Goal: Information Seeking & Learning: Find specific fact

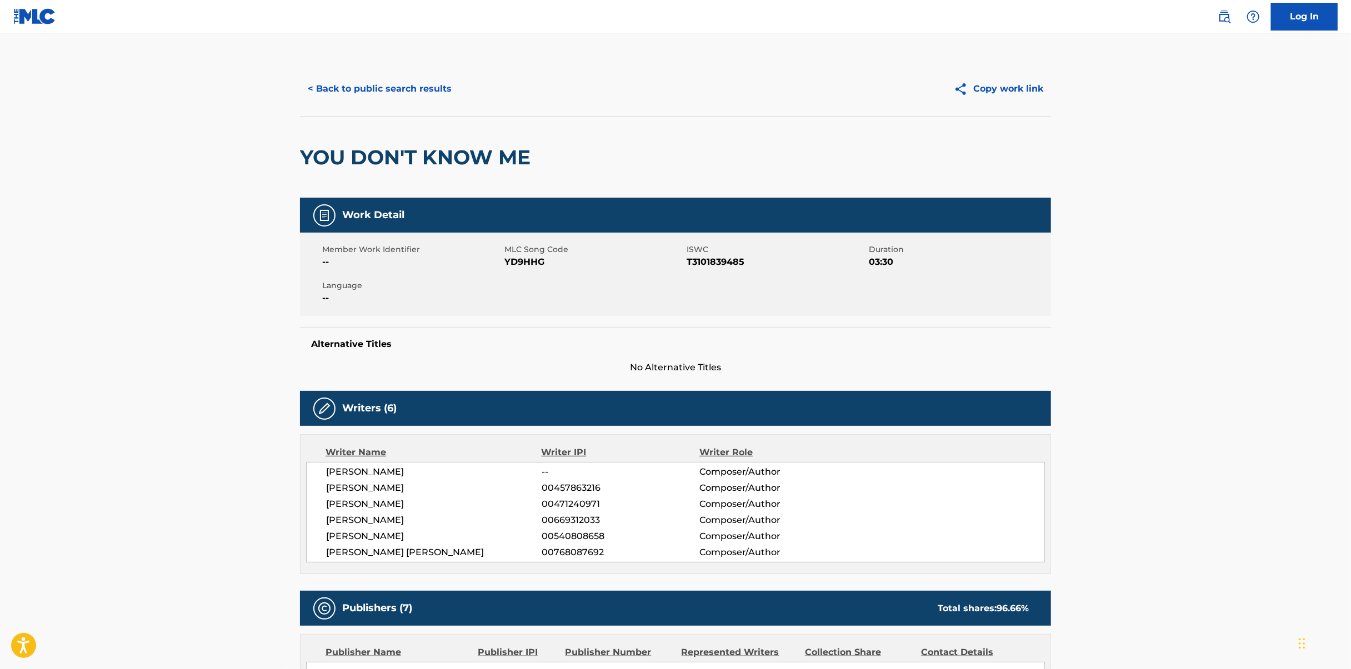
click at [418, 77] on button "< Back to public search results" at bounding box center [379, 89] width 159 height 28
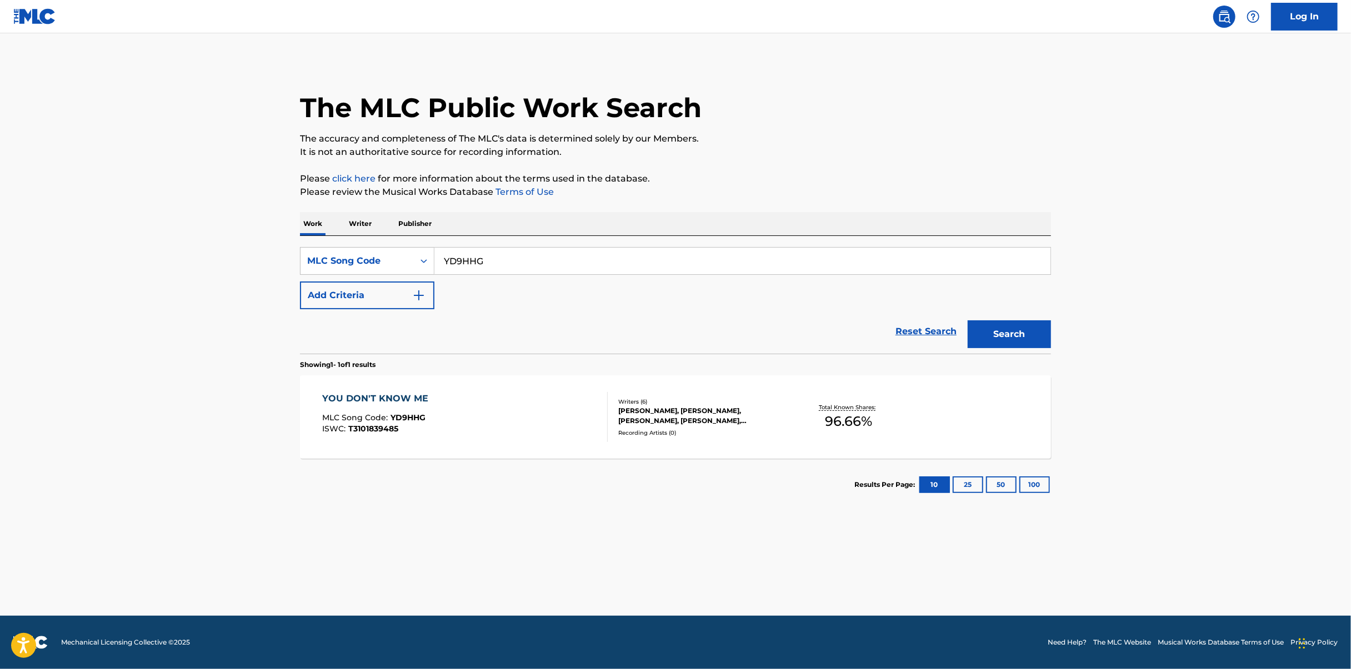
click at [613, 239] on div "SearchWithCriteriae8c6d1f2-902d-4b1d-9833-8bf4117bc3ae MLC Song Code YD9HHG Add…" at bounding box center [675, 295] width 751 height 118
click at [622, 255] on input "YD9HHG" at bounding box center [742, 261] width 616 height 27
paste input "CC71C3"
type input "CC71C3"
click at [998, 330] on button "Search" at bounding box center [1008, 334] width 83 height 28
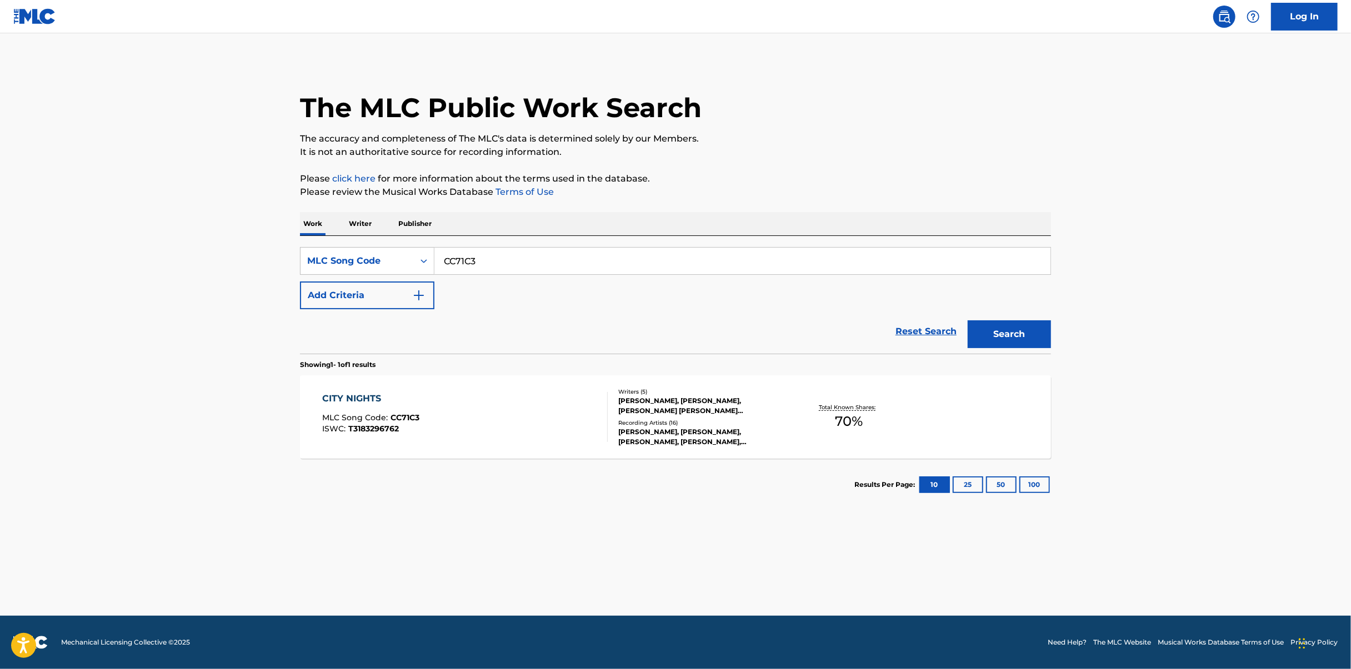
click at [487, 376] on div "CITY NIGHTS MLC Song Code : CC71C3 ISWC : T3183296762 Writers ( 5 ) [PERSON_NAM…" at bounding box center [675, 416] width 751 height 83
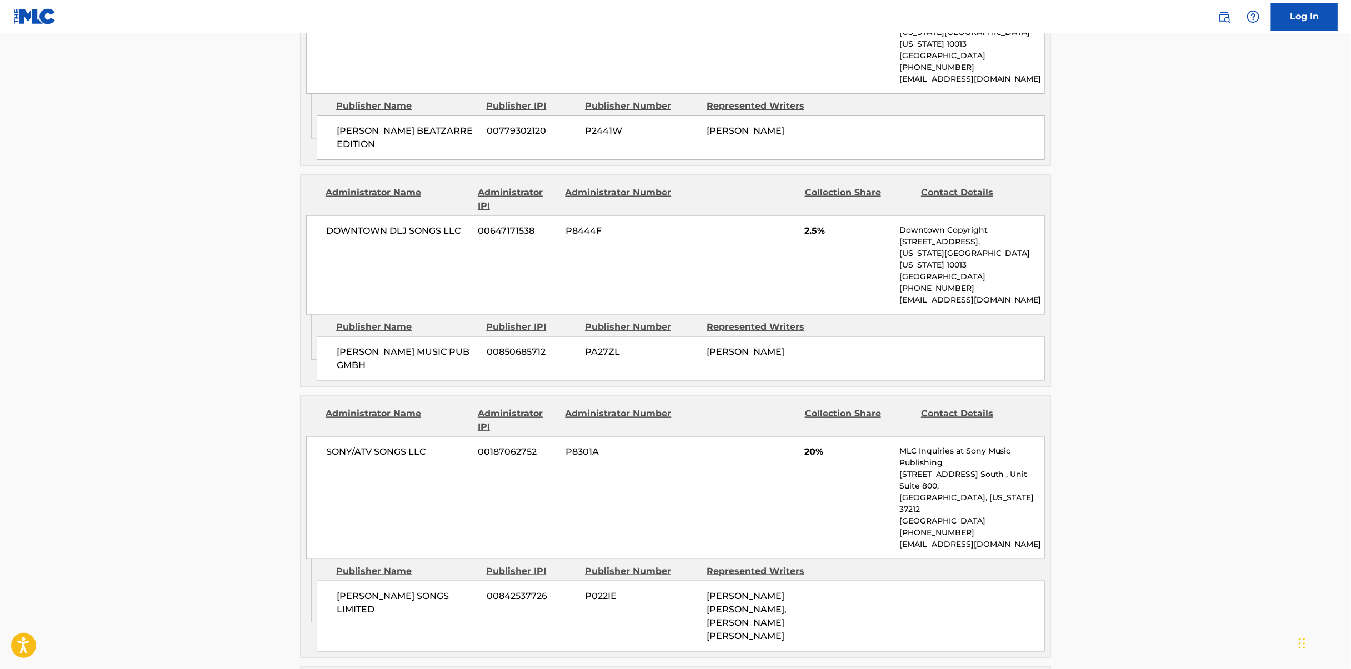
scroll to position [1111, 0]
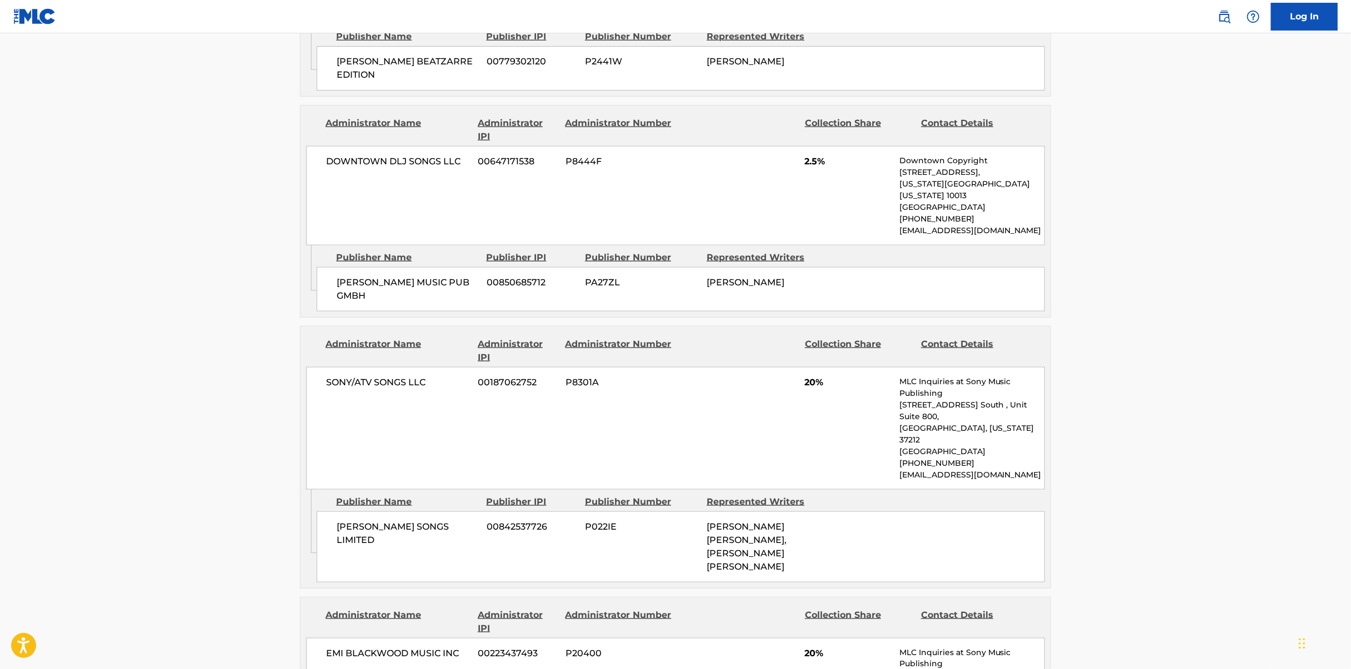
drag, startPoint x: 219, startPoint y: 462, endPoint x: 221, endPoint y: 193, distance: 268.8
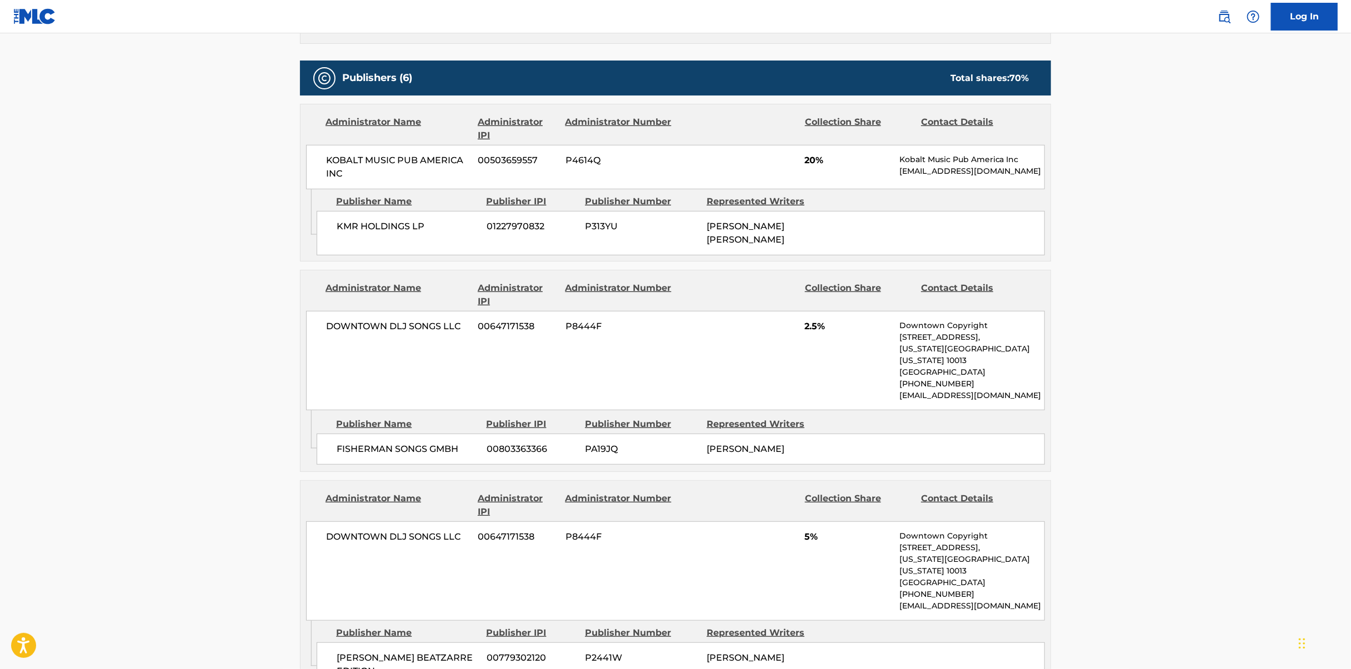
scroll to position [0, 0]
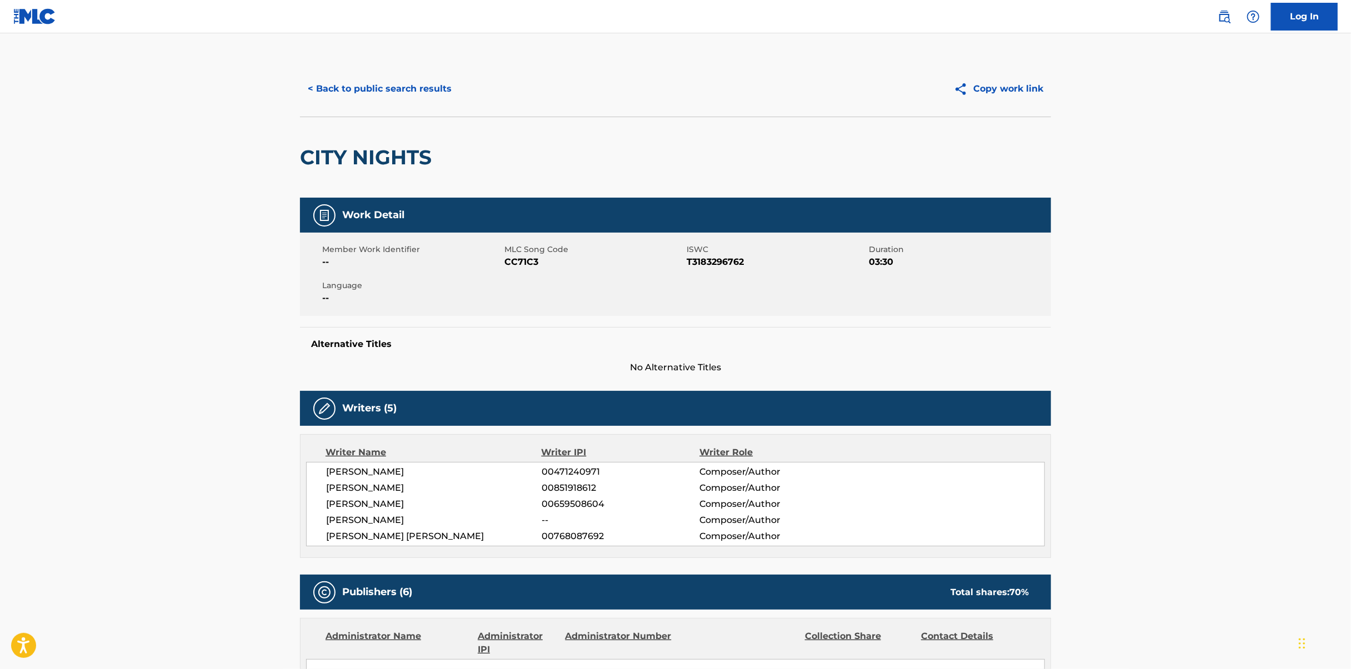
click at [376, 75] on button "< Back to public search results" at bounding box center [379, 89] width 159 height 28
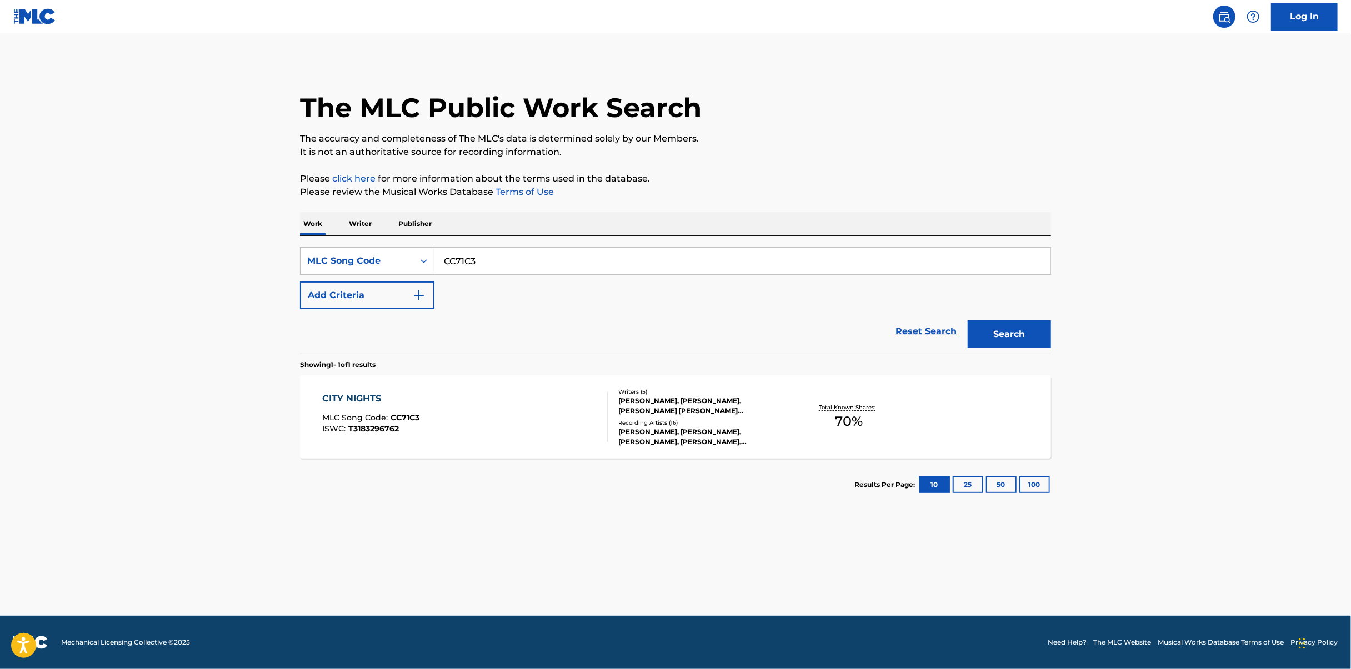
click at [565, 257] on input "CC71C3" at bounding box center [742, 261] width 616 height 27
paste input "RB9AP6"
type input "RB9AP6"
click at [1036, 333] on button "Search" at bounding box center [1008, 334] width 83 height 28
click at [533, 395] on div "REAL LOVE MLC Song Code : RB9AP6 ISWC : T3183308825" at bounding box center [465, 417] width 285 height 50
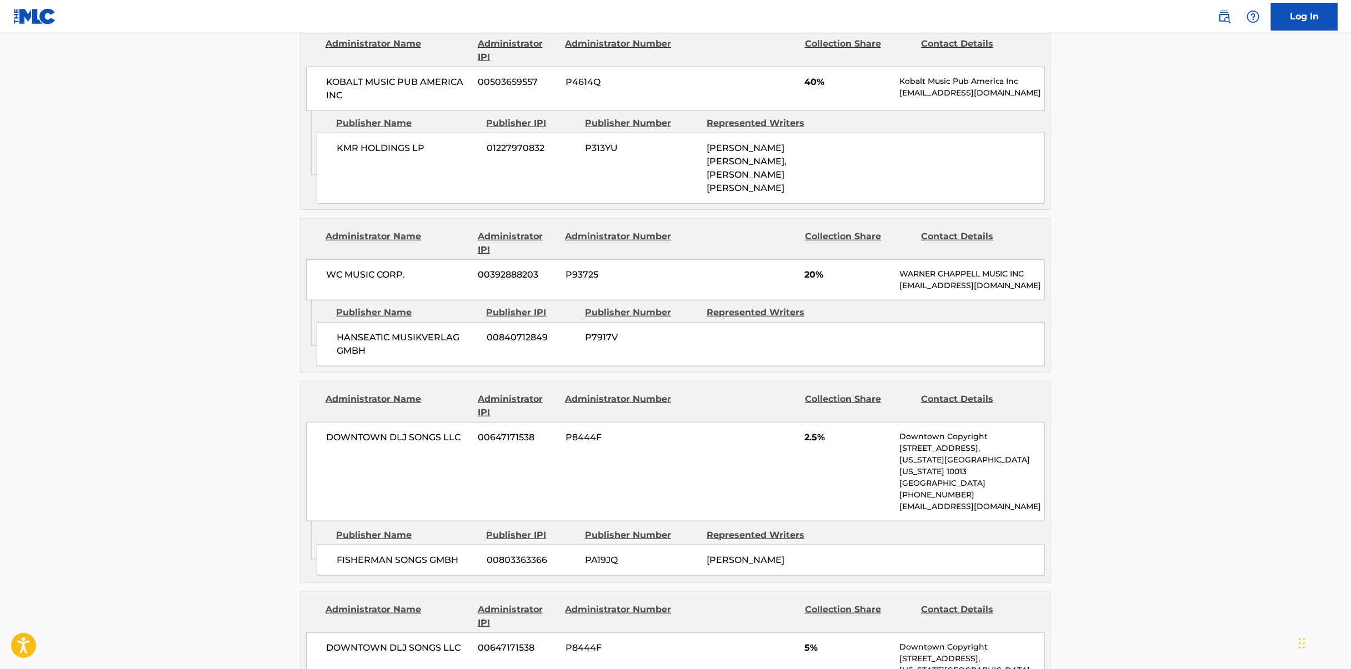
scroll to position [611, 0]
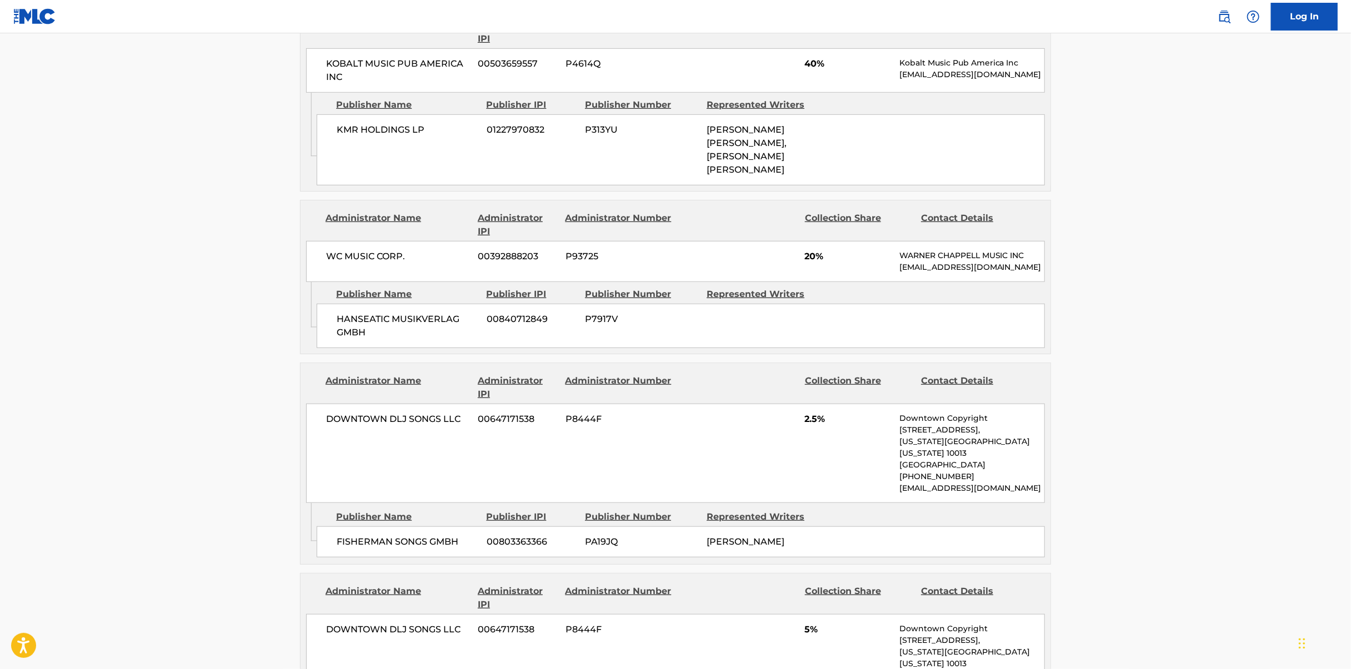
click at [234, 278] on main "< Back to public search results Copy work link REAL LOVE Work Detail Member Wor…" at bounding box center [675, 429] width 1351 height 2015
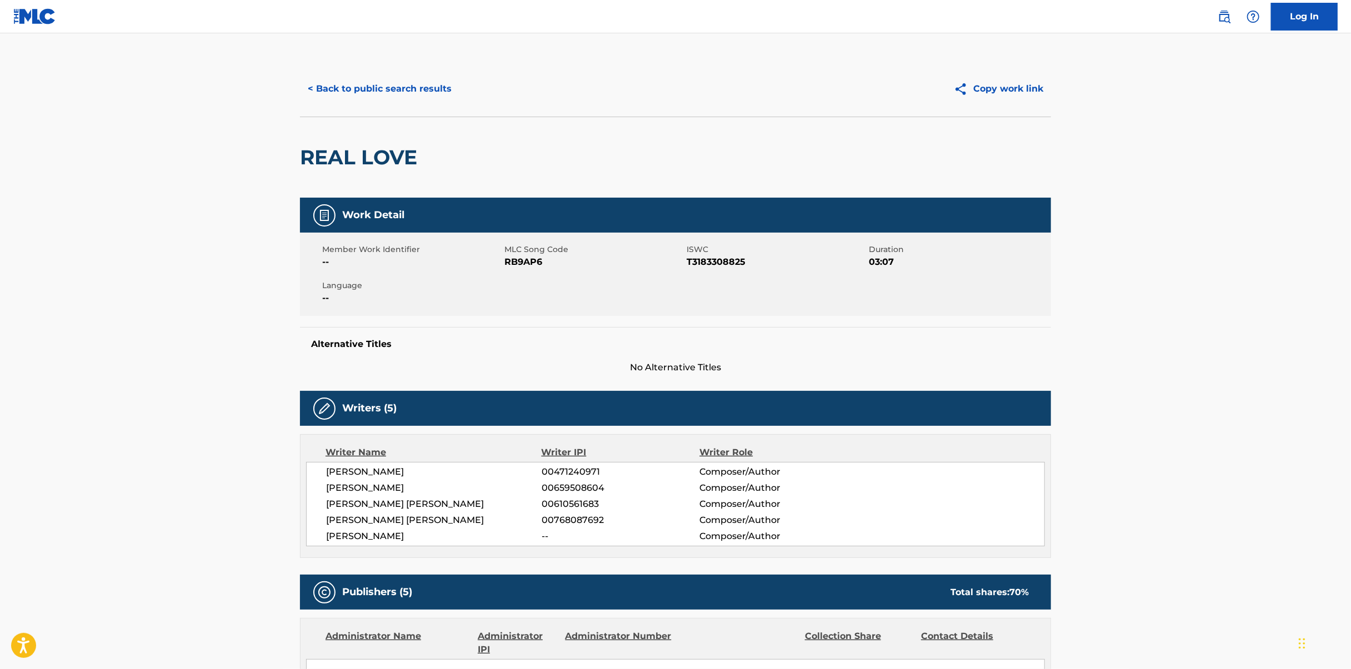
scroll to position [0, 0]
click at [368, 92] on button "< Back to public search results" at bounding box center [379, 89] width 159 height 28
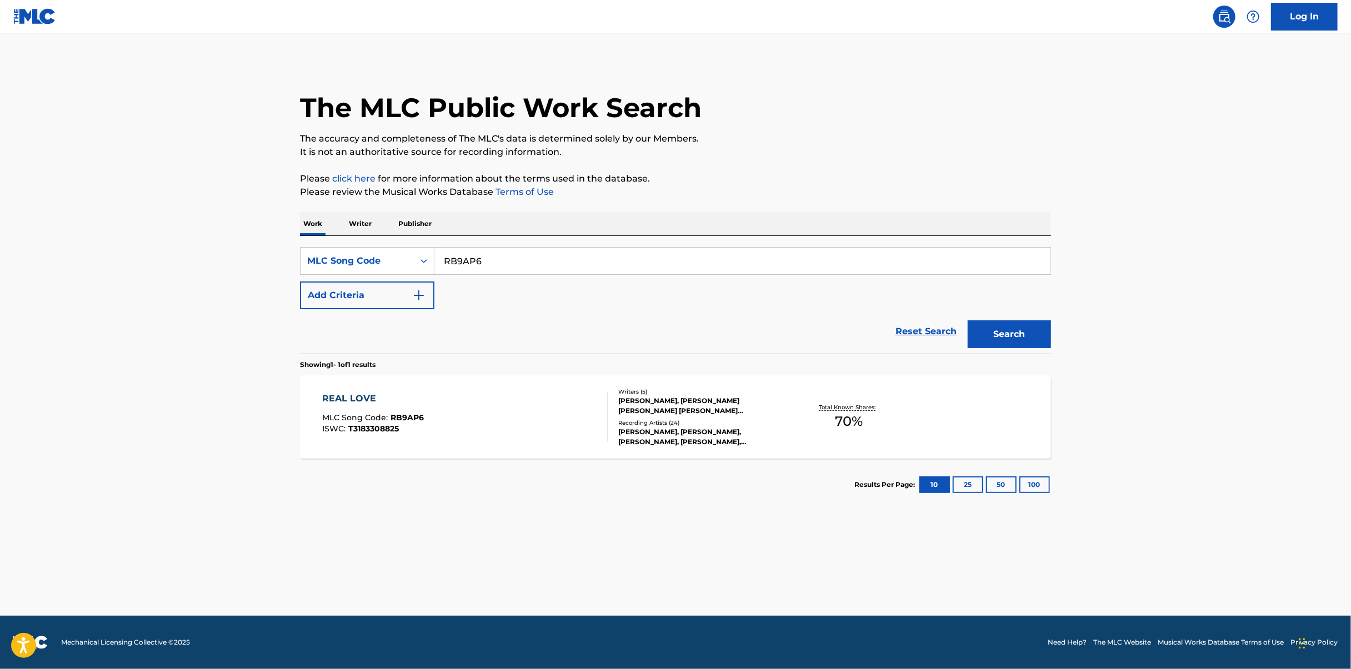
click at [687, 263] on input "RB9AP6" at bounding box center [742, 261] width 616 height 27
paste input "CD0R4X"
type input "CD0R4X"
click at [1002, 338] on button "Search" at bounding box center [1008, 334] width 83 height 28
drag, startPoint x: 689, startPoint y: 393, endPoint x: 657, endPoint y: 395, distance: 31.7
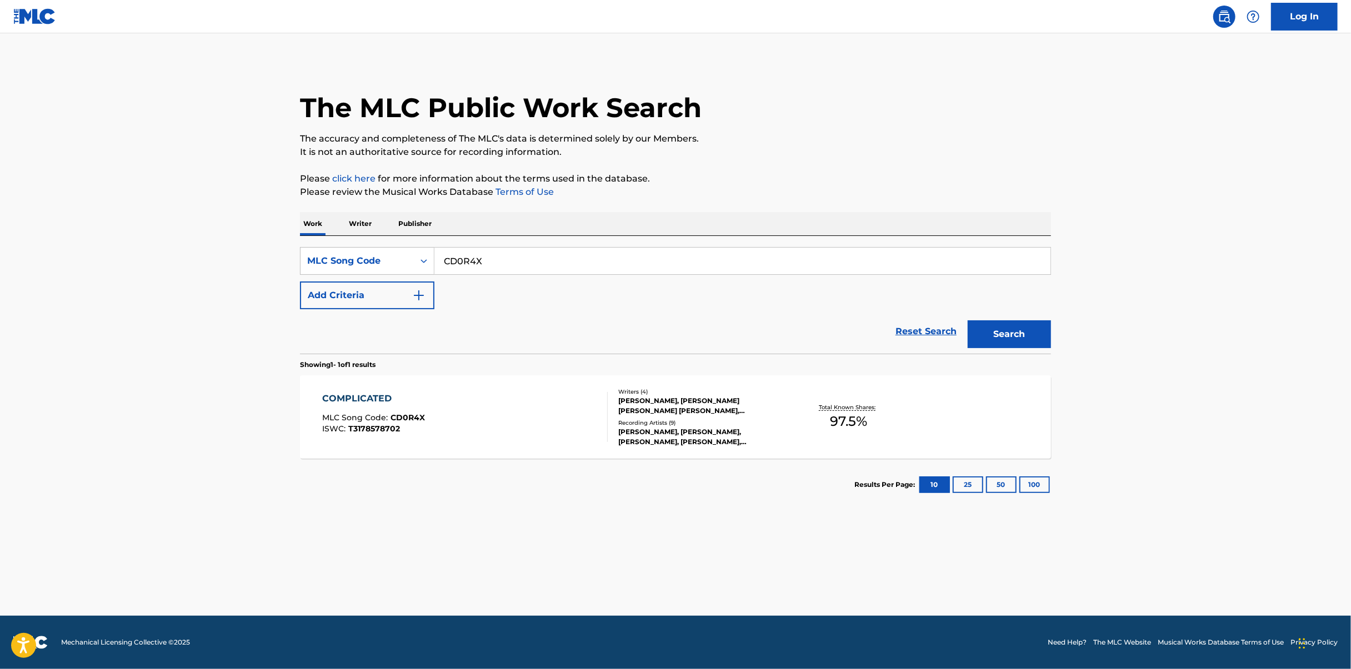
click at [657, 396] on div "[PERSON_NAME], [PERSON_NAME] [PERSON_NAME] [PERSON_NAME], [PERSON_NAME] [PERSON…" at bounding box center [702, 406] width 168 height 20
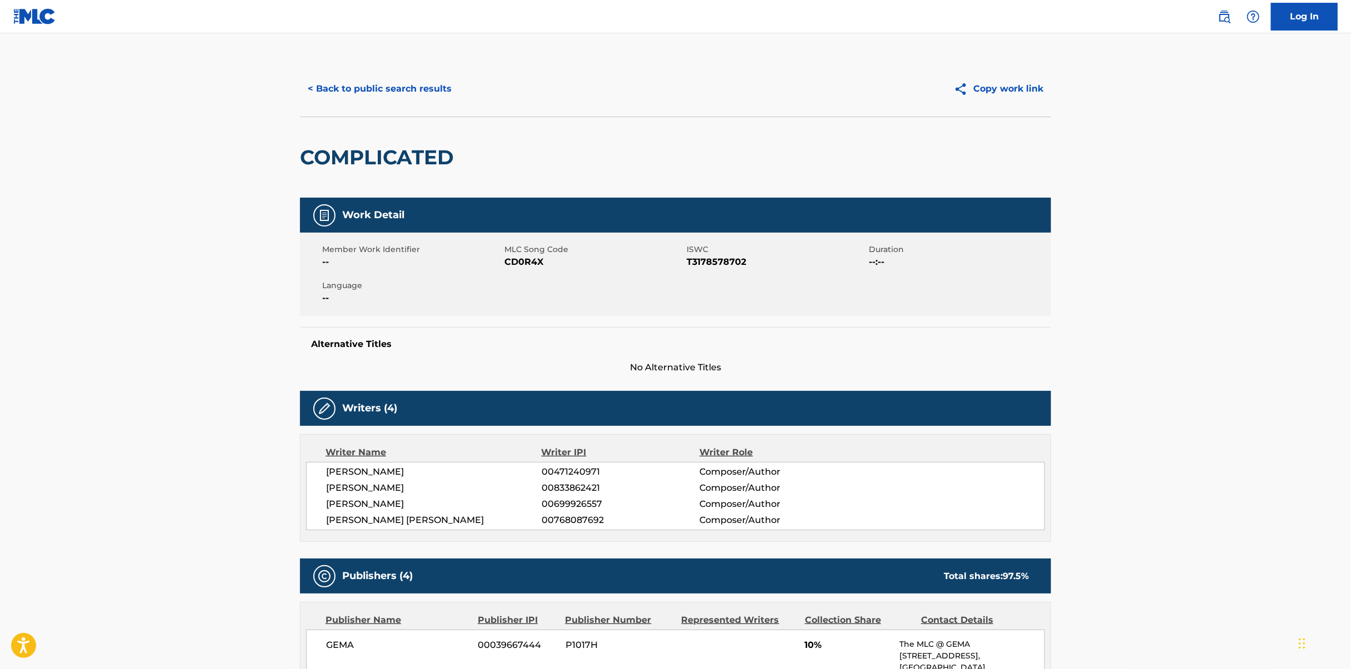
click at [374, 96] on button "< Back to public search results" at bounding box center [379, 89] width 159 height 28
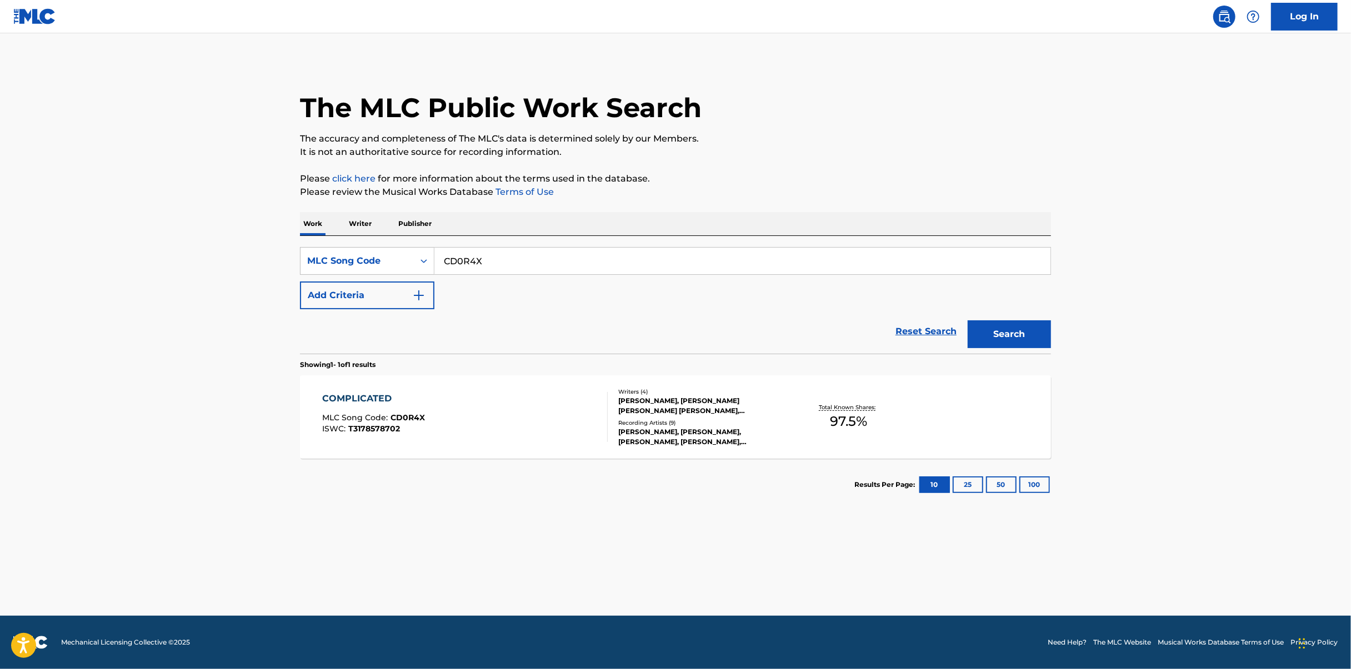
drag, startPoint x: 535, startPoint y: 259, endPoint x: 786, endPoint y: 332, distance: 260.8
click at [535, 259] on input "CD0R4X" at bounding box center [742, 261] width 616 height 27
paste input "LE7VL7"
type input "LE7VL7"
click at [966, 335] on div "Search" at bounding box center [1006, 331] width 89 height 44
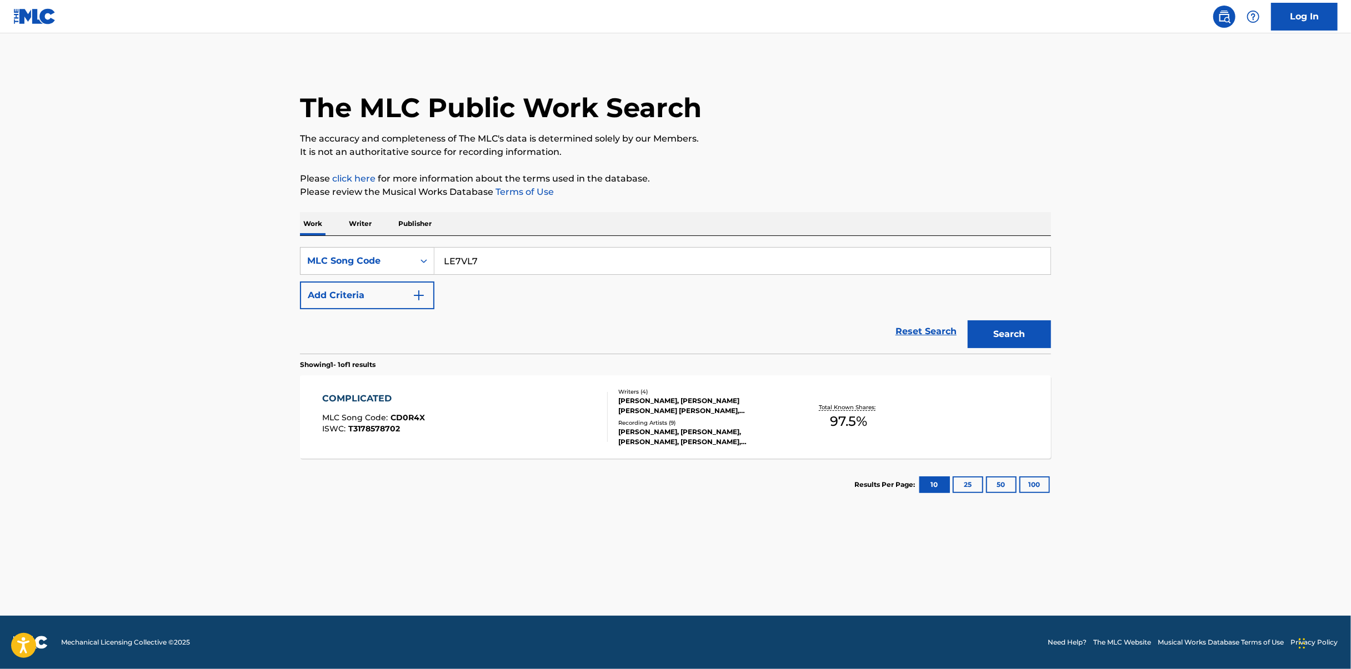
click at [1001, 337] on button "Search" at bounding box center [1008, 334] width 83 height 28
click at [522, 429] on div "LIPSTICK STAINS MLC Song Code : LE7VL7 ISWC : T3101476095" at bounding box center [465, 417] width 285 height 50
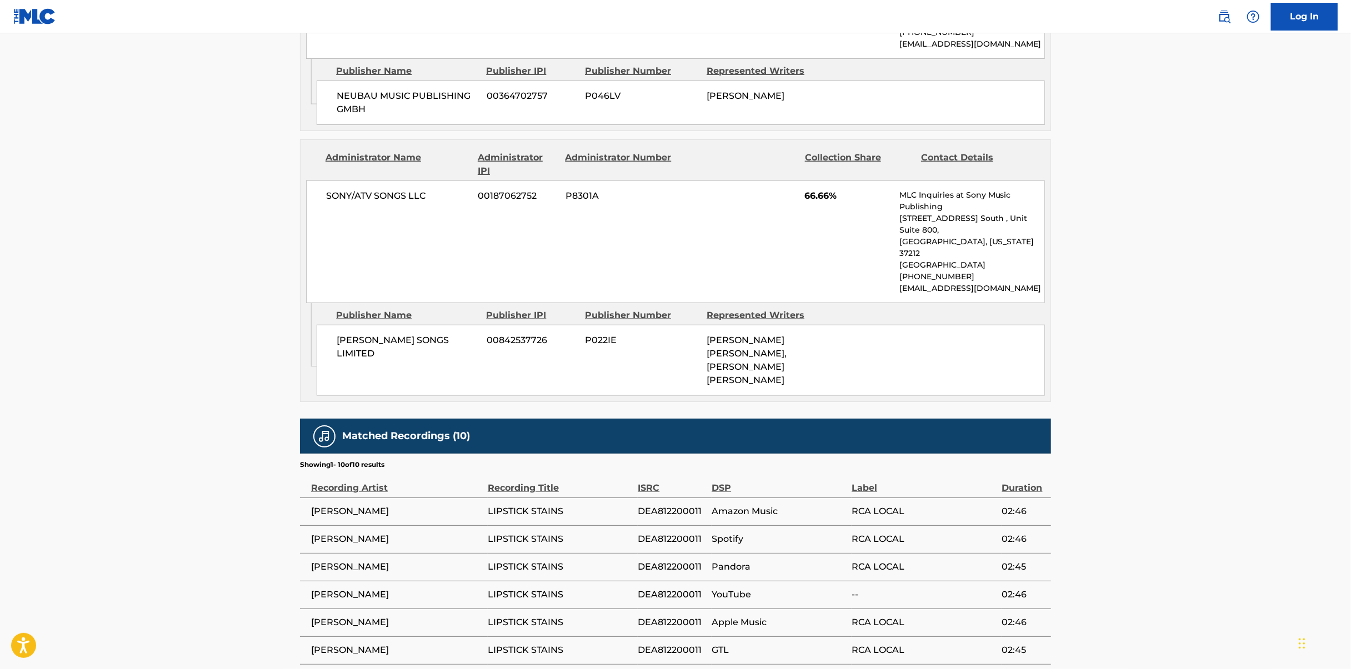
scroll to position [833, 0]
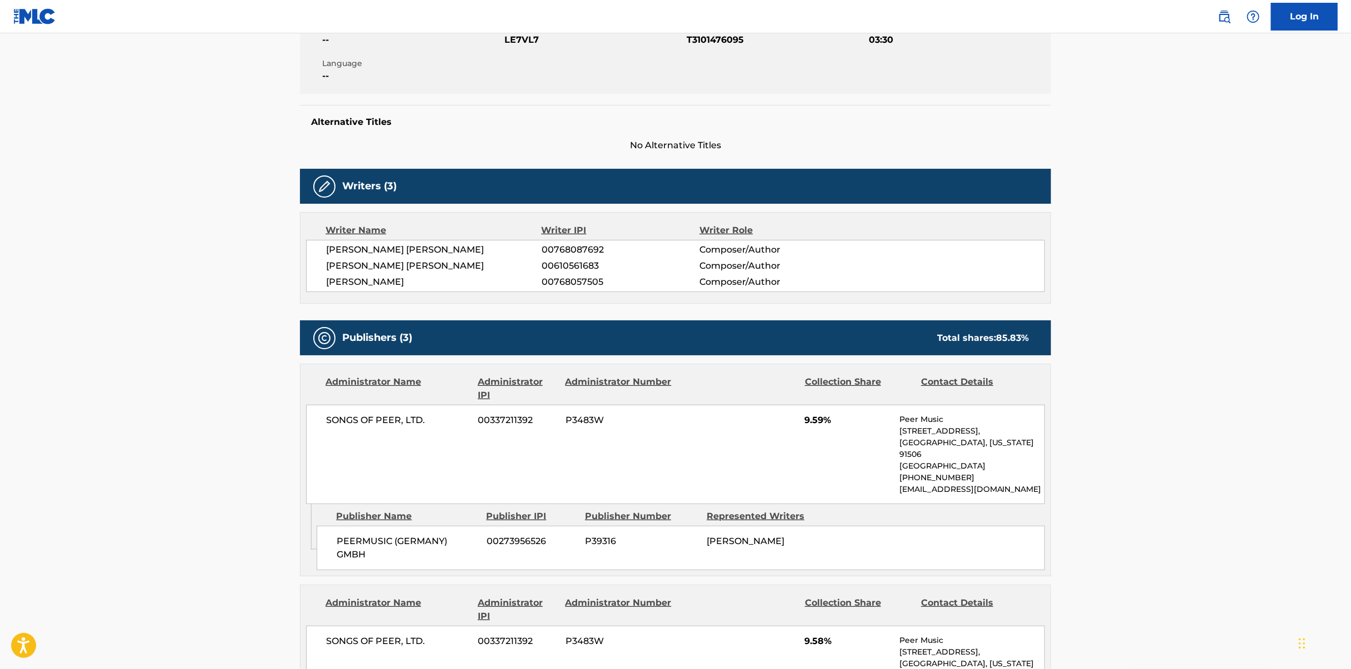
drag, startPoint x: 329, startPoint y: 125, endPoint x: 374, endPoint y: 284, distance: 165.6
click at [329, 125] on h5 "Alternative Titles" at bounding box center [675, 122] width 729 height 11
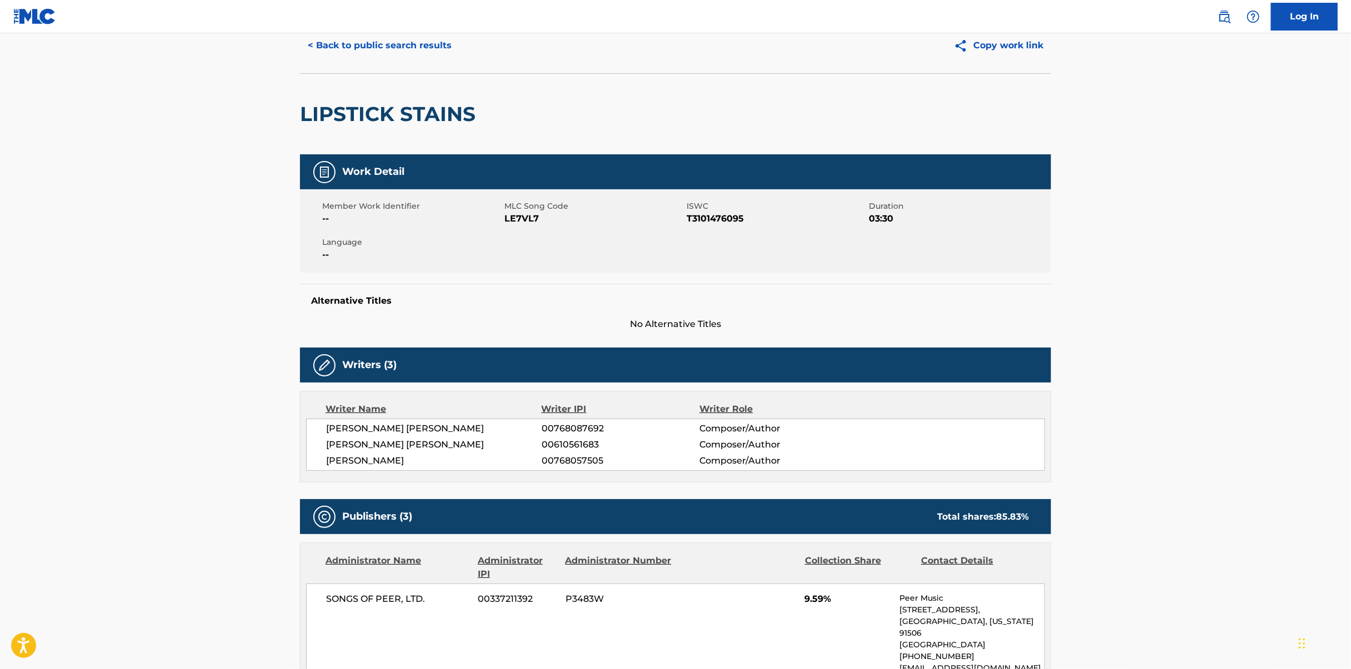
scroll to position [0, 0]
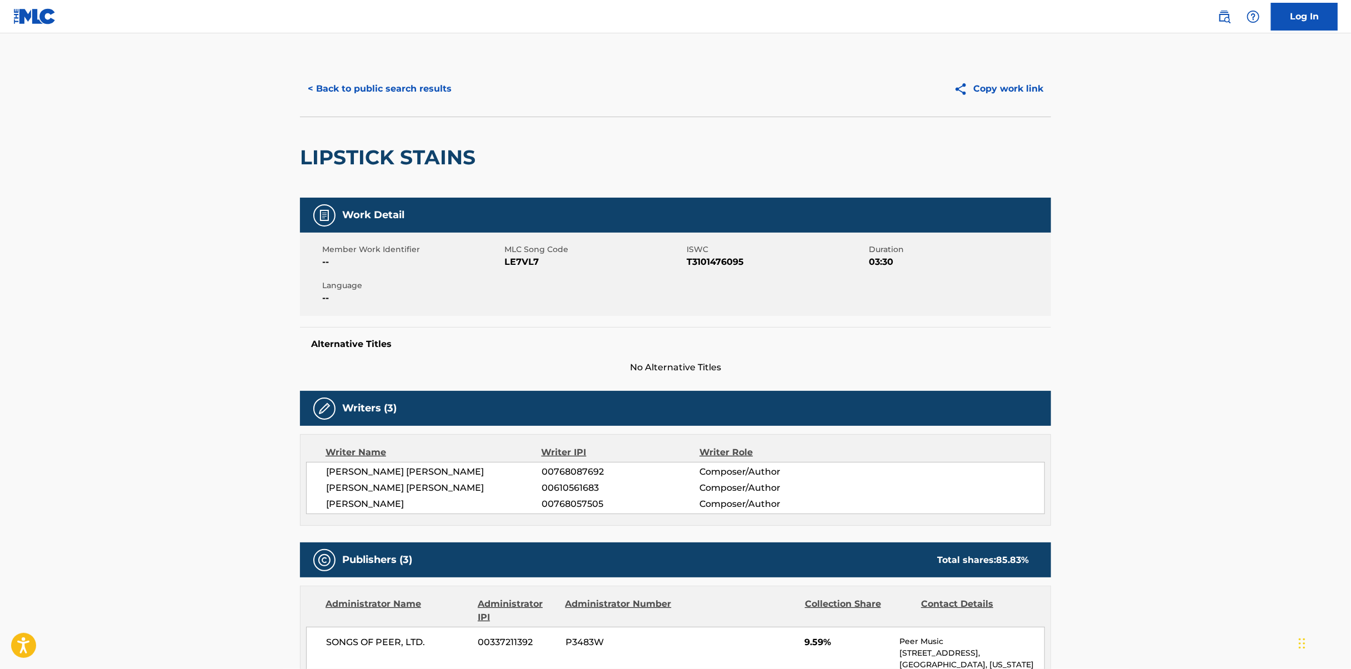
click at [390, 99] on button "< Back to public search results" at bounding box center [379, 89] width 159 height 28
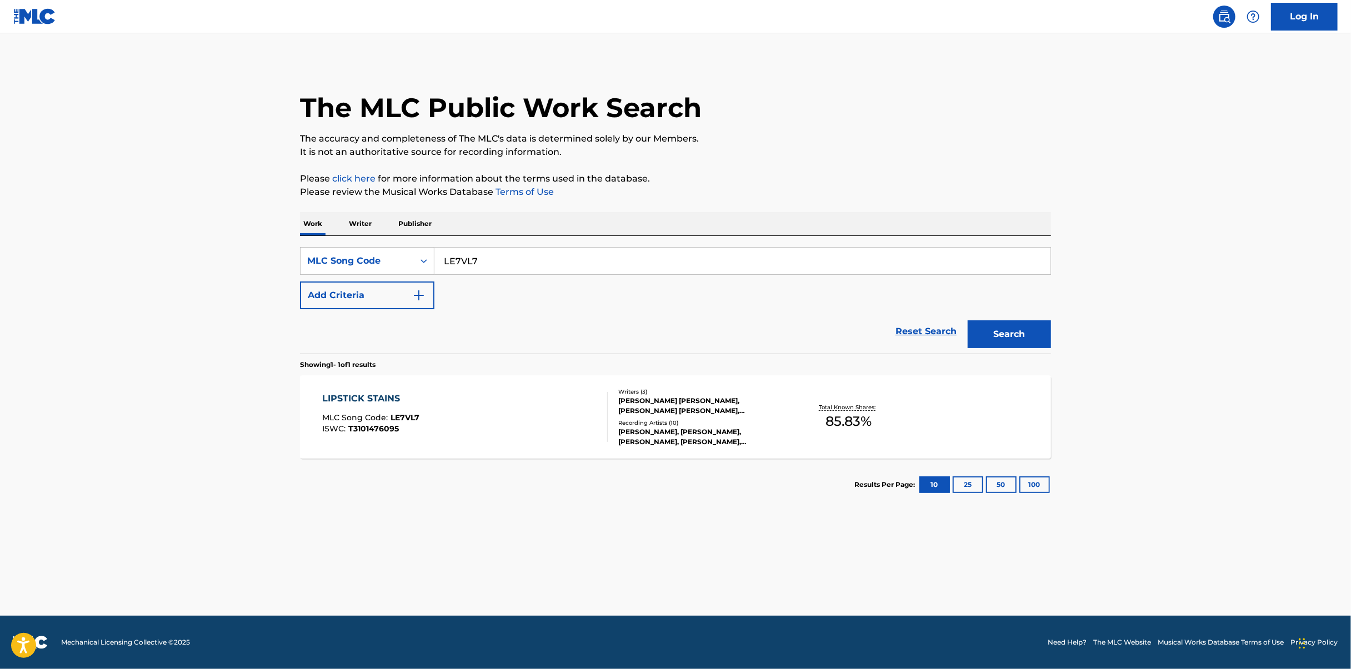
click at [714, 252] on input "LE7VL7" at bounding box center [742, 261] width 616 height 27
paste input "SH3RC4"
type input "SH3RC4"
click at [1018, 334] on button "Search" at bounding box center [1008, 334] width 83 height 28
click at [633, 382] on div "STARLIGHT MLC Song Code : SH3RC4 ISWC : T3074354948 Writers ( 7 ) [PERSON_NAME]…" at bounding box center [675, 416] width 751 height 83
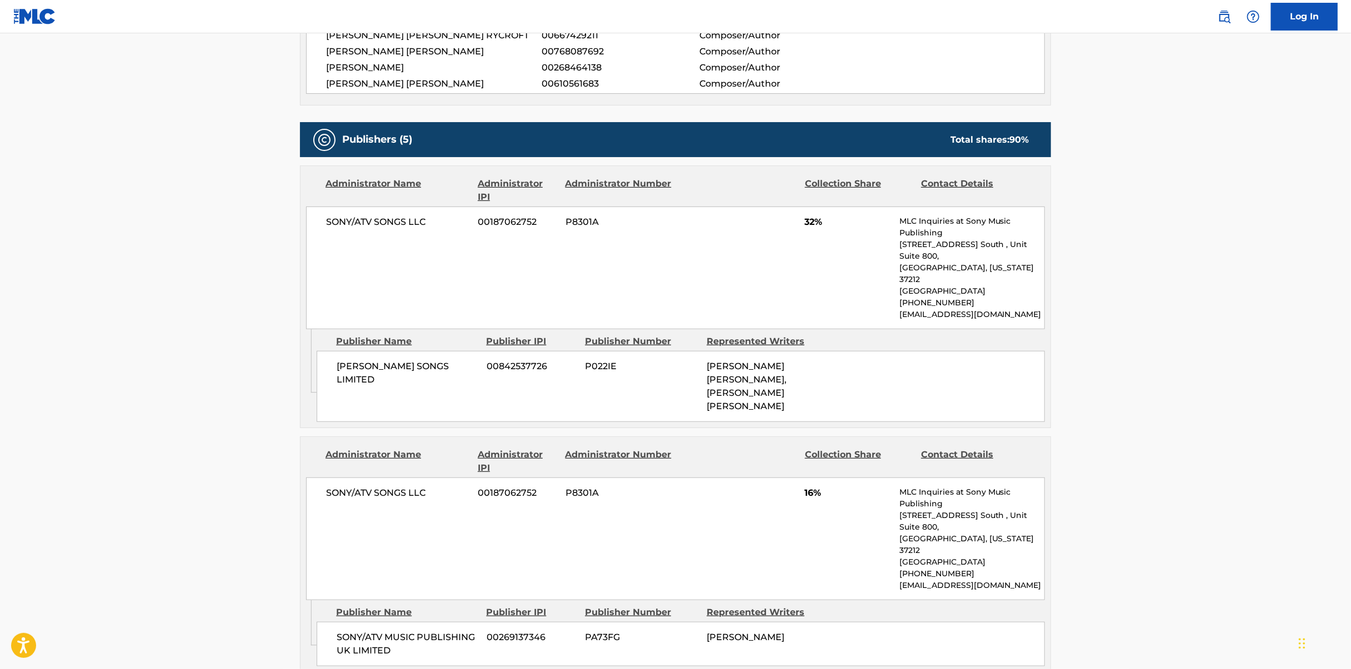
scroll to position [500, 0]
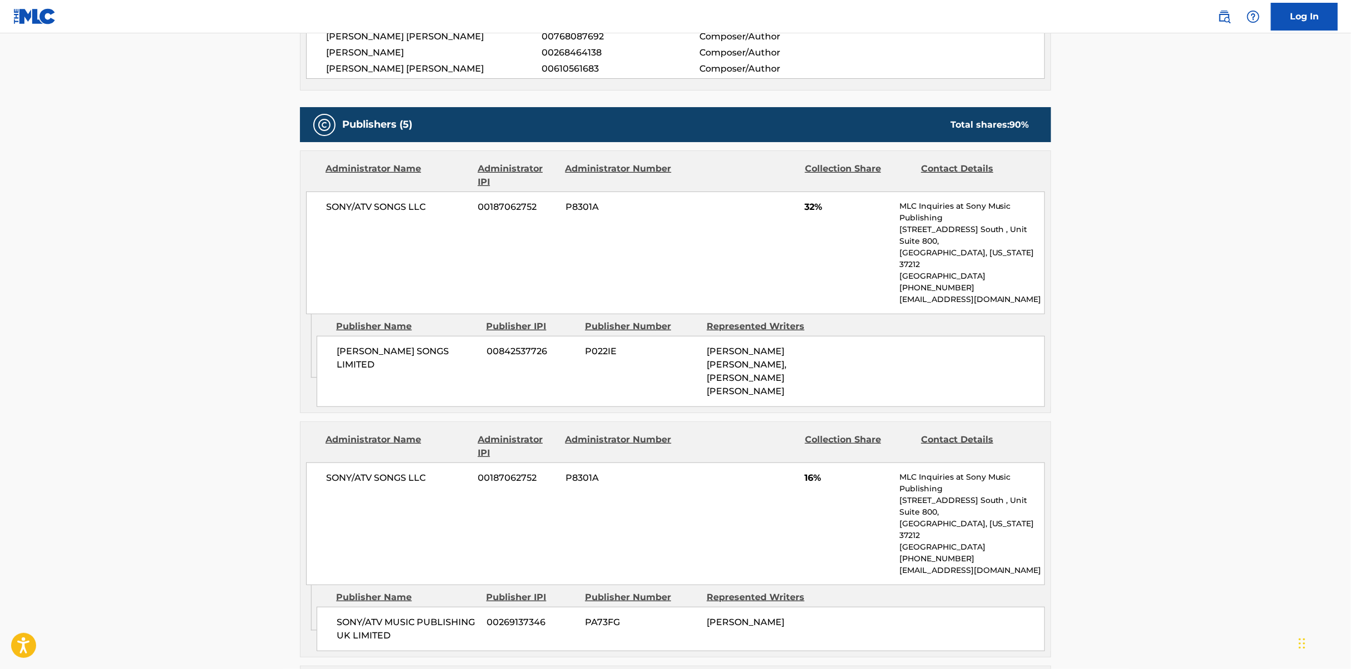
drag, startPoint x: 675, startPoint y: 293, endPoint x: 696, endPoint y: 352, distance: 62.5
click at [675, 314] on div "Publisher Name Publisher IPI Publisher Number Represented Writers [PERSON_NAME]…" at bounding box center [684, 360] width 734 height 93
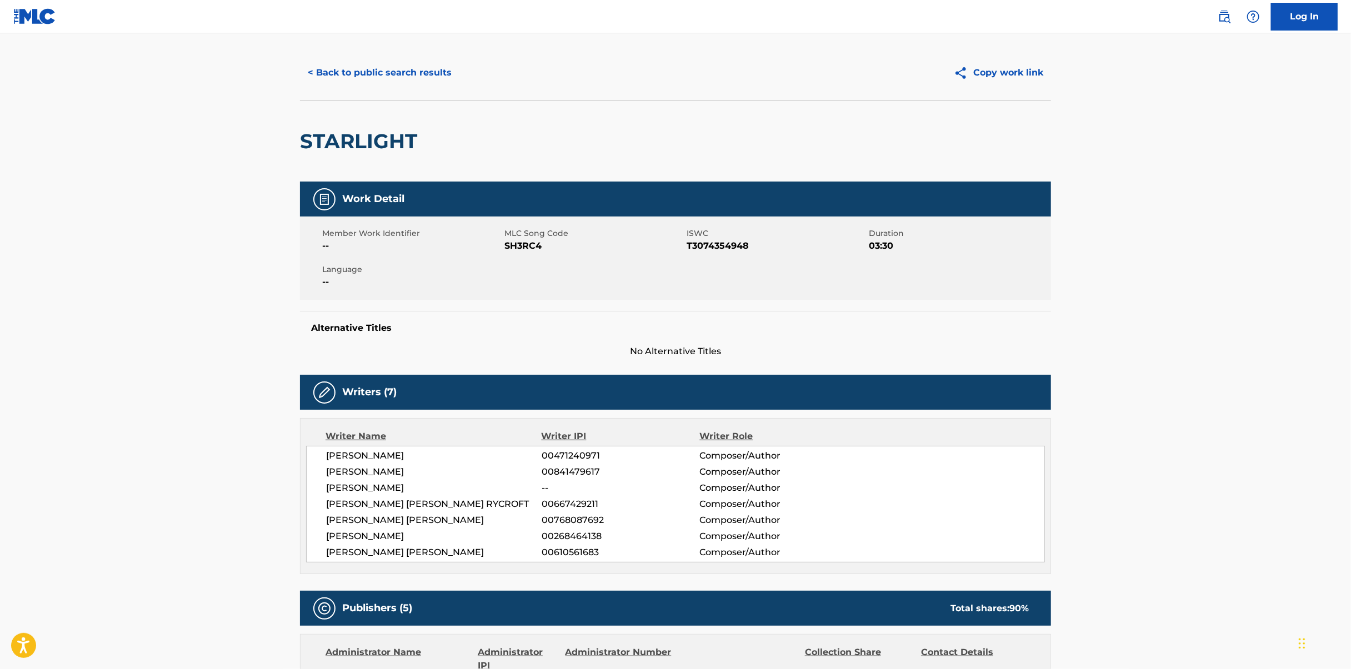
scroll to position [0, 0]
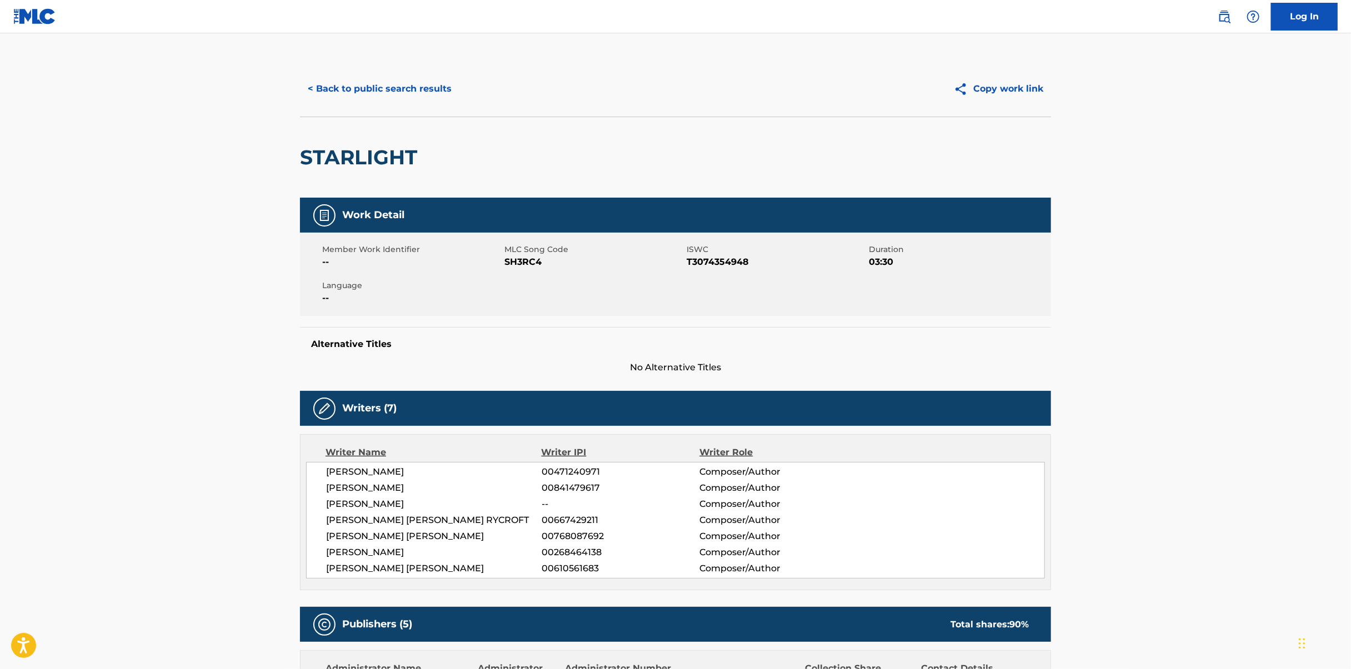
click at [391, 84] on button "< Back to public search results" at bounding box center [379, 89] width 159 height 28
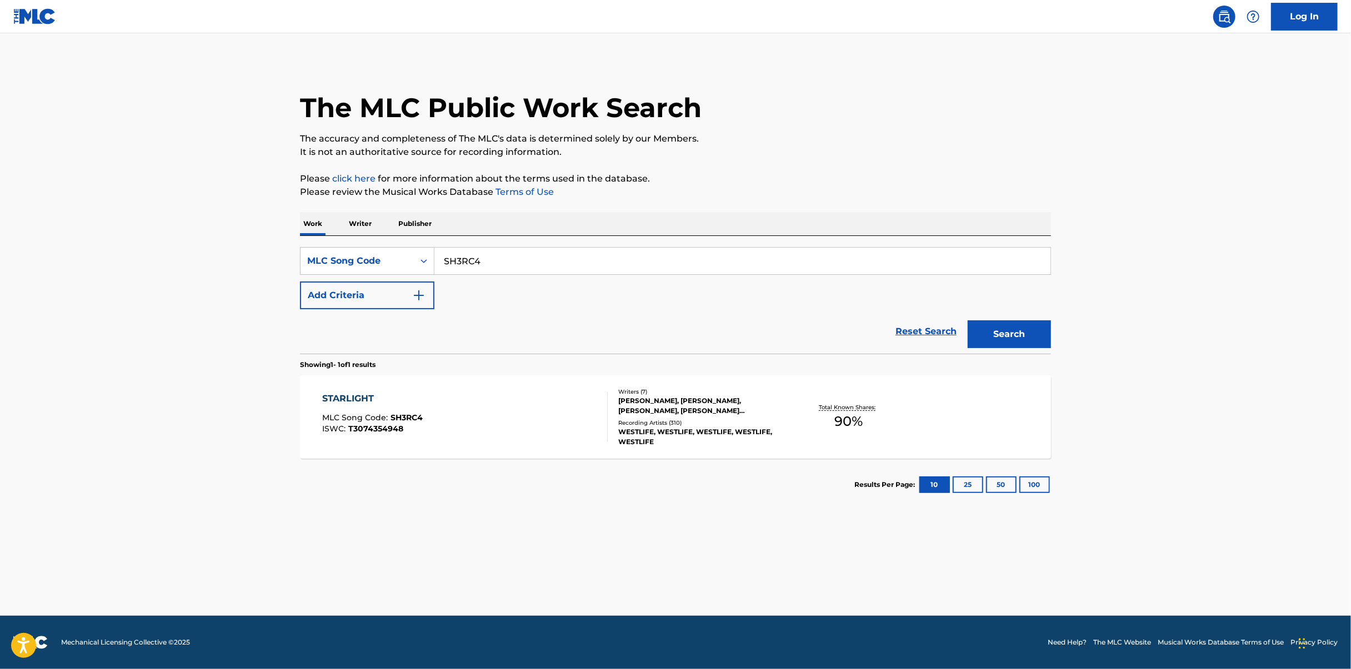
click at [617, 242] on div "SearchWithCriteriae8c6d1f2-902d-4b1d-9833-8bf4117bc3ae MLC Song Code SH3RC4 Add…" at bounding box center [675, 295] width 751 height 118
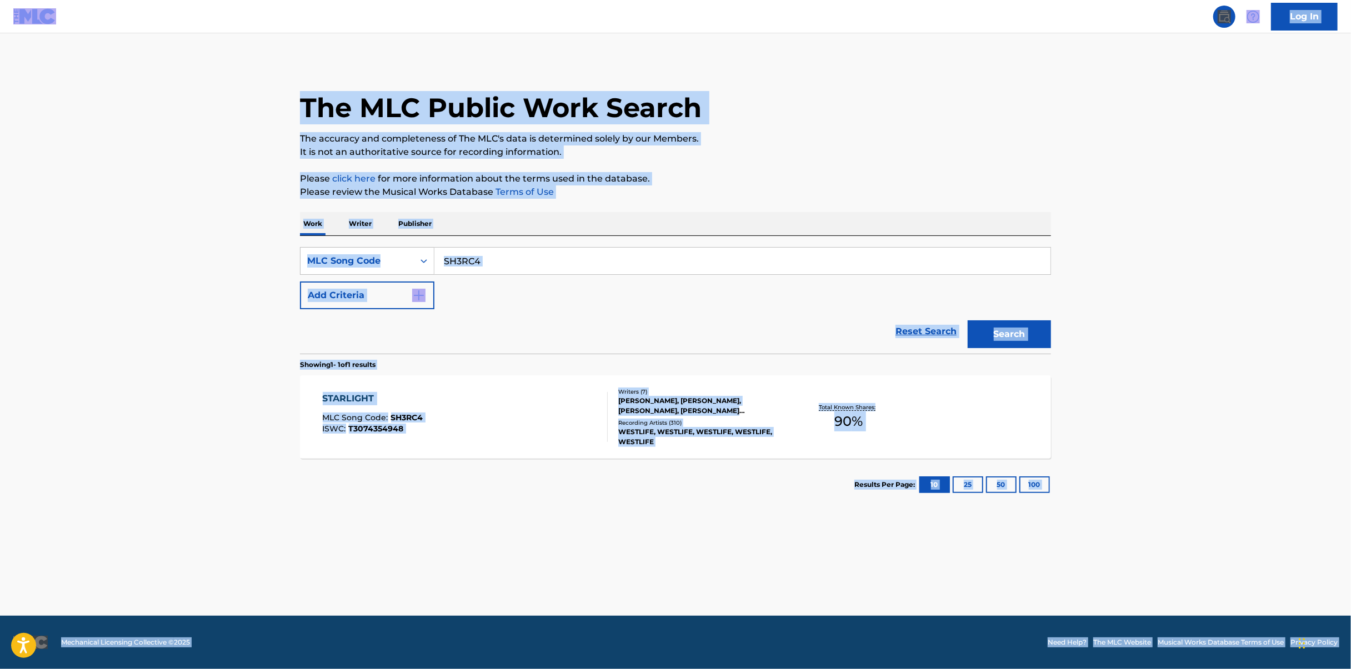
click at [691, 255] on input "SH3RC4" at bounding box center [742, 261] width 616 height 27
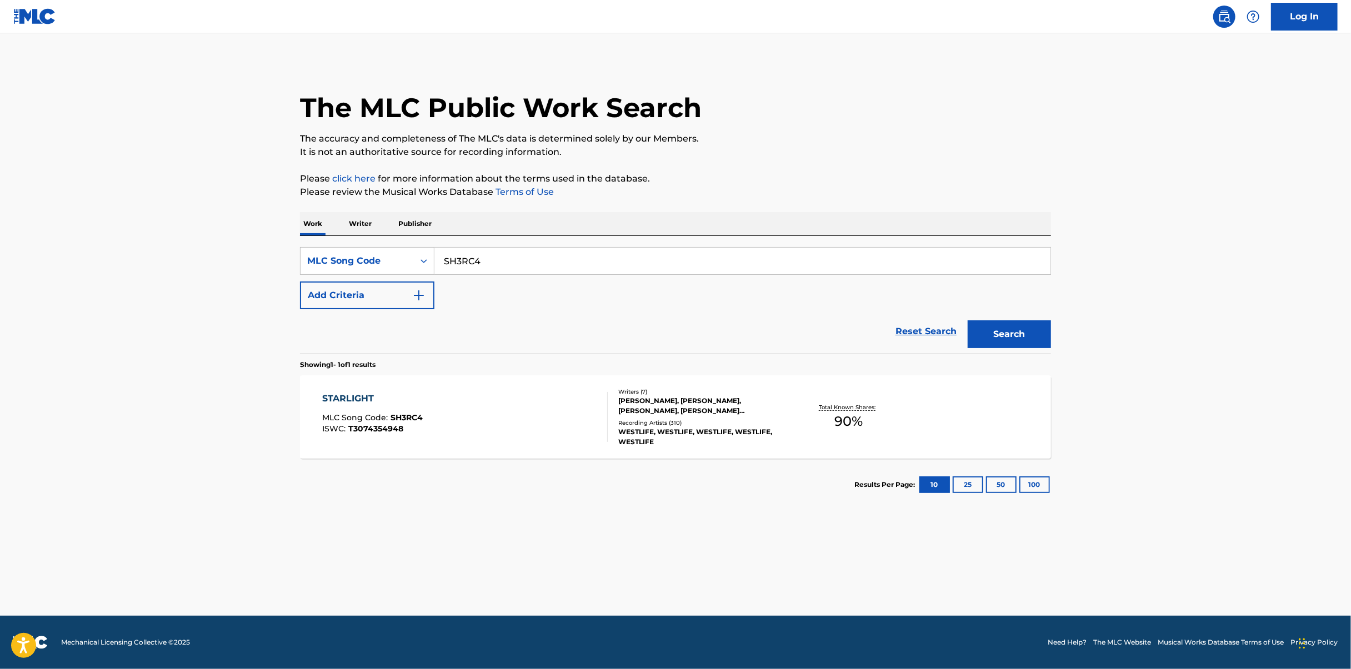
paste input "RVBOLW"
type input "RVBOLW"
click at [1050, 341] on button "Search" at bounding box center [1008, 334] width 83 height 28
drag, startPoint x: 549, startPoint y: 394, endPoint x: 546, endPoint y: 418, distance: 23.6
click at [546, 418] on div "ROPES MLC Song Code : RVBOLW ISWC : T9281245816" at bounding box center [465, 417] width 285 height 50
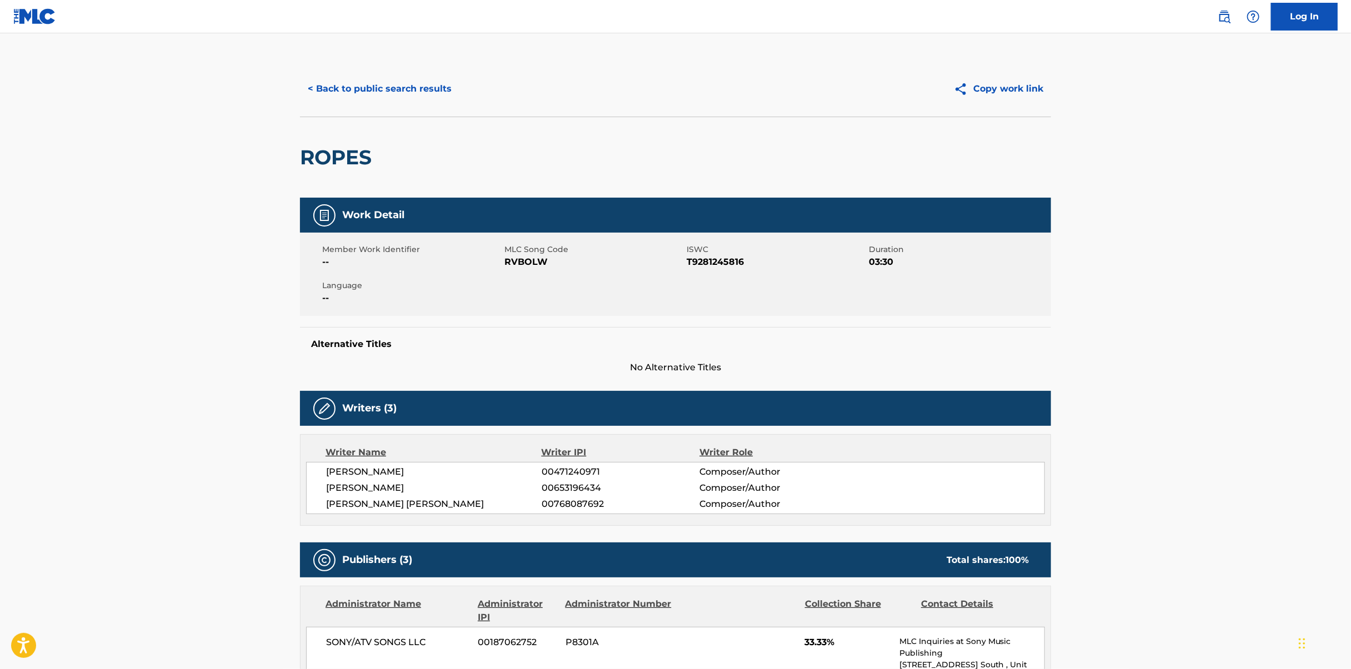
click at [355, 67] on div "< Back to public search results Copy work link" at bounding box center [675, 89] width 751 height 56
click at [360, 87] on button "< Back to public search results" at bounding box center [379, 89] width 159 height 28
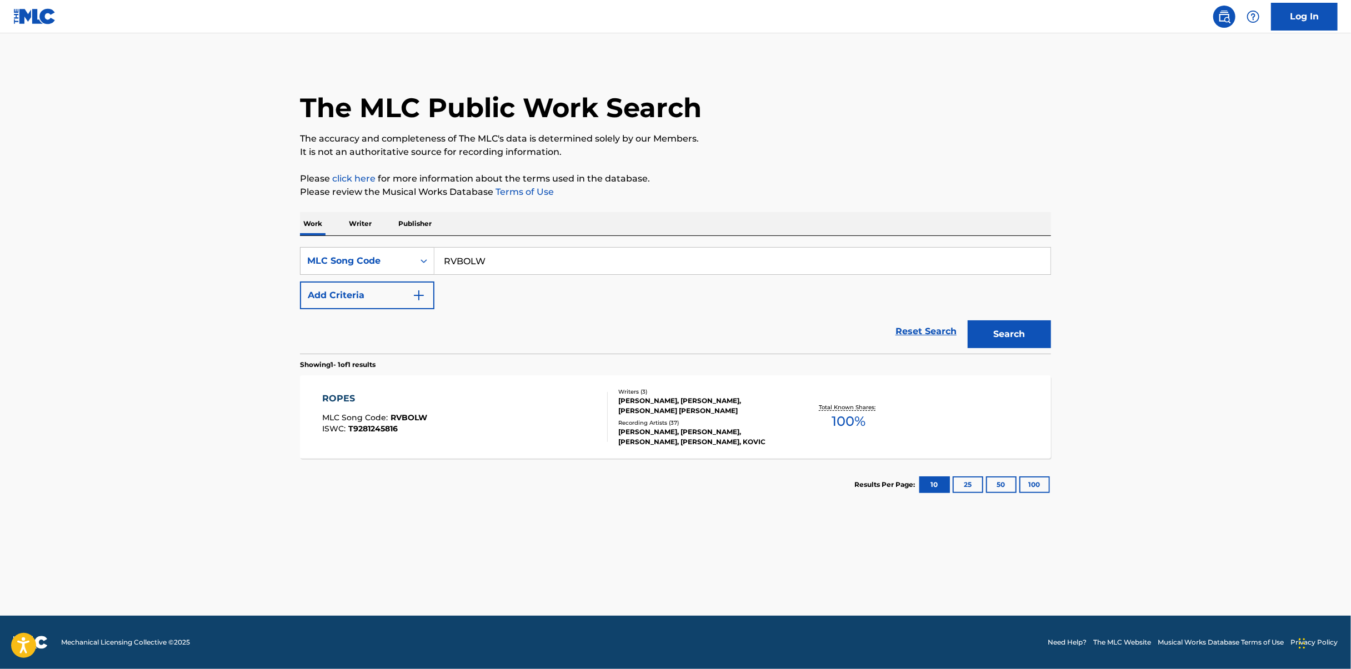
click at [690, 257] on input "RVBOLW" at bounding box center [742, 261] width 616 height 27
paste input "CC7QCG"
type input "CC7QCG"
click at [1017, 338] on button "Search" at bounding box center [1008, 334] width 83 height 28
click at [541, 397] on div "CRASHING DOWN MLC Song Code : CC7QCG ISWC :" at bounding box center [465, 417] width 285 height 50
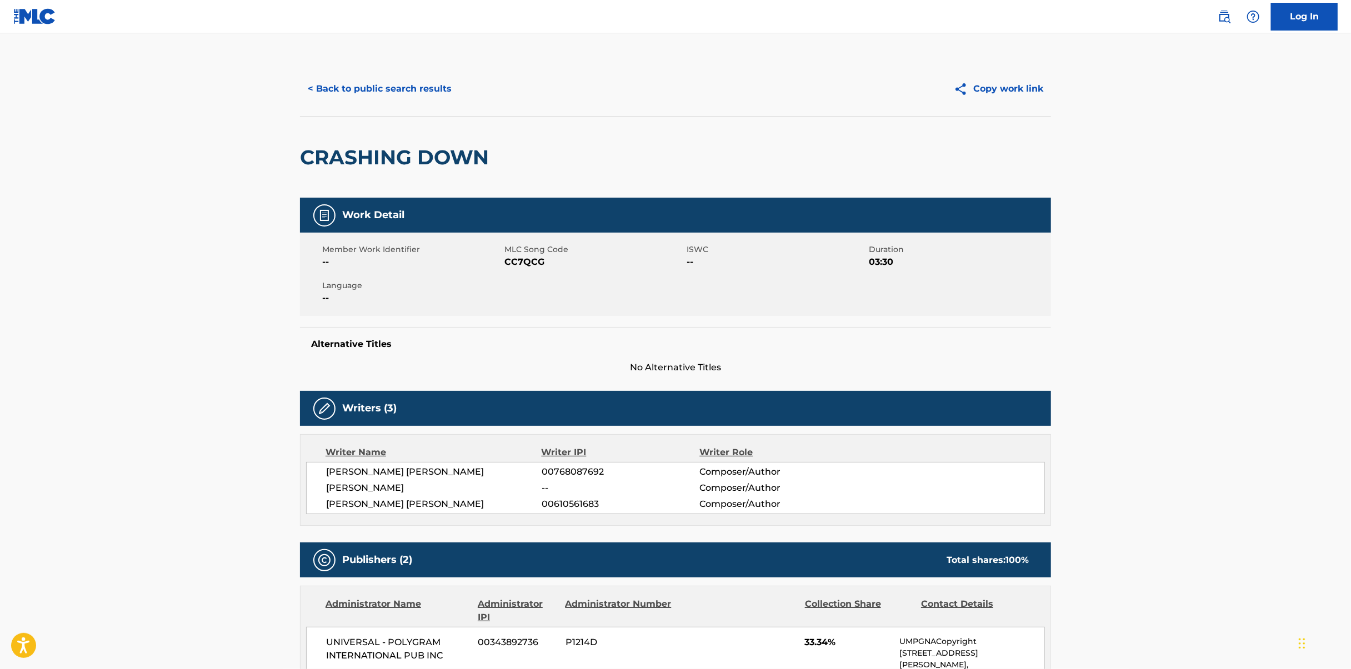
click at [381, 97] on button "< Back to public search results" at bounding box center [379, 89] width 159 height 28
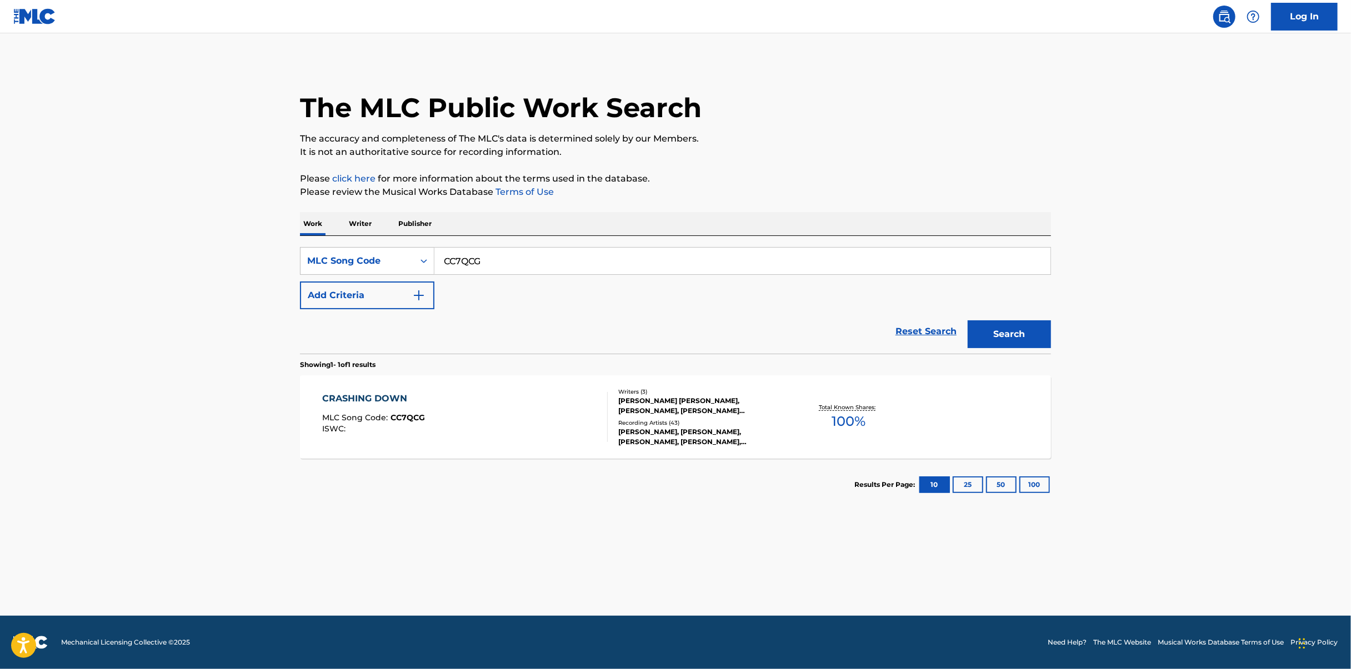
click at [512, 262] on input "CC7QCG" at bounding box center [742, 261] width 616 height 27
paste input "A9Q8C"
type input "CA9Q8C"
click at [986, 333] on button "Search" at bounding box center [1008, 334] width 83 height 28
click at [518, 397] on div "CARELESS WAR MLC Song Code : CA9Q8C ISWC : T3075423148" at bounding box center [465, 417] width 285 height 50
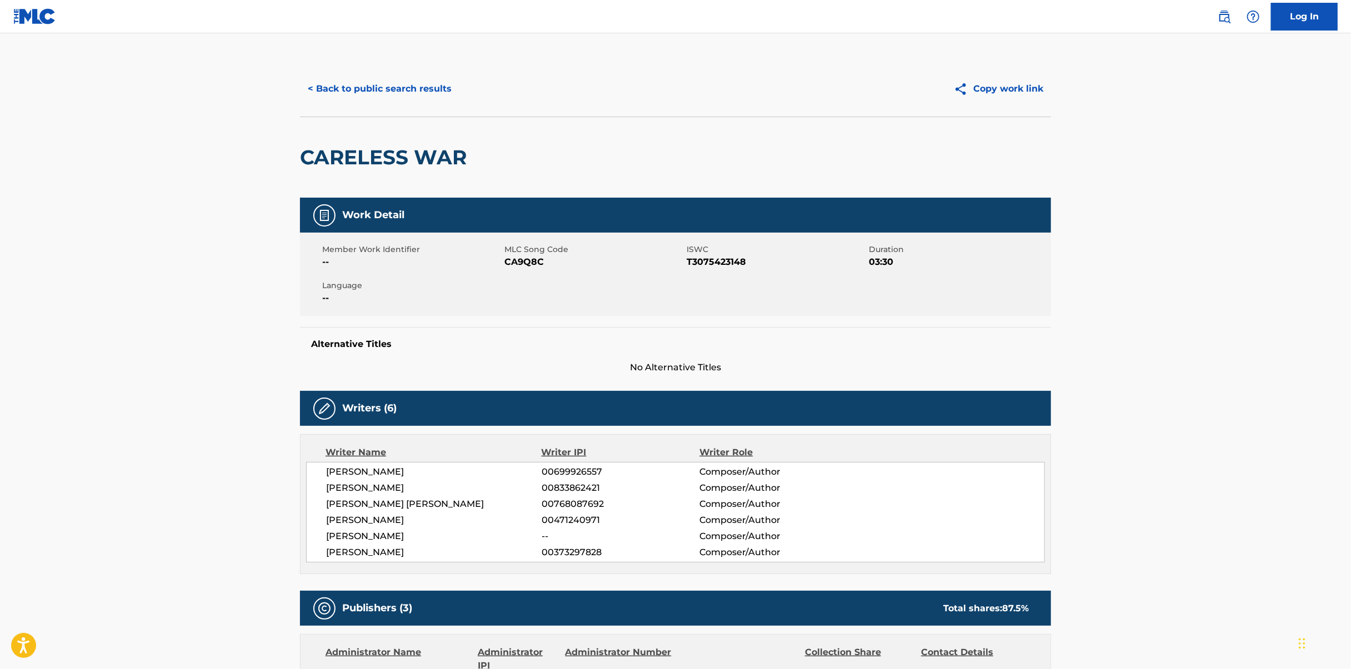
click at [354, 81] on button "< Back to public search results" at bounding box center [379, 89] width 159 height 28
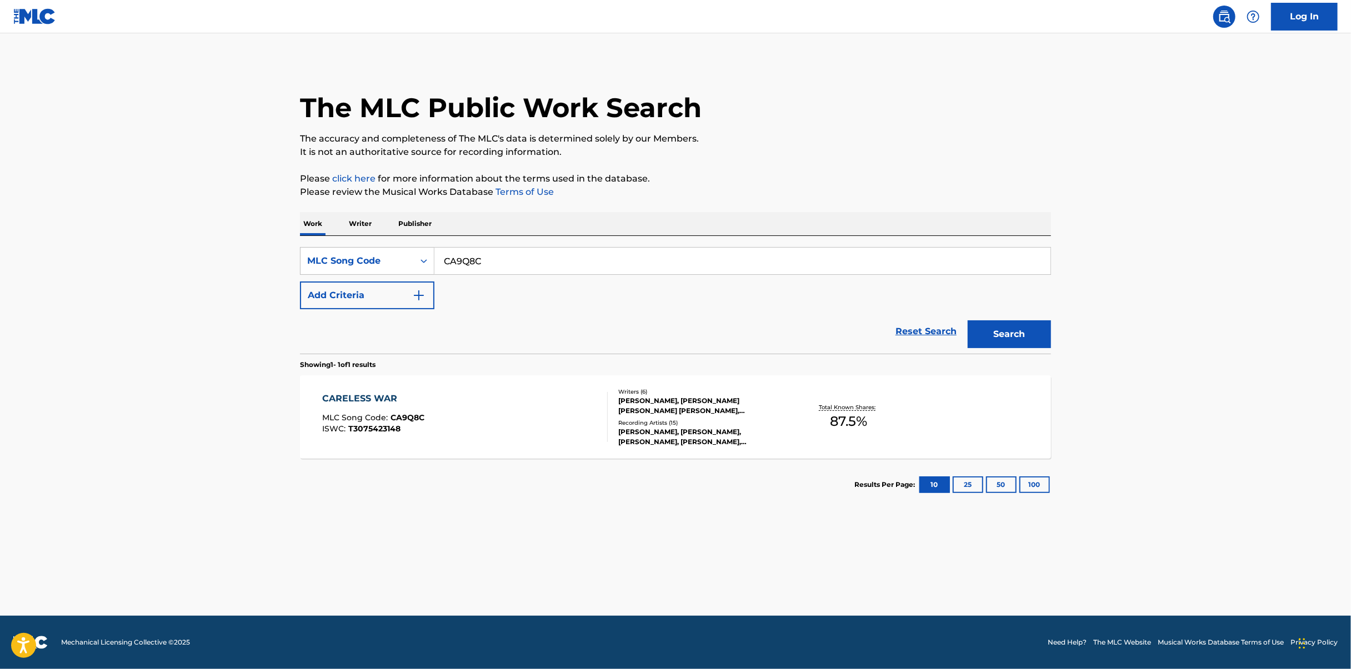
click at [661, 255] on input "CA9Q8C" at bounding box center [742, 261] width 616 height 27
paste input "NC36C5"
type input "NC36C5"
click at [1017, 342] on button "Search" at bounding box center [1008, 334] width 83 height 28
click at [593, 399] on div "NOBODY LIKE YOU MLC Song Code : NC36C5 ISWC : T9281245838" at bounding box center [465, 417] width 285 height 50
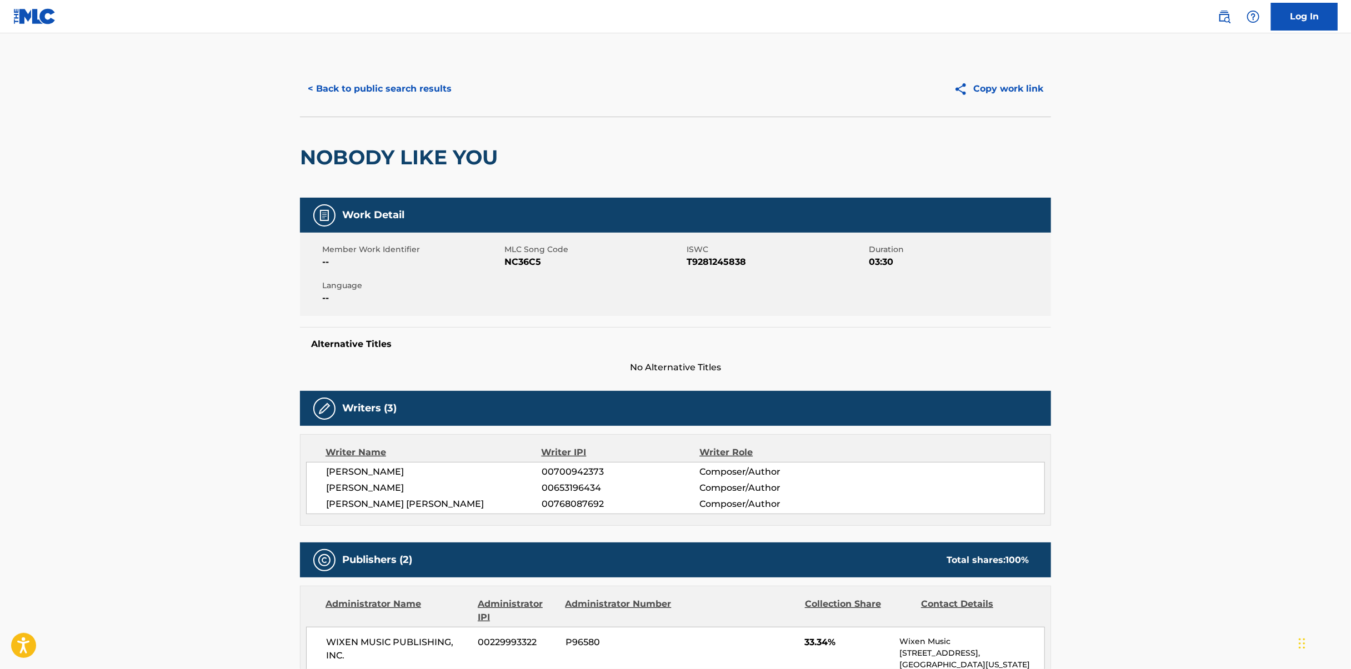
click at [371, 87] on button "< Back to public search results" at bounding box center [379, 89] width 159 height 28
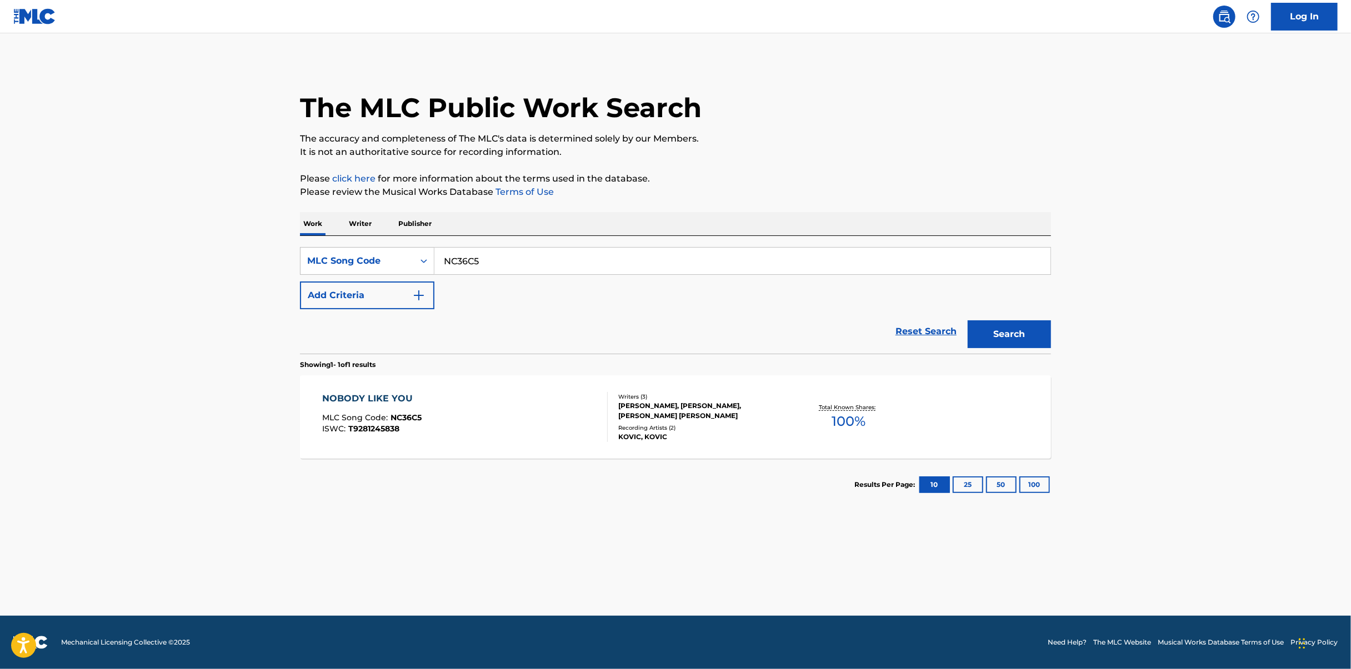
click at [711, 250] on input "NC36C5" at bounding box center [742, 261] width 616 height 27
paste input "S6954J"
type input "S6954J"
click at [998, 333] on button "Search" at bounding box center [1008, 334] width 83 height 28
click at [563, 440] on div "THE SHOW MLC Song Code : S6954J ISWC : T3157375598" at bounding box center [465, 417] width 285 height 50
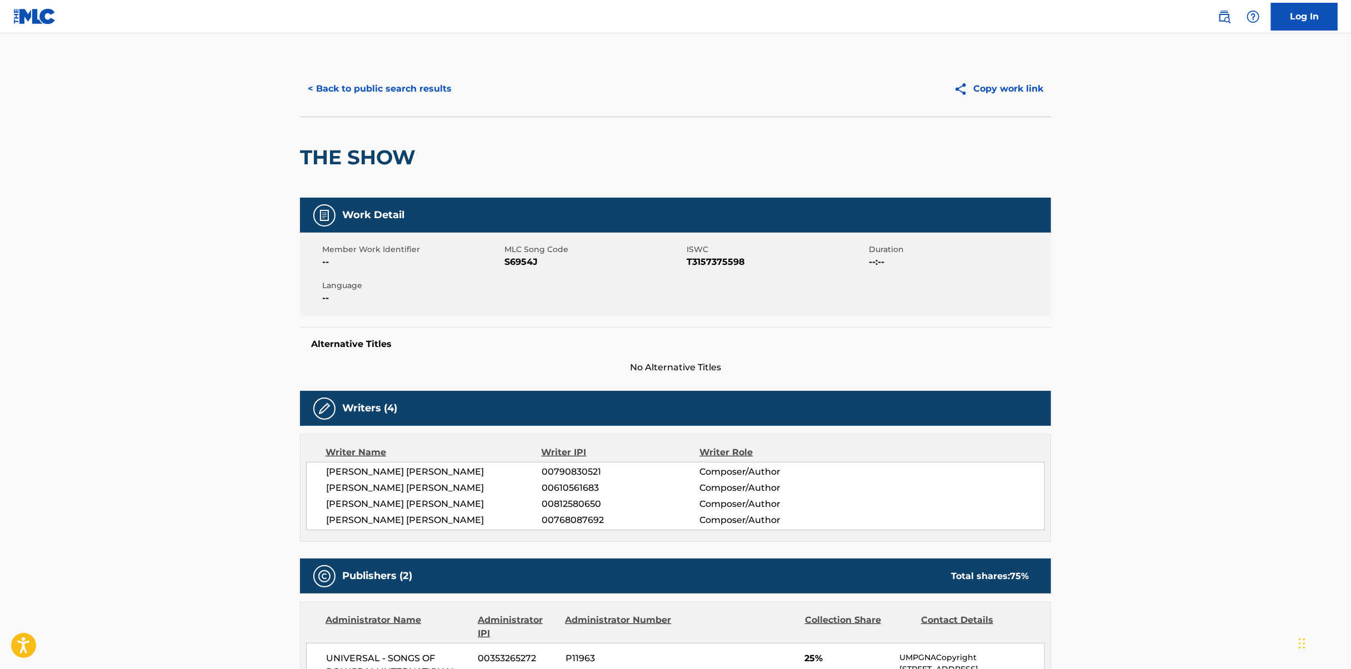
click at [443, 89] on button "< Back to public search results" at bounding box center [379, 89] width 159 height 28
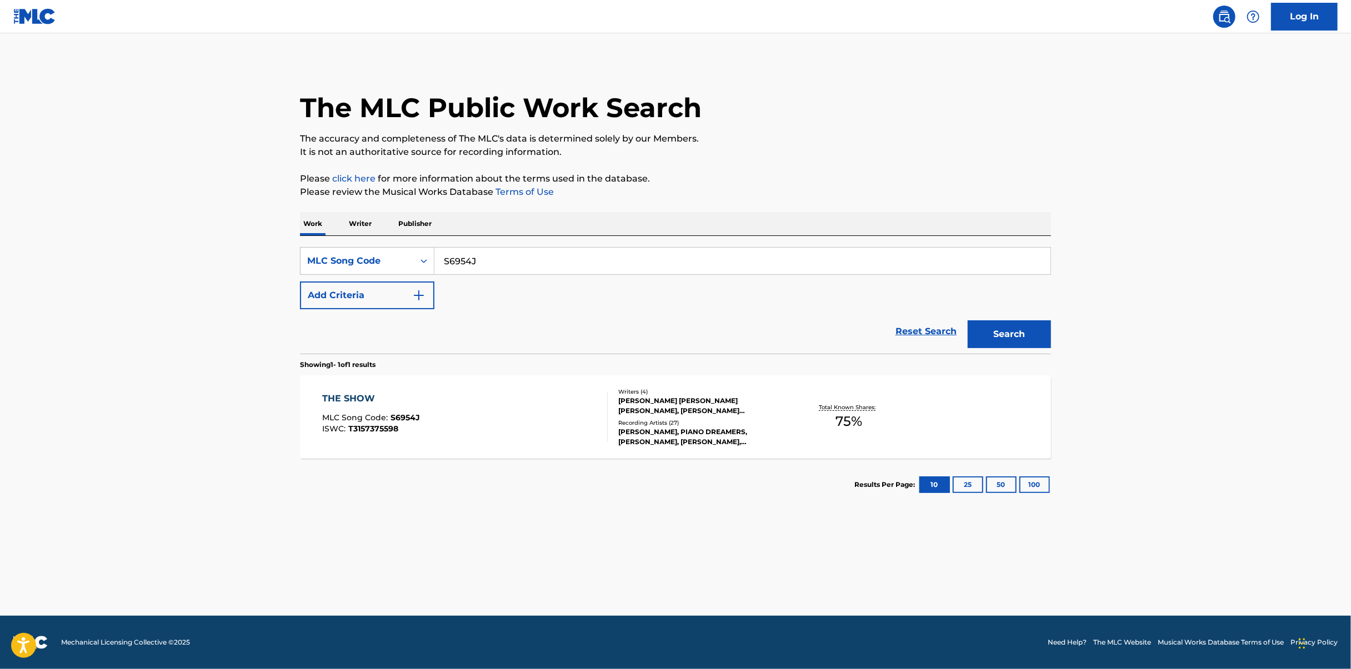
click at [654, 248] on input "S6954J" at bounding box center [742, 261] width 616 height 27
paste input "GA1E5D"
type input "GA1E5D"
click at [1031, 324] on button "Search" at bounding box center [1008, 334] width 83 height 28
click at [514, 368] on section "Showing 1 - 1 of 1 results" at bounding box center [675, 362] width 751 height 16
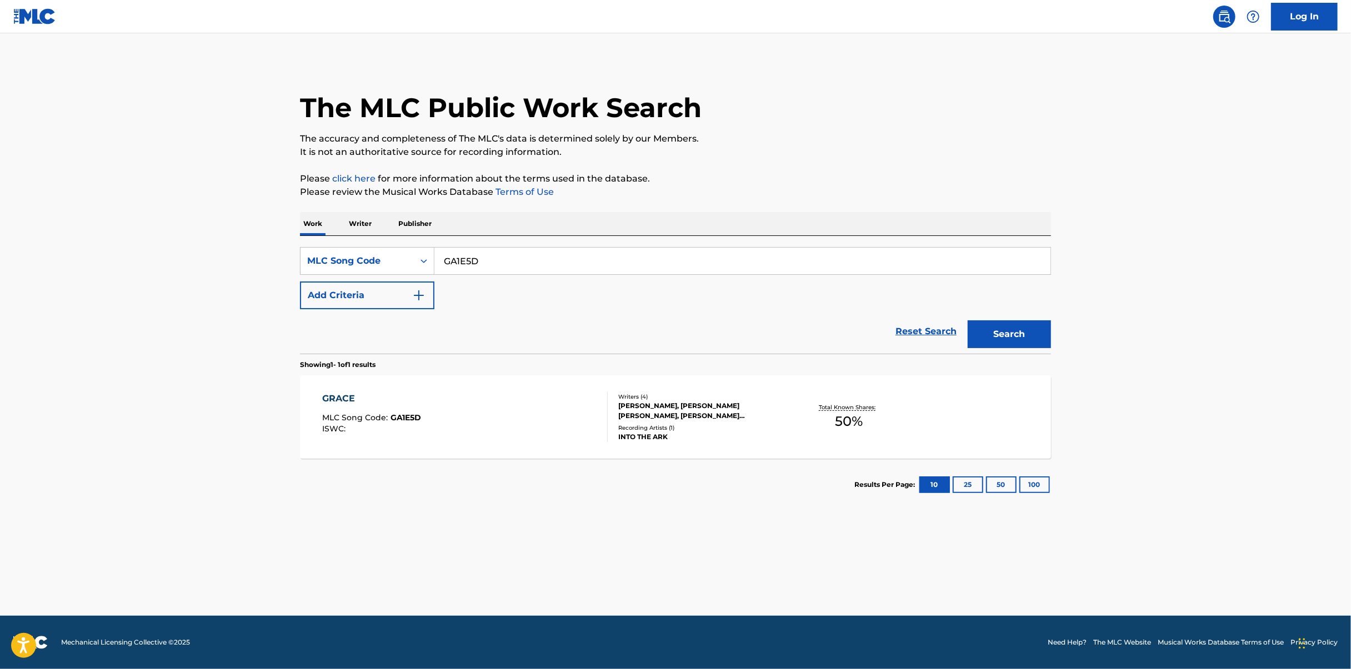
click at [523, 422] on div "GRACE MLC Song Code : GA1E5D ISWC :" at bounding box center [465, 417] width 285 height 50
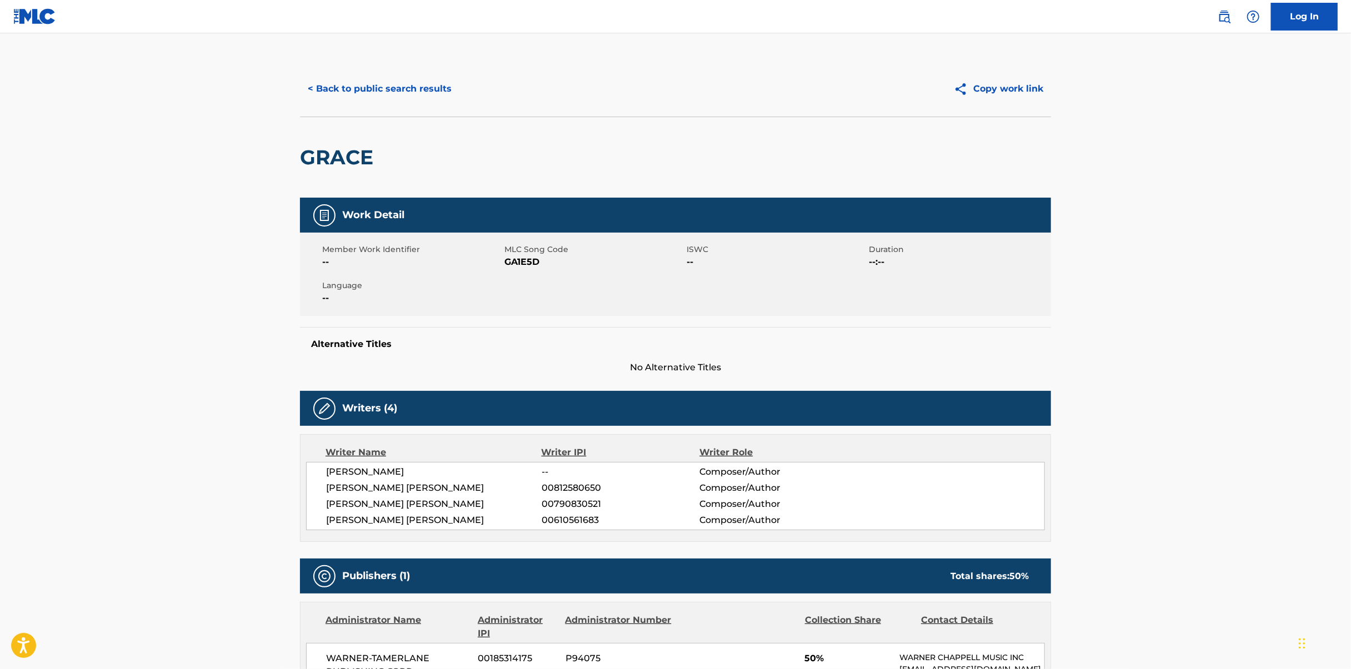
click at [401, 87] on button "< Back to public search results" at bounding box center [379, 89] width 159 height 28
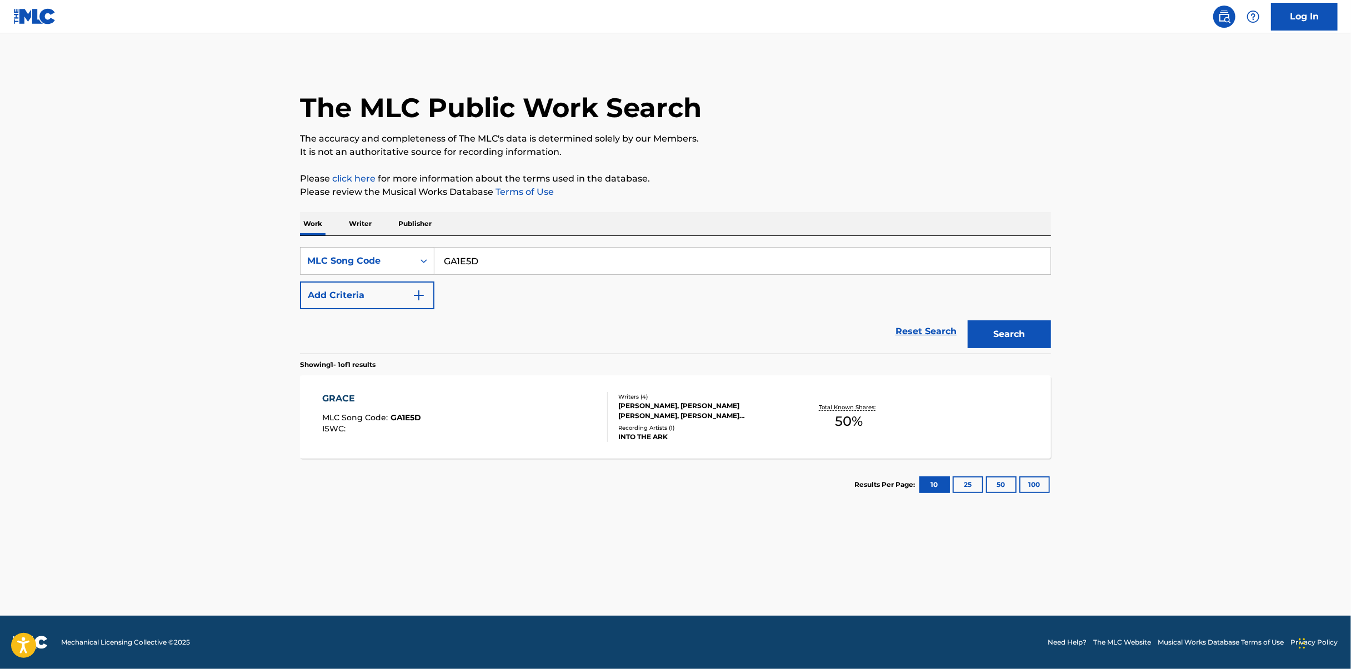
click at [545, 251] on input "GA1E5D" at bounding box center [742, 261] width 616 height 27
paste input "OD1GW6"
type input "OD1GW6"
click at [1010, 327] on button "Search" at bounding box center [1008, 334] width 83 height 28
click at [578, 409] on div "[PERSON_NAME] MLC Song Code : OD1GW6 ISWC :" at bounding box center [465, 417] width 285 height 50
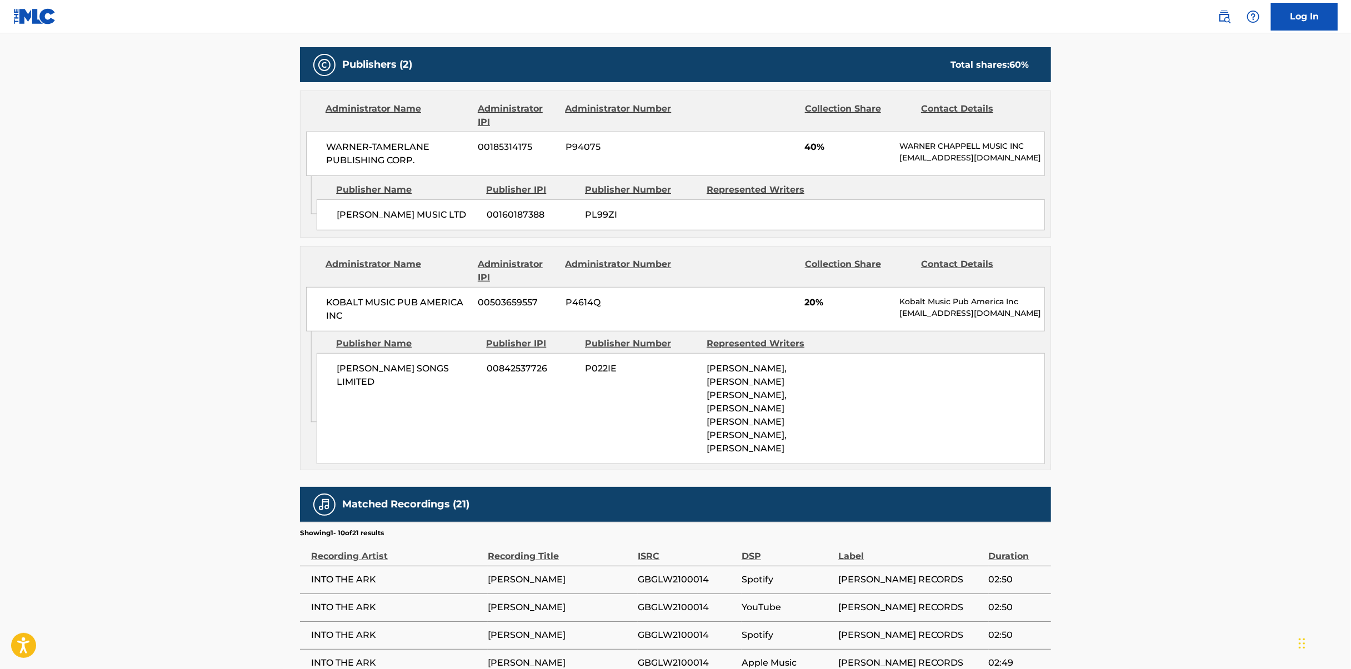
scroll to position [666, 0]
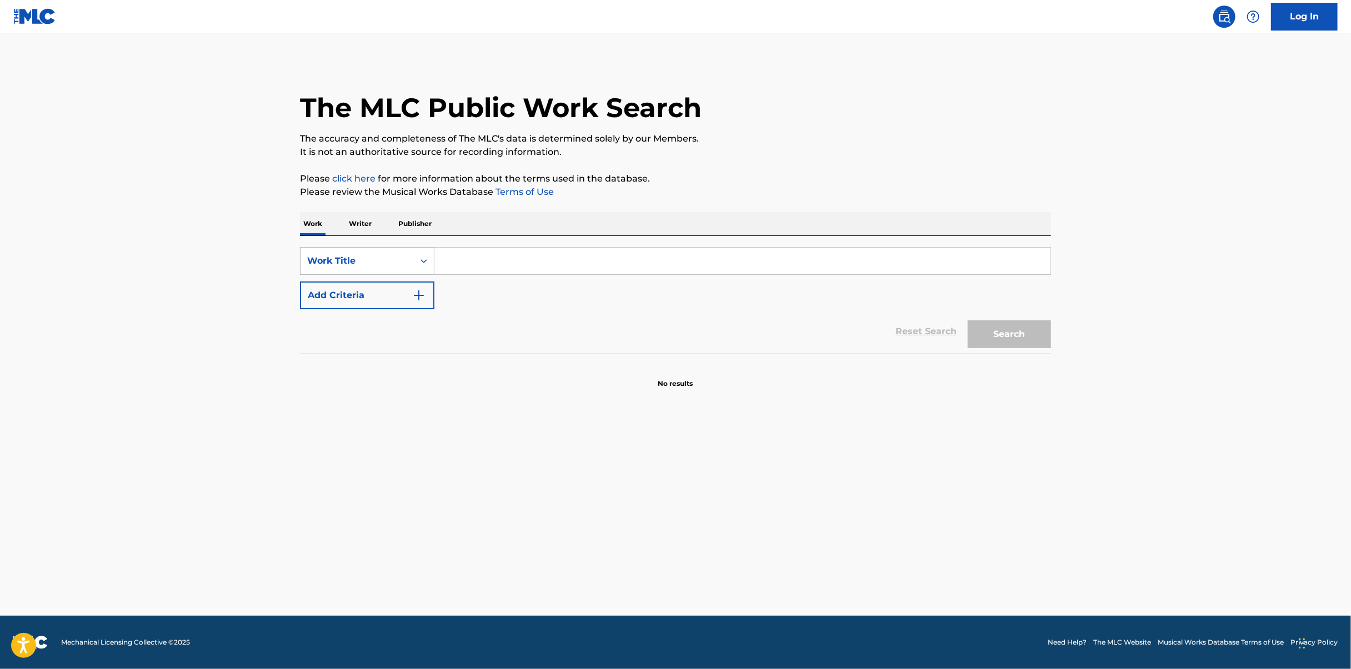
drag, startPoint x: 384, startPoint y: 248, endPoint x: 338, endPoint y: 272, distance: 51.7
click at [381, 249] on div "Work Title" at bounding box center [367, 261] width 134 height 28
click at [374, 293] on div "MLC Song Code" at bounding box center [366, 289] width 133 height 28
click at [527, 257] on input "Search Form" at bounding box center [742, 261] width 616 height 27
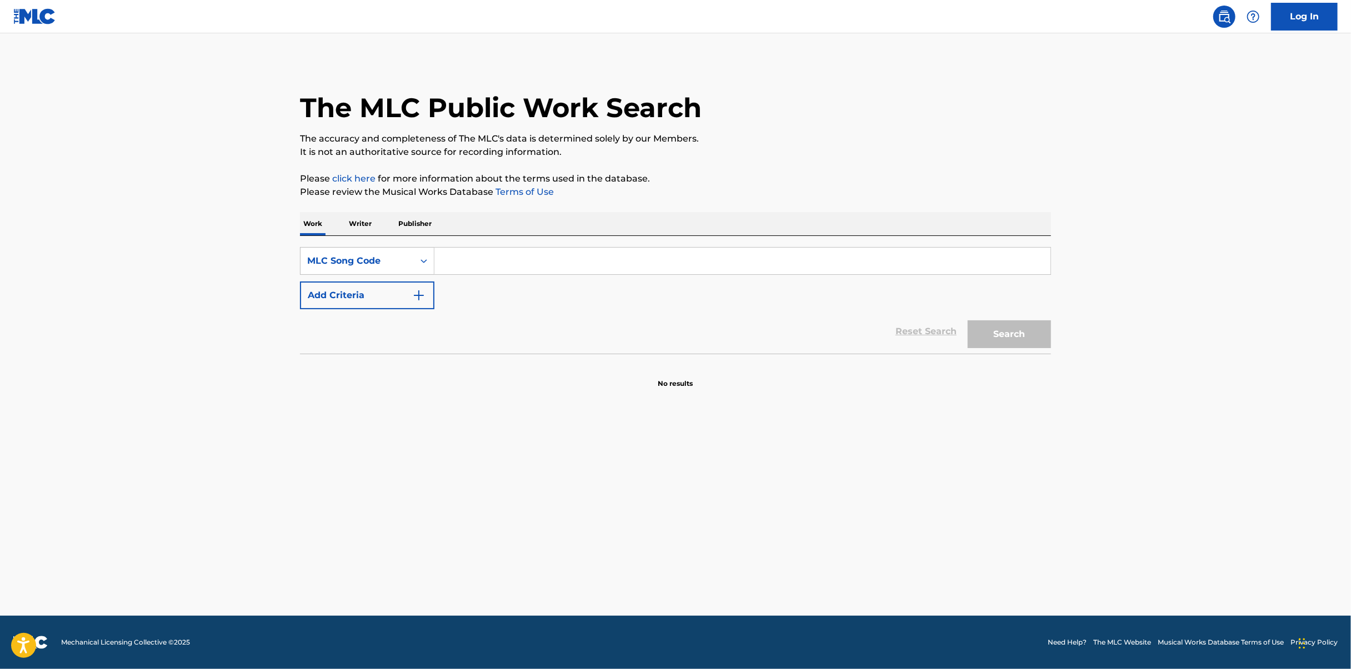
paste input "BVB487"
type input "BVB487"
click at [1037, 344] on button "Search" at bounding box center [1008, 334] width 83 height 28
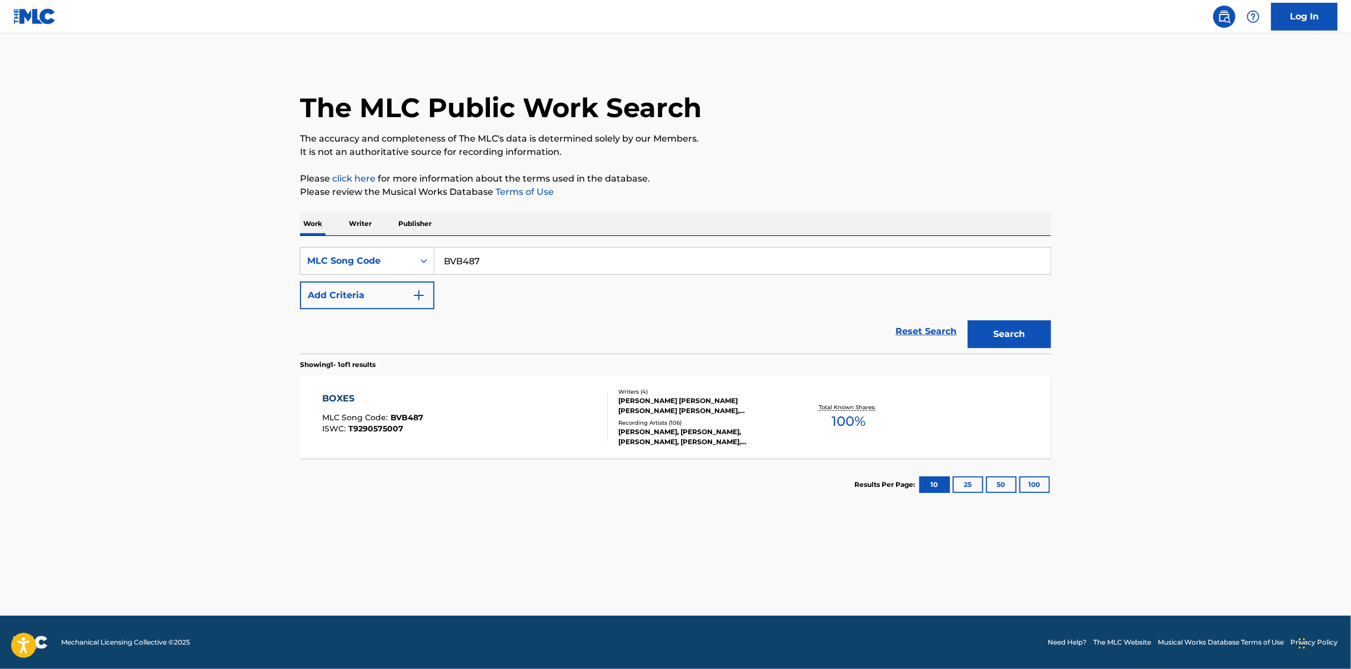
click at [446, 385] on div "BOXES MLC Song Code : BVB487 ISWC : T9290575007 Writers ( 4 ) [PERSON_NAME] [PE…" at bounding box center [675, 416] width 751 height 83
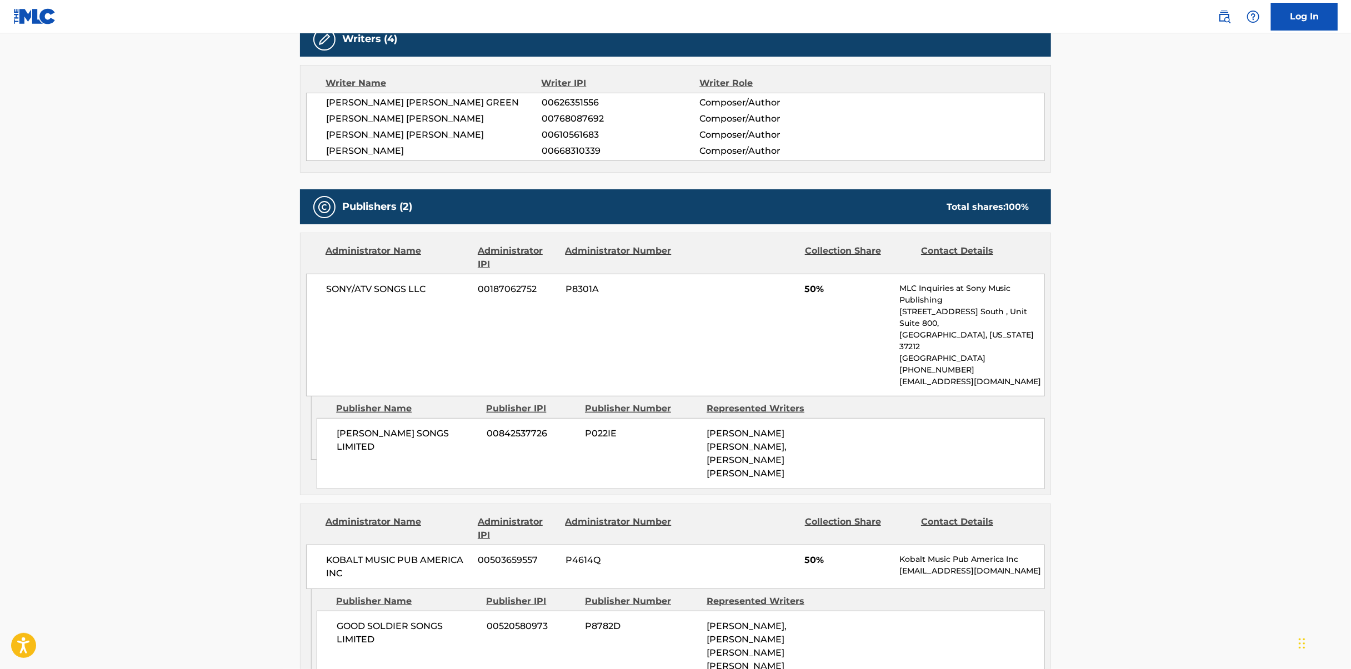
scroll to position [611, 0]
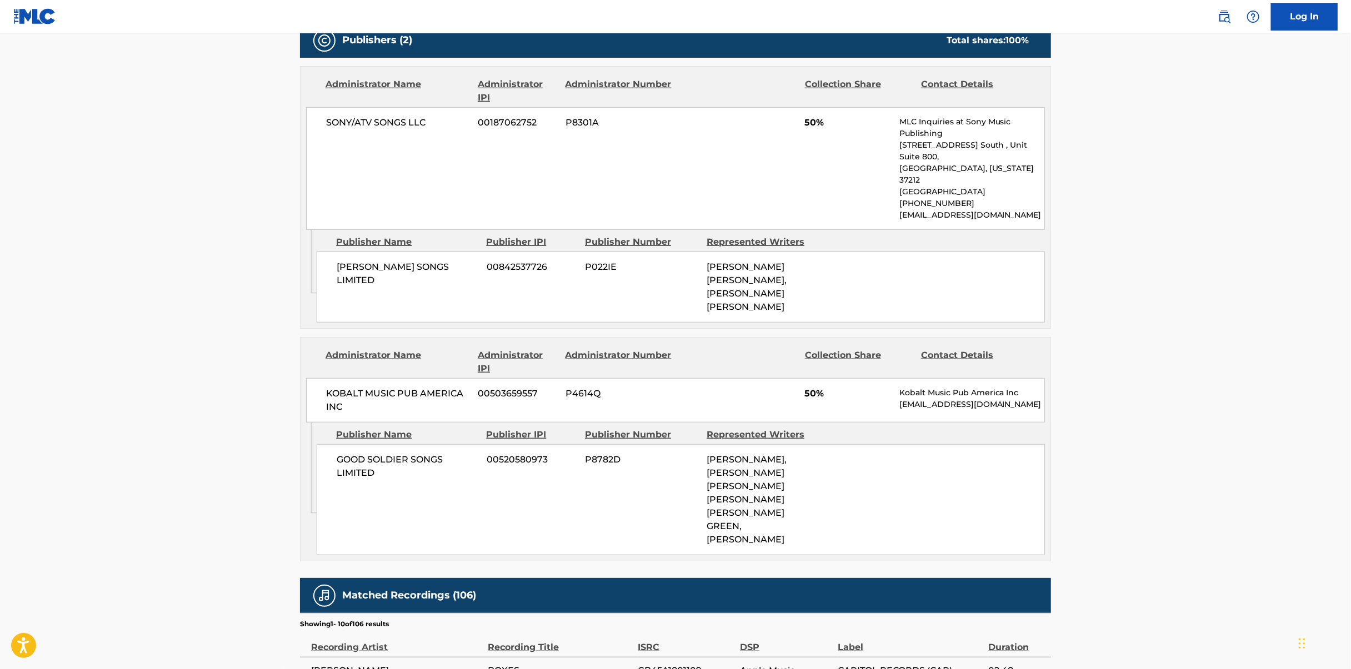
click at [640, 266] on div "[PERSON_NAME] SONGS LIMITED 00842537726 P022IE [PERSON_NAME] [PERSON_NAME], [PE…" at bounding box center [681, 287] width 728 height 71
drag, startPoint x: 426, startPoint y: 123, endPoint x: 306, endPoint y: 121, distance: 120.5
click at [306, 121] on div "SONY/ATV SONGS LLC 00187062752 P8301A 50% MLC Inquiries at Sony Music Publishin…" at bounding box center [675, 168] width 739 height 123
copy span "SONY/ATV SONGS LLC"
click at [497, 122] on span "00187062752" at bounding box center [517, 122] width 79 height 13
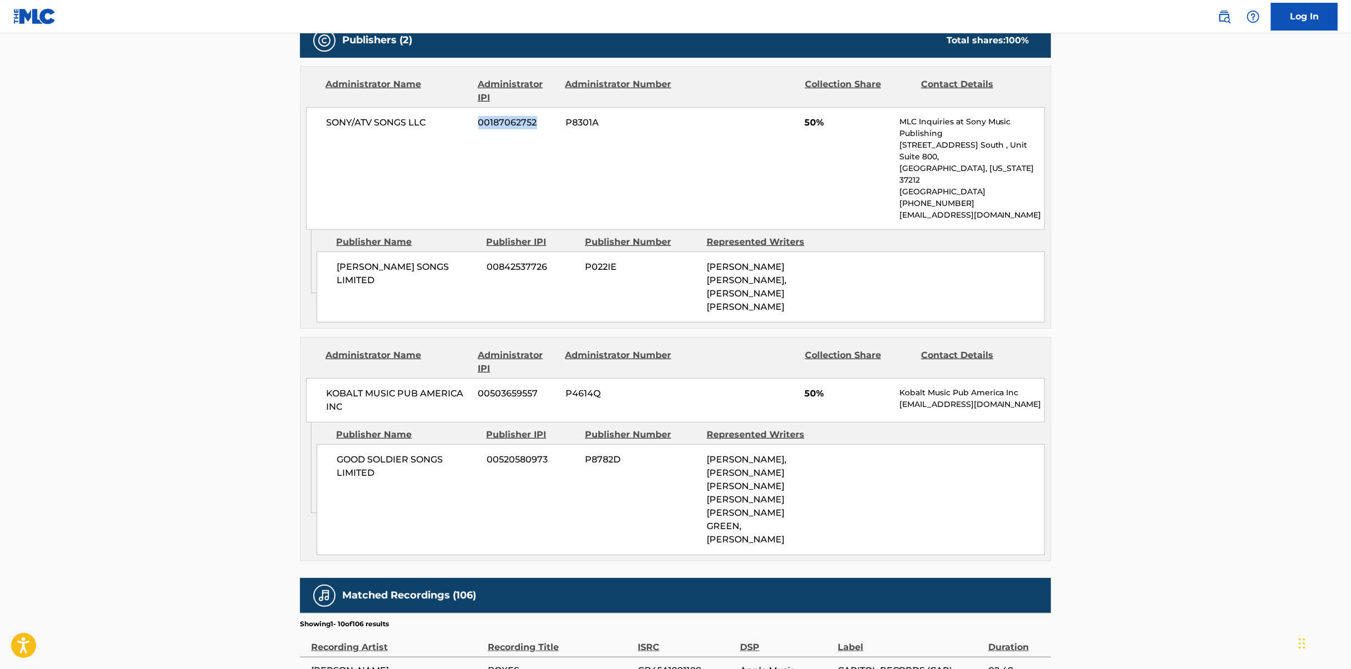
click at [497, 122] on span "00187062752" at bounding box center [517, 122] width 79 height 13
copy span "00187062752"
drag, startPoint x: 626, startPoint y: 133, endPoint x: 603, endPoint y: 124, distance: 24.6
click at [626, 133] on div "SONY/ATV SONGS LLC 00187062752 P8301A 50% MLC Inquiries at Sony Music Publishin…" at bounding box center [675, 168] width 739 height 123
click at [584, 116] on span "P8301A" at bounding box center [619, 122] width 108 height 13
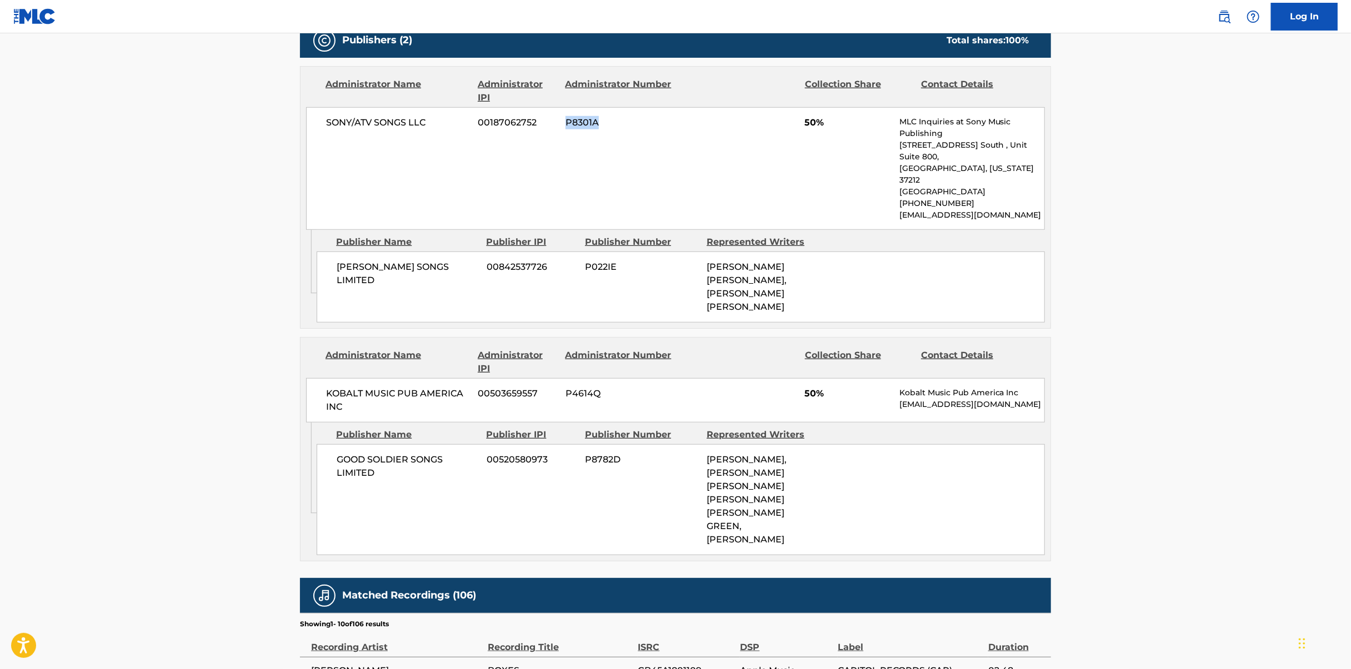
click at [584, 116] on span "P8301A" at bounding box center [619, 122] width 108 height 13
copy span "P8301A"
drag, startPoint x: 468, startPoint y: 242, endPoint x: 314, endPoint y: 244, distance: 154.4
click at [314, 244] on div "Admin Original Publisher Connecting Line Publisher Name Publisher IPI Publisher…" at bounding box center [675, 279] width 750 height 98
click at [376, 261] on div "[PERSON_NAME] SONGS LIMITED 00842537726 P022IE [PERSON_NAME] [PERSON_NAME], [PE…" at bounding box center [681, 287] width 728 height 71
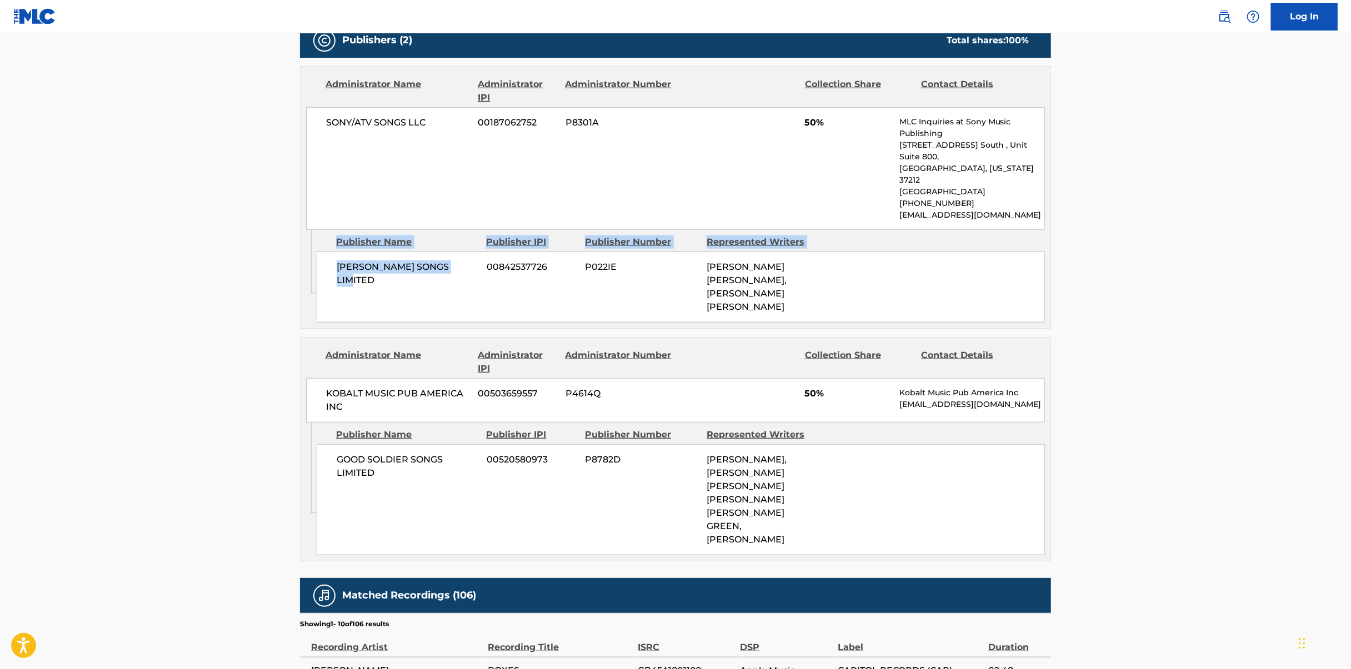
click at [463, 260] on span "[PERSON_NAME] SONGS LIMITED" at bounding box center [408, 273] width 142 height 27
drag, startPoint x: 408, startPoint y: 240, endPoint x: 334, endPoint y: 242, distance: 74.4
click at [334, 252] on div "[PERSON_NAME] SONGS LIMITED 00842537726 P022IE [PERSON_NAME] [PERSON_NAME], [PE…" at bounding box center [681, 287] width 728 height 71
click at [510, 260] on span "00842537726" at bounding box center [531, 266] width 90 height 13
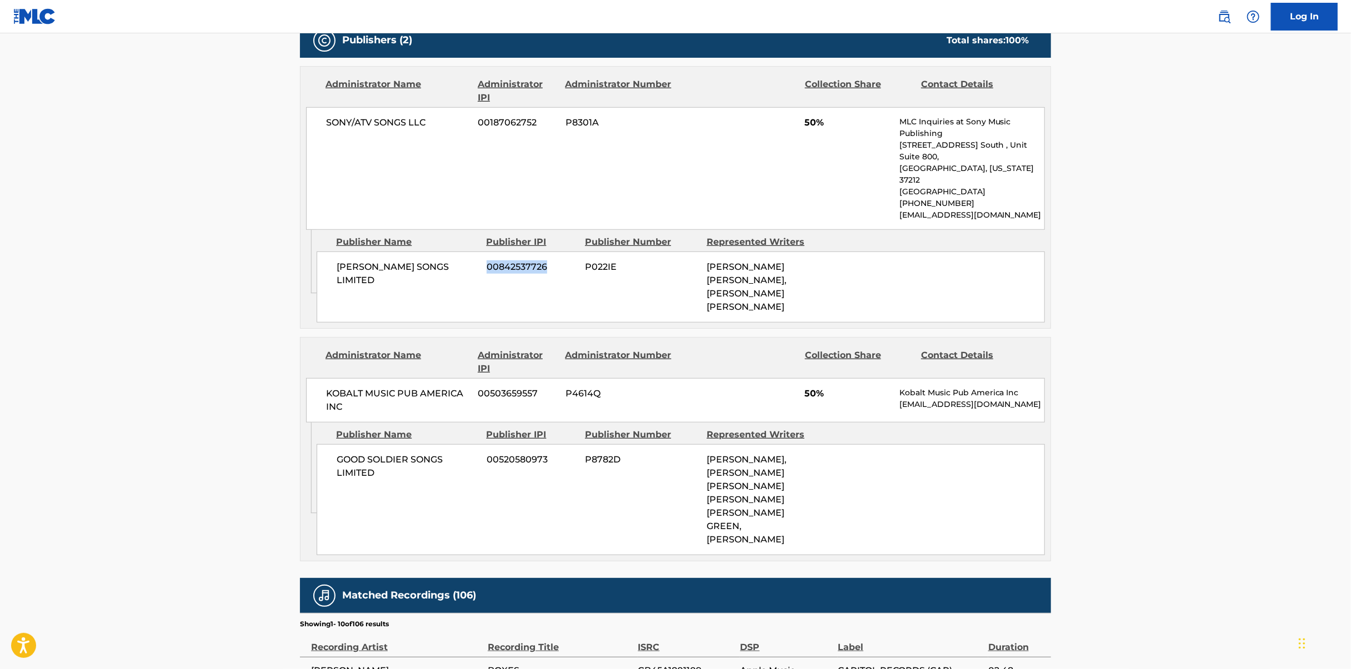
click at [510, 260] on span "00842537726" at bounding box center [531, 266] width 90 height 13
copy span "00842537726"
click at [581, 252] on div "[PERSON_NAME] SONGS LIMITED 00842537726 P022IE [PERSON_NAME] [PERSON_NAME], [PE…" at bounding box center [681, 287] width 728 height 71
copy span "P022IE"
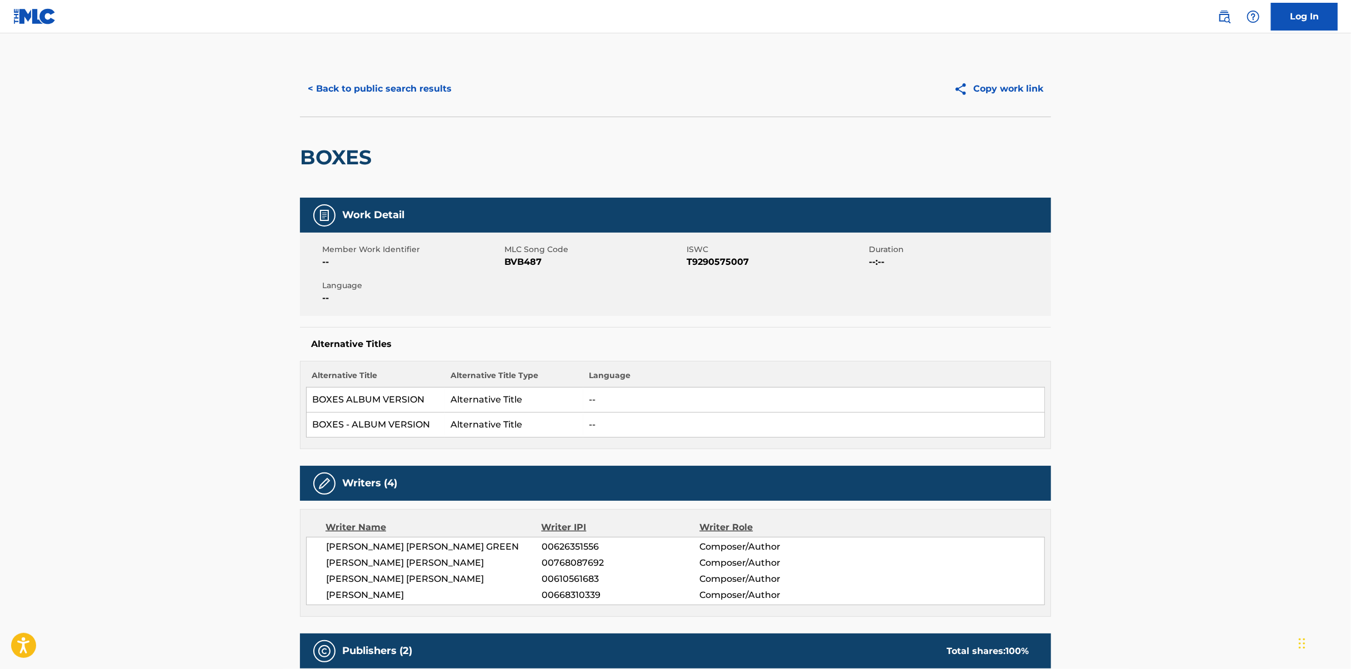
scroll to position [0, 0]
click at [382, 83] on button "< Back to public search results" at bounding box center [379, 89] width 159 height 28
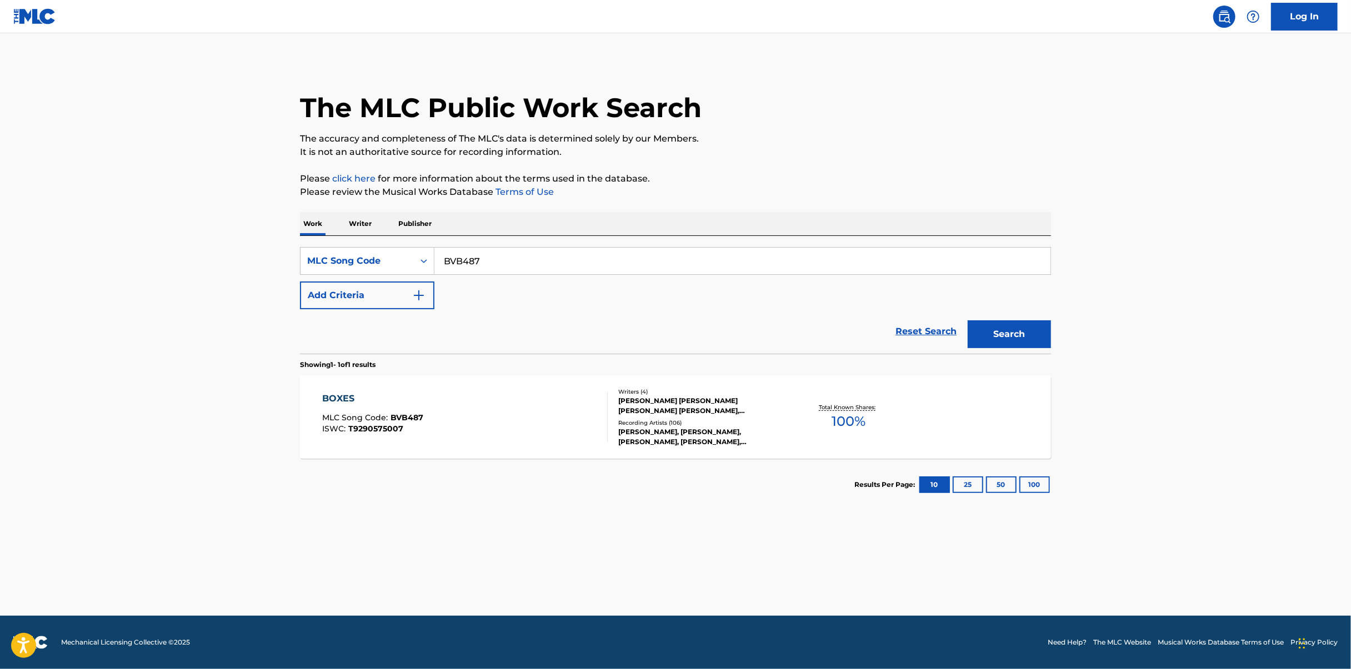
click at [516, 264] on input "BVB487" at bounding box center [742, 261] width 616 height 27
paste input "DC133K"
type input "DC133K"
click at [992, 337] on button "Search" at bounding box center [1008, 334] width 83 height 28
click at [562, 419] on div "DIABOLICA MLC Song Code : DC133K ISWC :" at bounding box center [465, 417] width 285 height 50
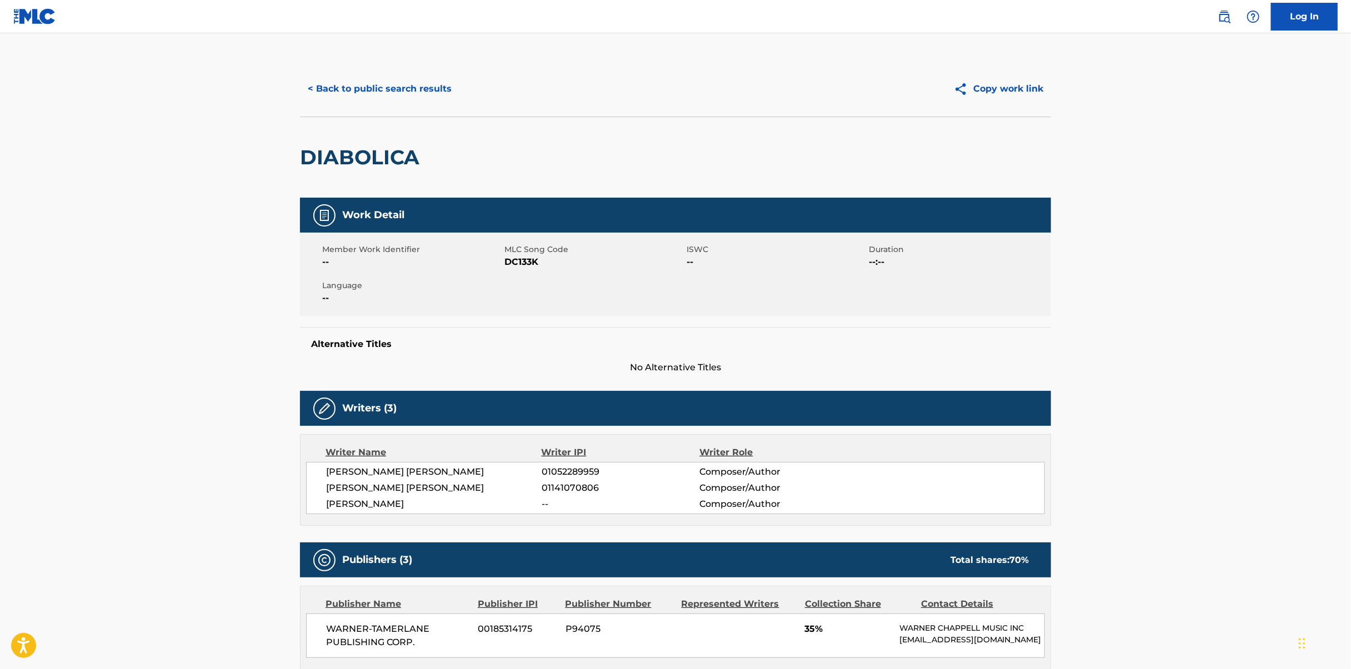
click at [350, 104] on div "< Back to public search results Copy work link" at bounding box center [675, 89] width 751 height 56
click at [349, 89] on button "< Back to public search results" at bounding box center [379, 89] width 159 height 28
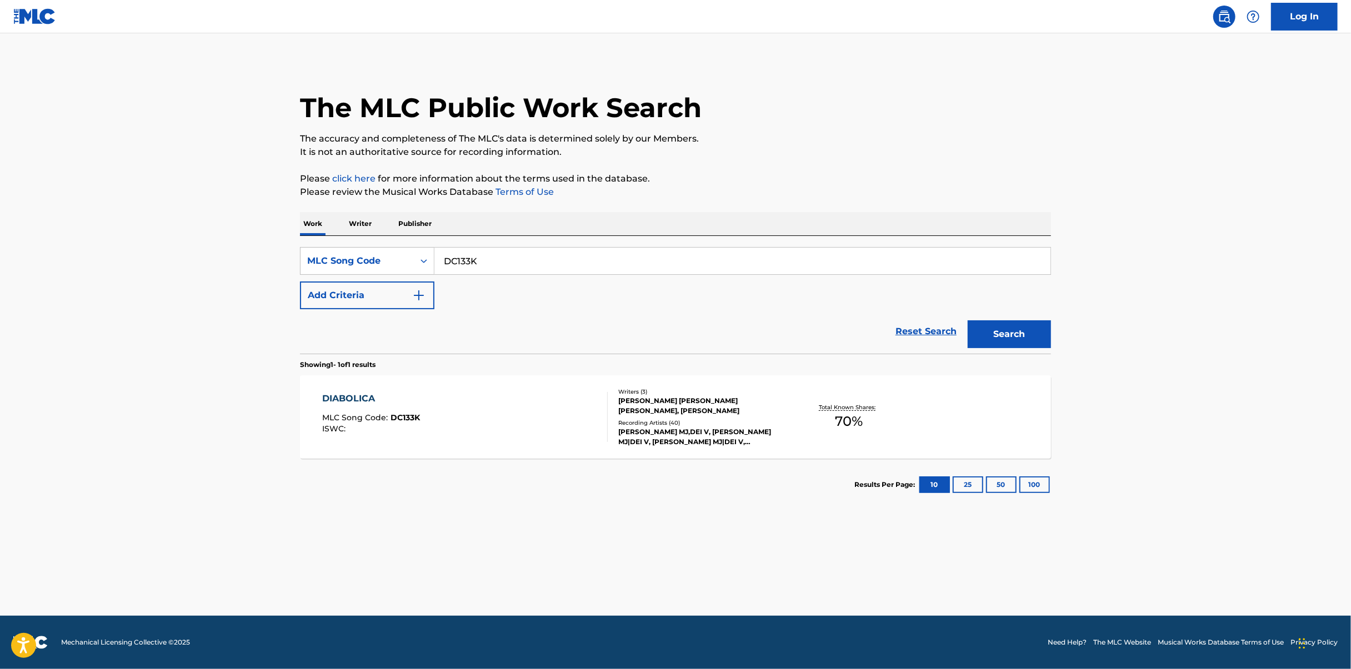
click at [566, 267] on input "DC133K" at bounding box center [742, 261] width 616 height 27
paste input "LR647I"
type input "LR647I"
click at [1050, 318] on div "Search" at bounding box center [1006, 331] width 89 height 44
click at [1041, 324] on button "Search" at bounding box center [1008, 334] width 83 height 28
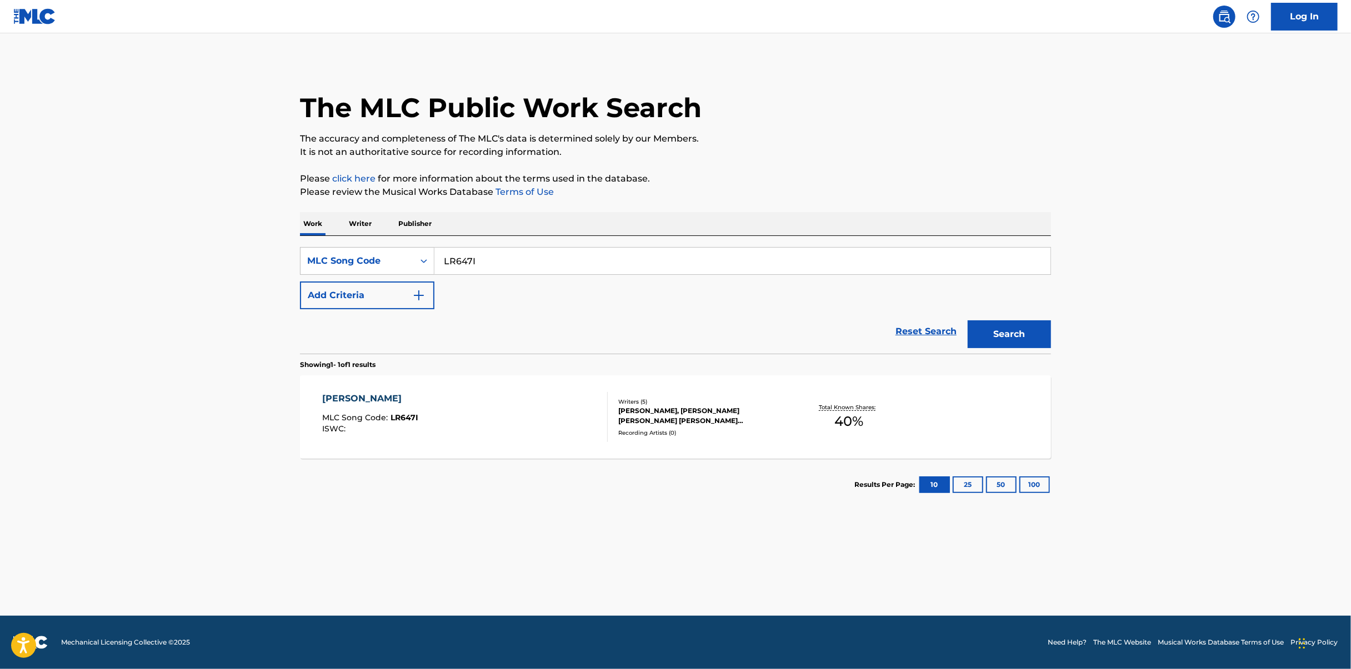
click at [513, 420] on div "LULI LULI MLC Song Code : LR647I ISWC :" at bounding box center [465, 417] width 285 height 50
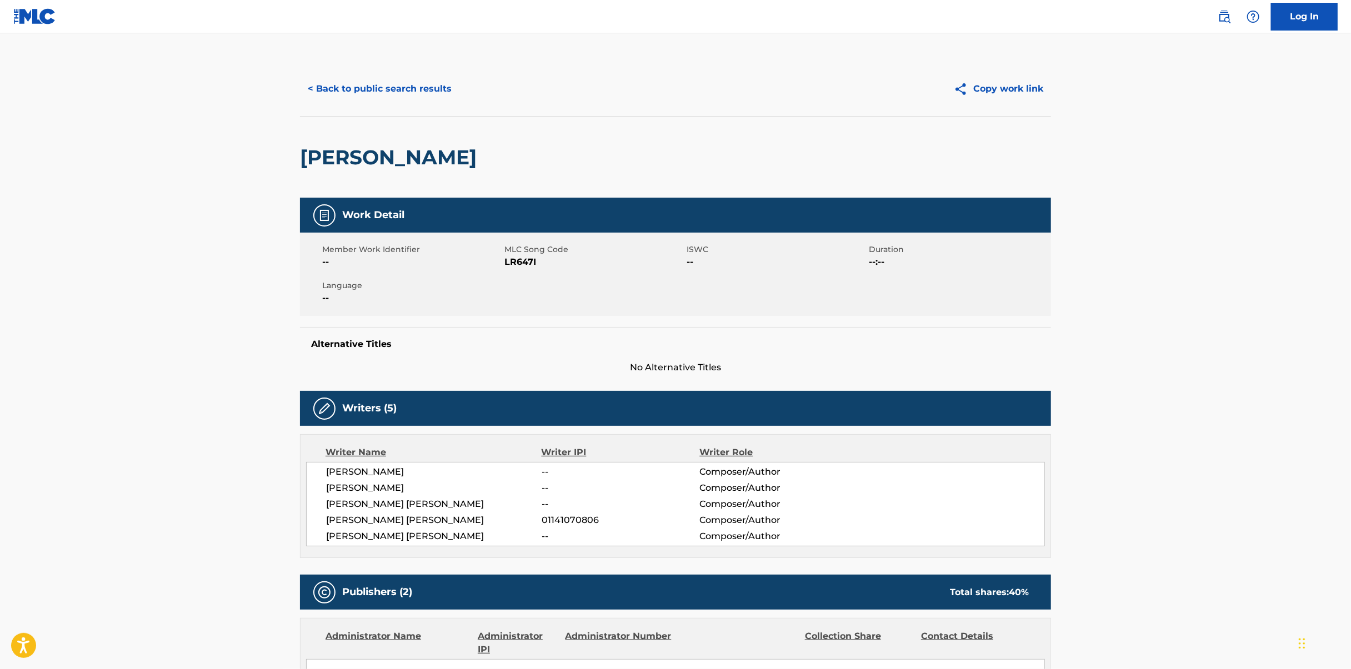
click at [401, 98] on button "< Back to public search results" at bounding box center [379, 89] width 159 height 28
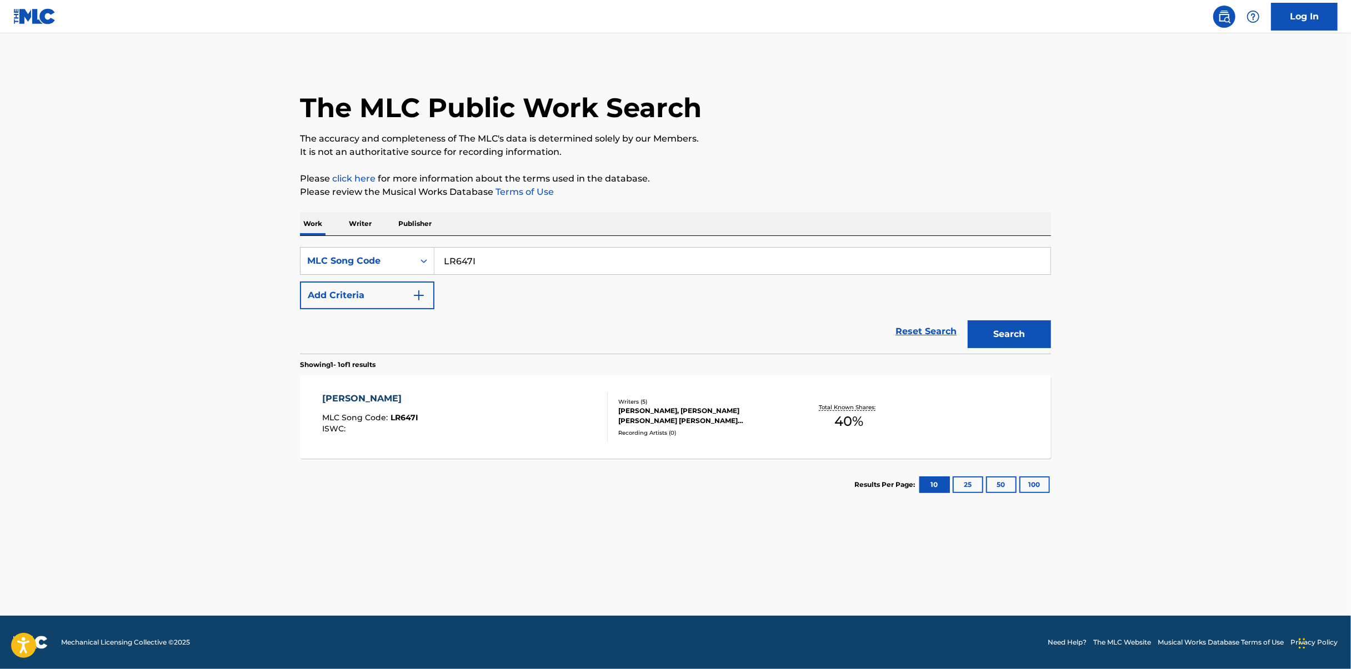
click at [551, 254] on input "LR647I" at bounding box center [742, 261] width 616 height 27
paste input "MG5UW"
type input "MG5UWI"
click at [1009, 321] on button "Search" at bounding box center [1008, 334] width 83 height 28
click at [523, 415] on div "MALA MLC Song Code : MG5UWI ISWC :" at bounding box center [465, 417] width 285 height 50
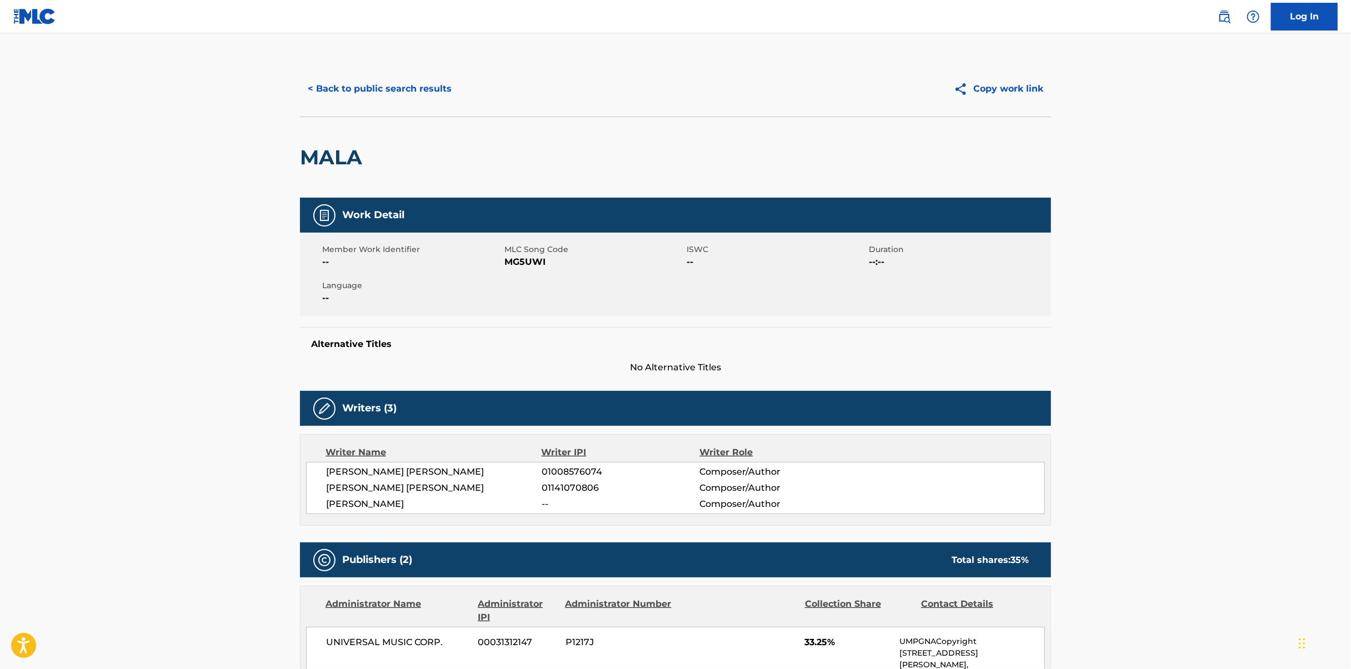
click at [386, 87] on button "< Back to public search results" at bounding box center [379, 89] width 159 height 28
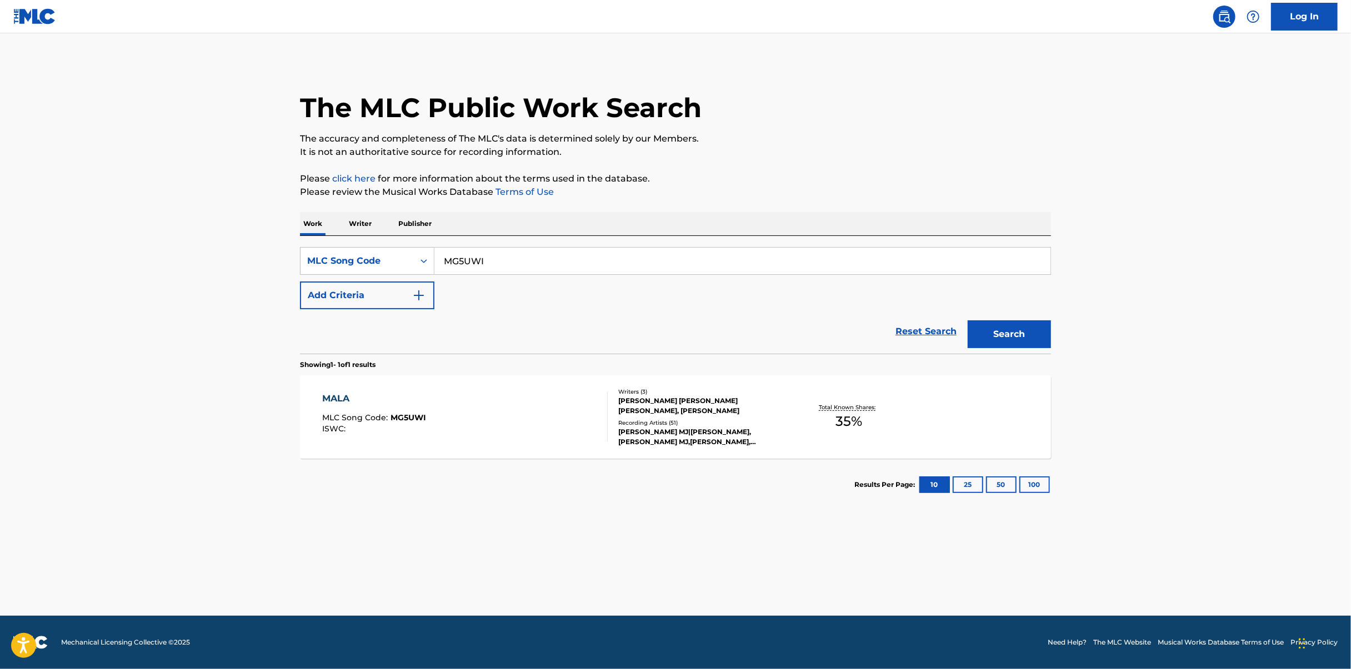
click at [626, 267] on input "MG5UWI" at bounding box center [742, 261] width 616 height 27
paste input "NG8WQ4"
type input "NG8WQ4"
click at [1000, 329] on button "Search" at bounding box center [1008, 334] width 83 height 28
click at [569, 447] on div "NOS CONVIENE MAS MLC Song Code : NG8WQ4 ISWC : Writers ( 5 ) [PERSON_NAME], [PE…" at bounding box center [675, 416] width 751 height 83
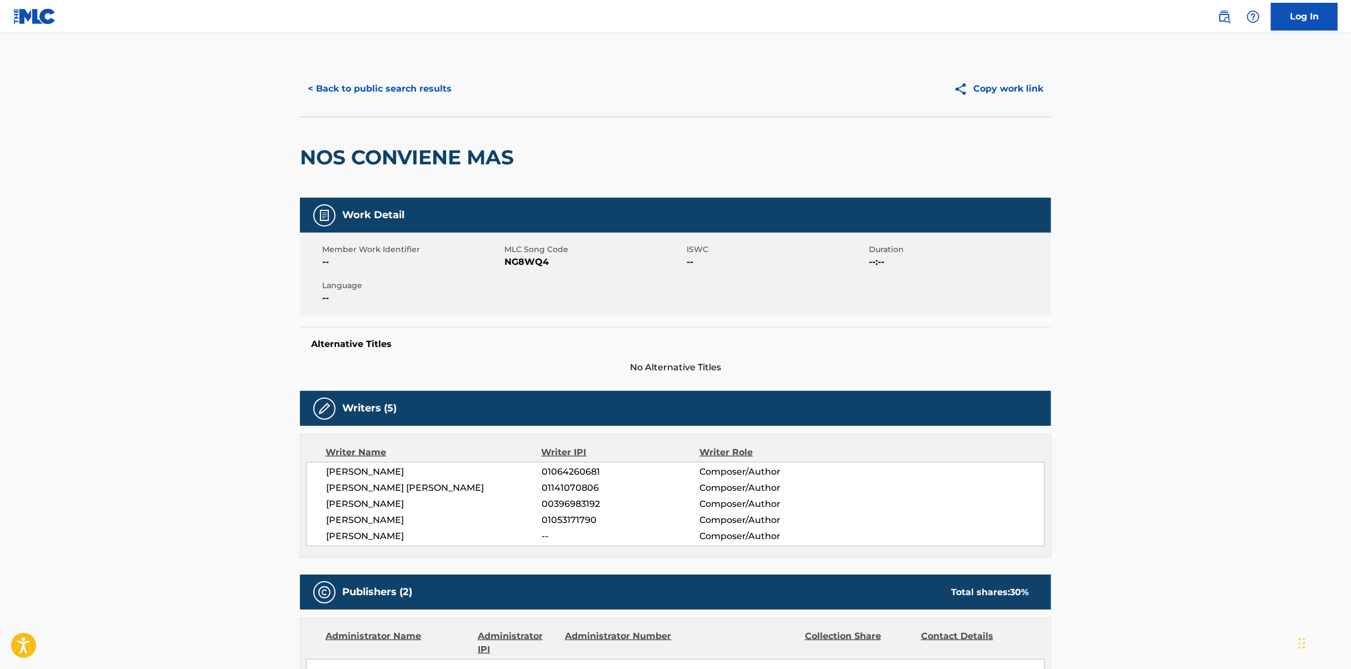
click at [347, 77] on button "< Back to public search results" at bounding box center [379, 89] width 159 height 28
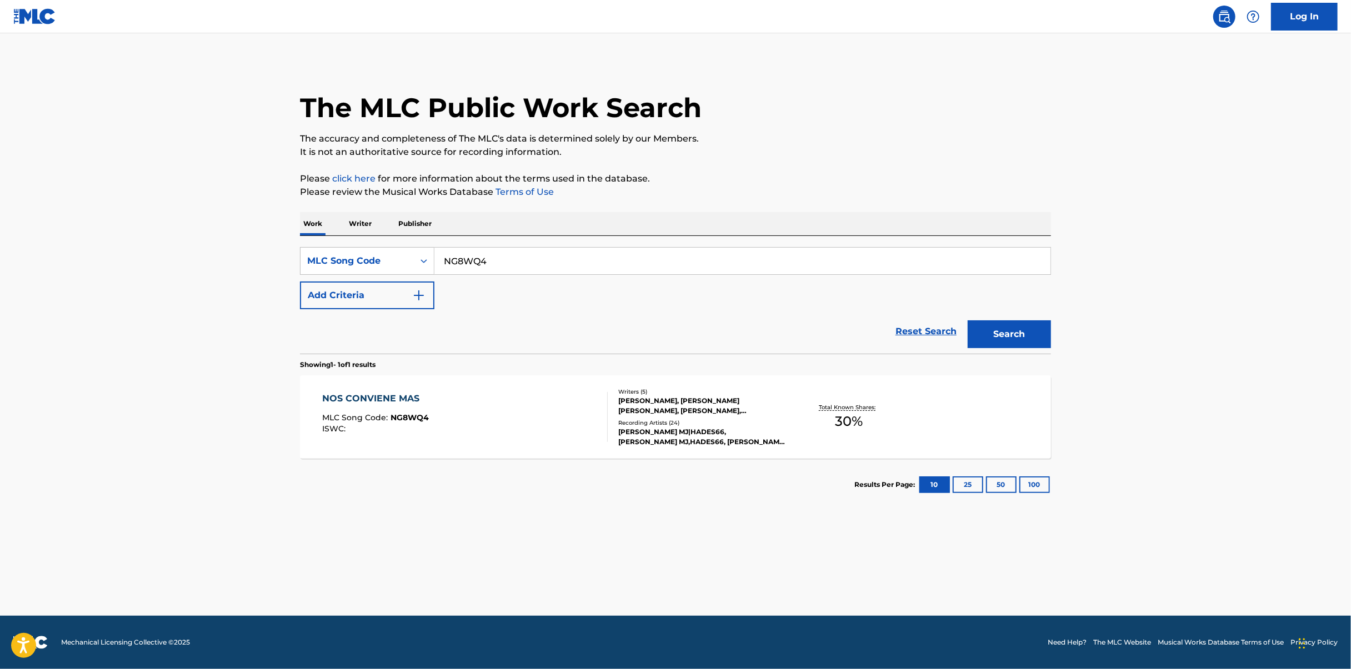
click at [589, 263] on input "NG8WQ4" at bounding box center [742, 261] width 616 height 27
paste input "AE14PW"
type input "AE14PW"
click at [1008, 322] on button "Search" at bounding box center [1008, 334] width 83 height 28
click at [578, 415] on div "AGRADECIDO MLC Song Code : AE14PW ISWC : T3242476417" at bounding box center [465, 417] width 285 height 50
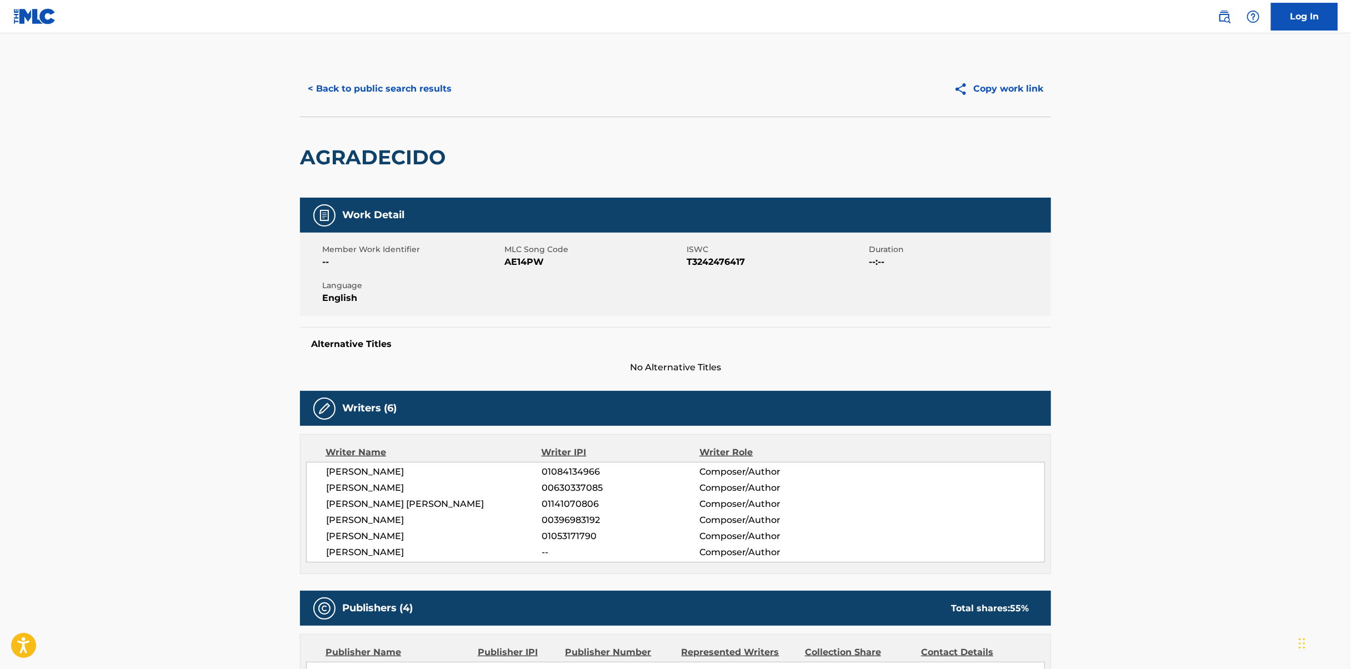
click at [372, 96] on button "< Back to public search results" at bounding box center [379, 89] width 159 height 28
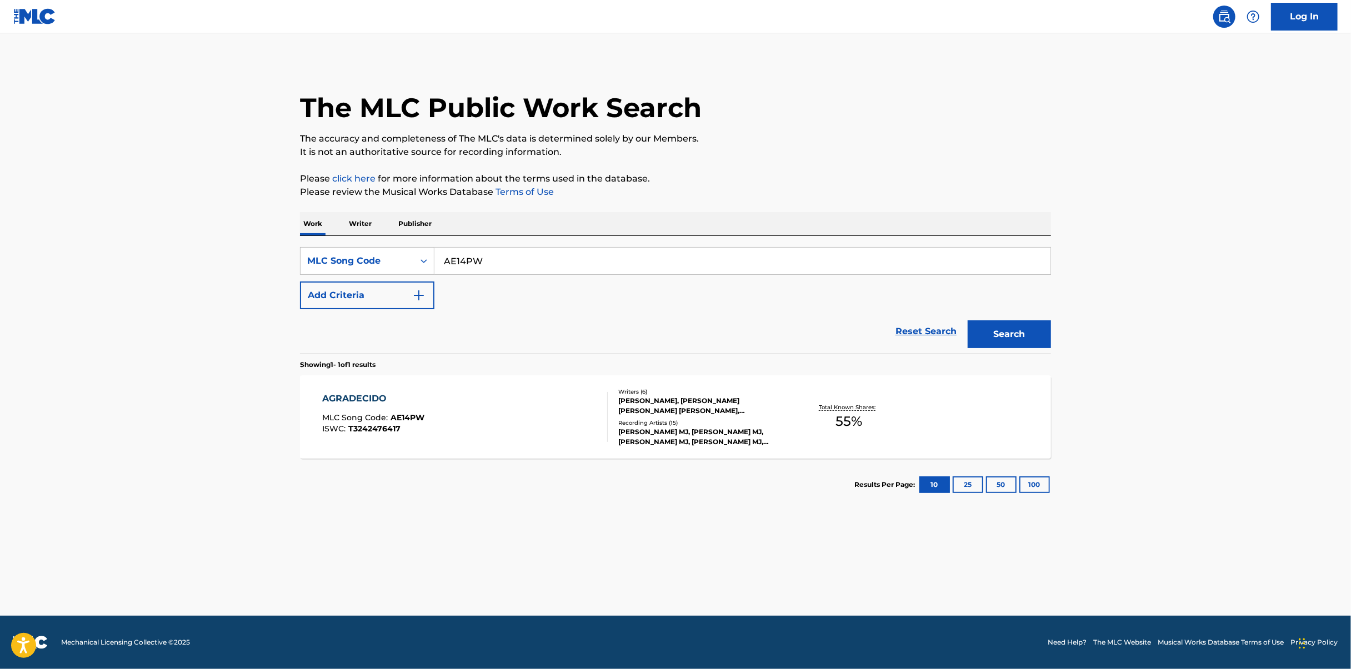
click at [545, 265] on input "AE14PW" at bounding box center [742, 261] width 616 height 27
paste input "FVACX3"
type input "FVACX3"
click at [992, 324] on button "Search" at bounding box center [1008, 334] width 83 height 28
click at [501, 415] on div "FKTHAJIMCROW MLC Song Code : FVACX3 ISWC :" at bounding box center [465, 417] width 285 height 50
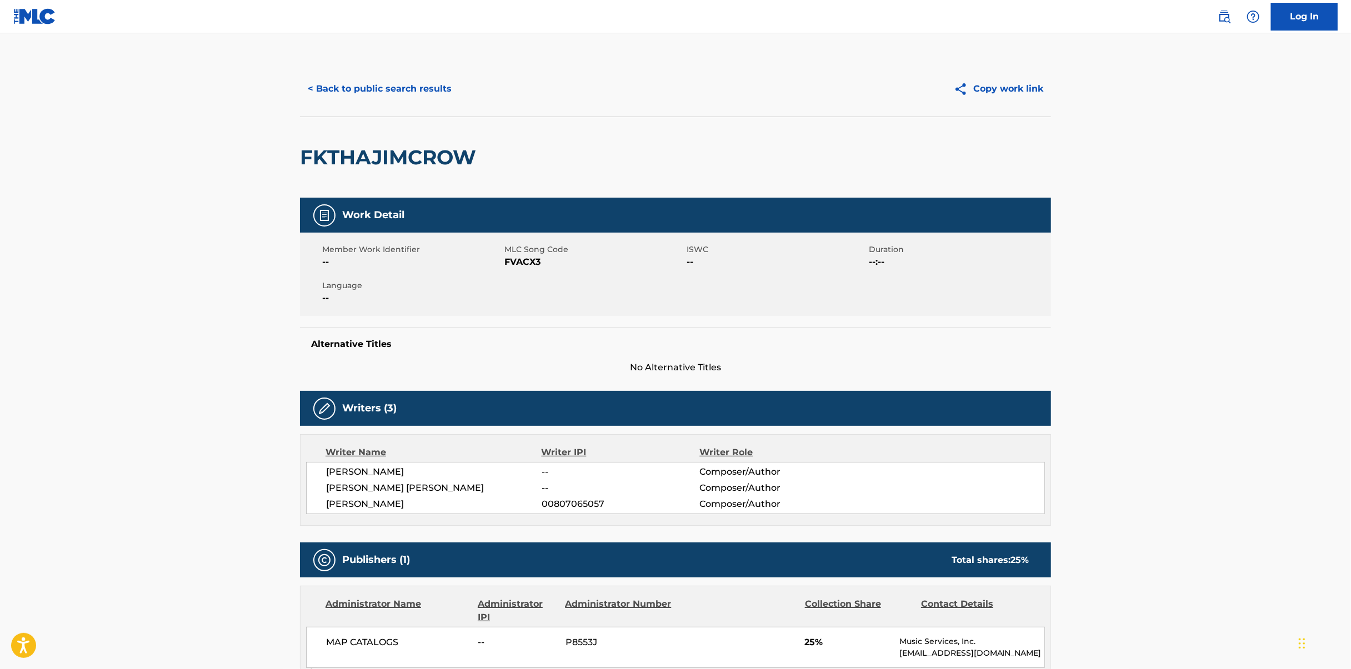
drag, startPoint x: 354, startPoint y: 81, endPoint x: 359, endPoint y: 108, distance: 27.6
click at [354, 81] on button "< Back to public search results" at bounding box center [379, 89] width 159 height 28
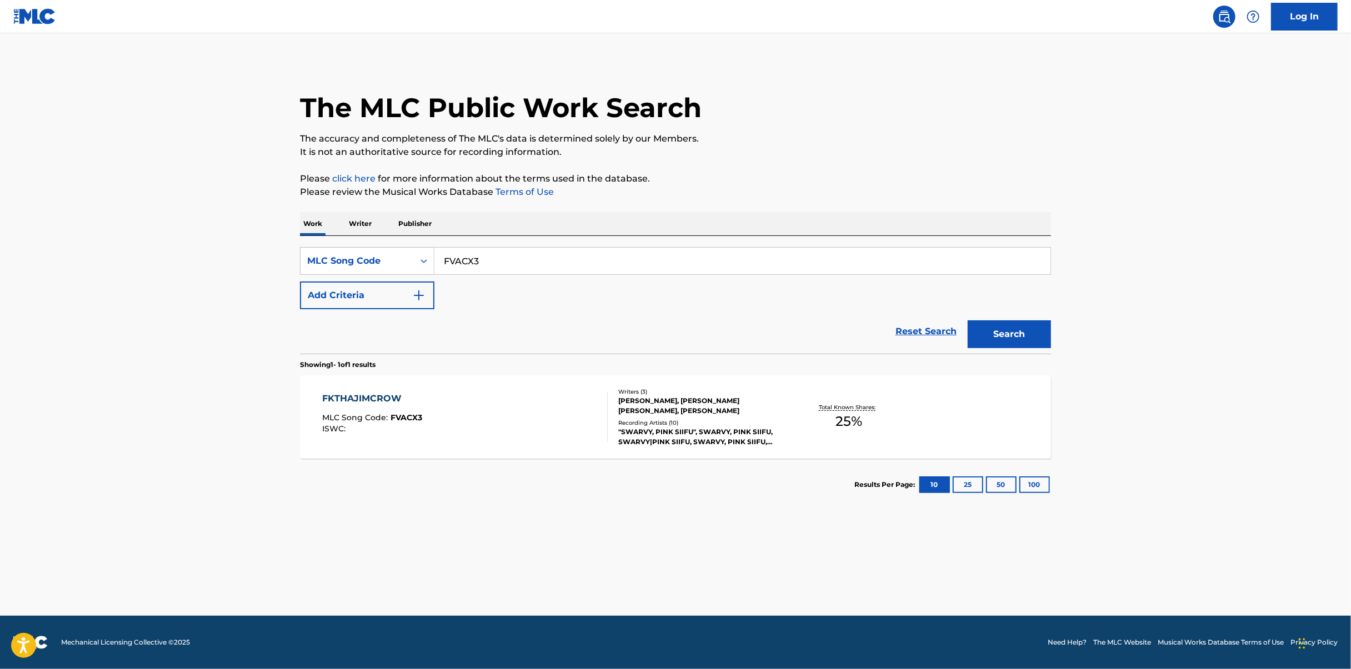
click at [521, 277] on div "SearchWithCriteriac6b87649-ea7f-4bf2-8519-9715a6ad0a7e MLC Song Code FVACX3 Add…" at bounding box center [675, 278] width 751 height 62
drag, startPoint x: 536, startPoint y: 260, endPoint x: 726, endPoint y: 273, distance: 189.8
click at [540, 260] on input "FVACX3" at bounding box center [742, 261] width 616 height 27
paste input "W52O3E"
type input "W52O3E"
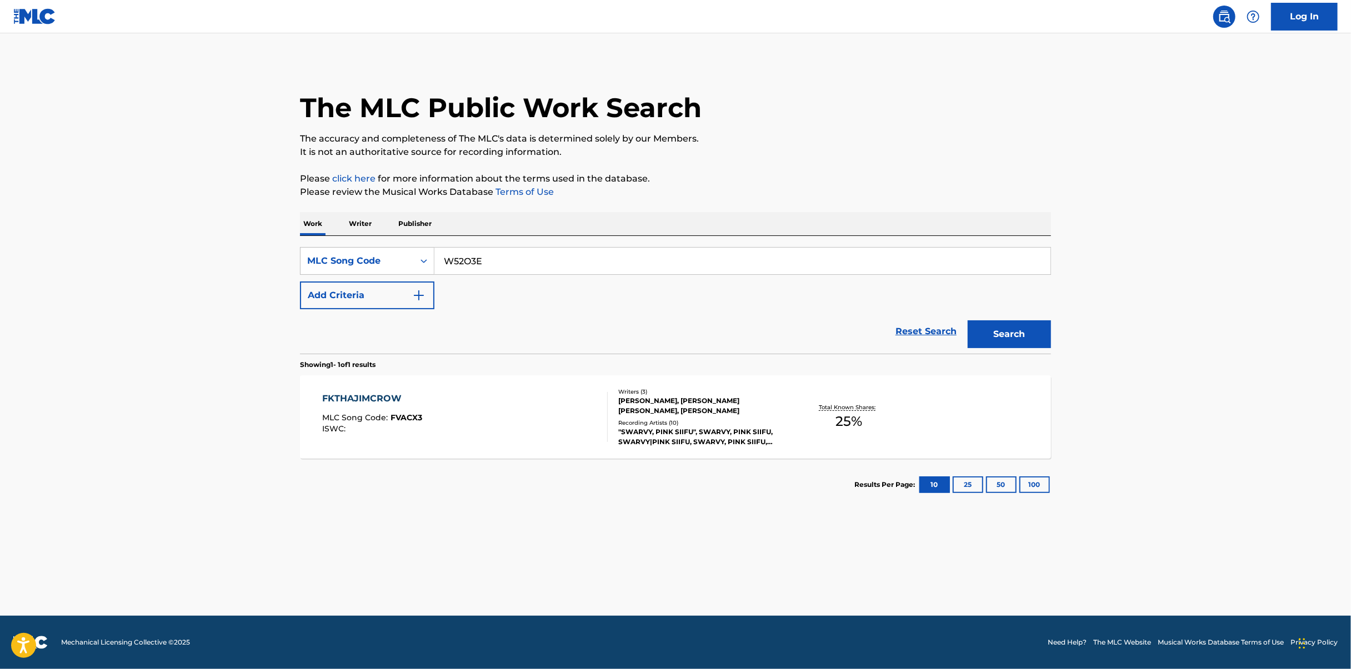
click at [1022, 340] on button "Search" at bounding box center [1008, 334] width 83 height 28
click at [594, 431] on div "WASSUP MLC Song Code : W52O3E ISWC :" at bounding box center [465, 417] width 285 height 50
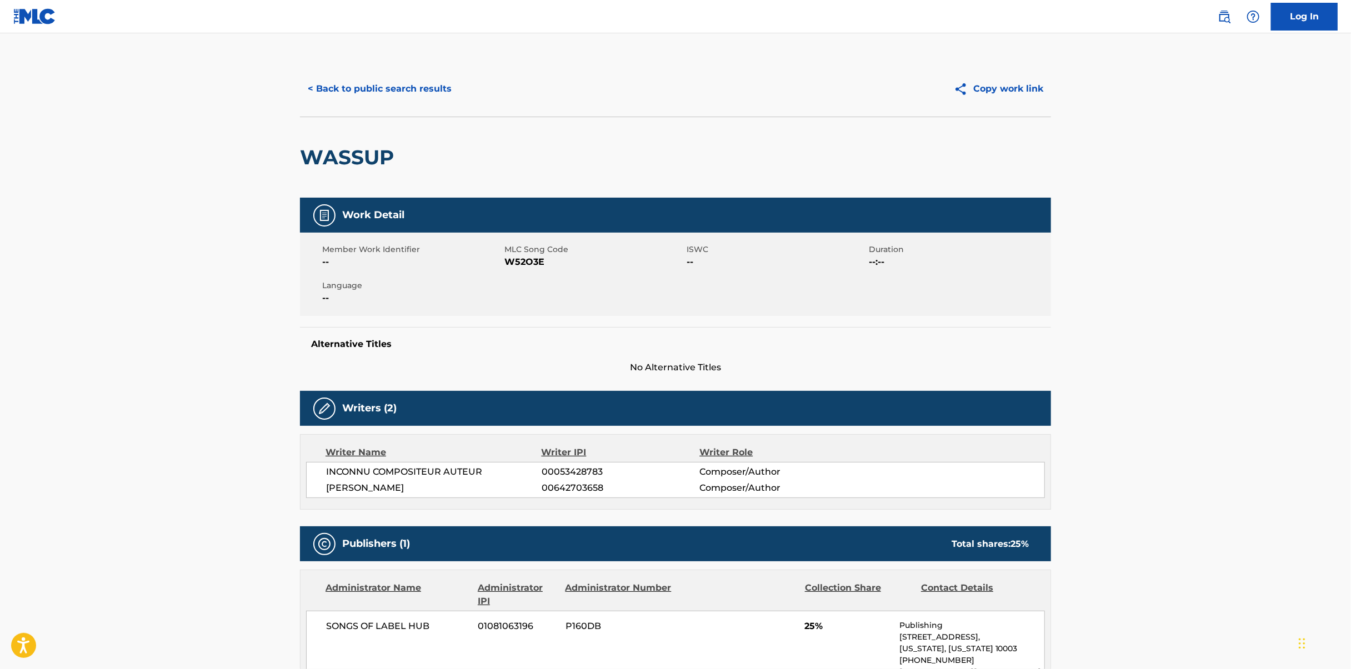
click at [382, 100] on button "< Back to public search results" at bounding box center [379, 89] width 159 height 28
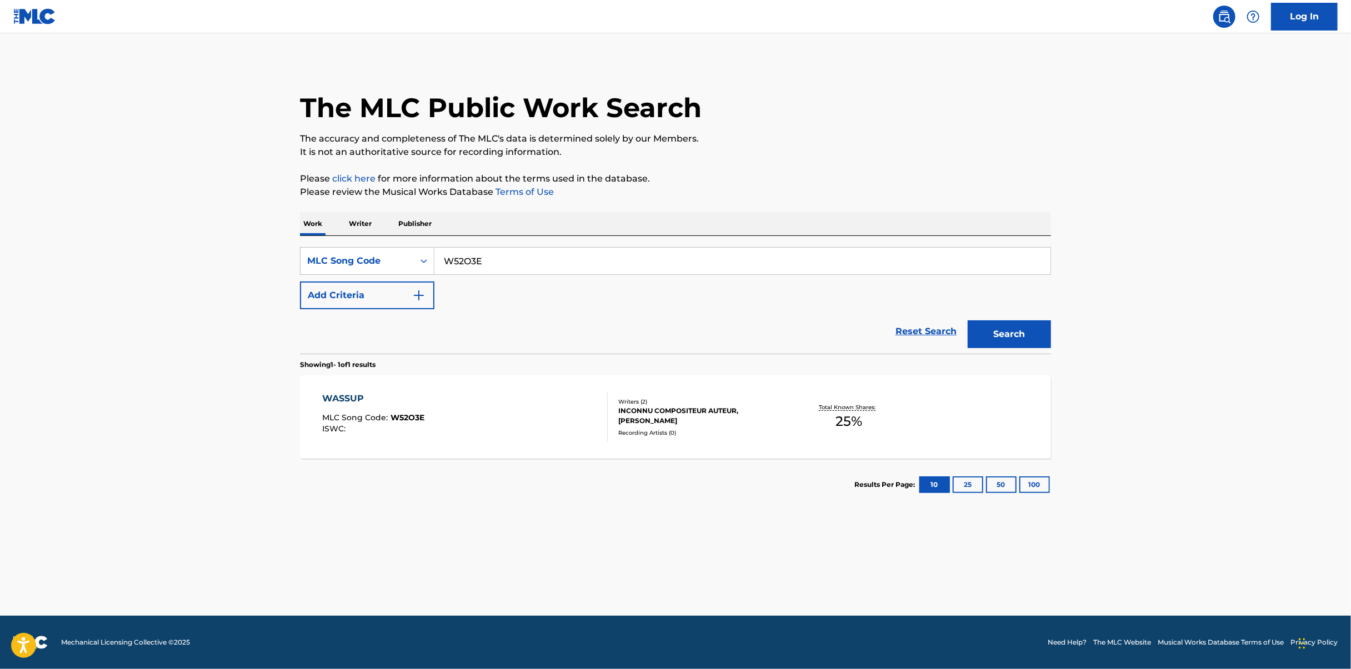
click at [625, 244] on div "SearchWithCriteriac6b87649-ea7f-4bf2-8519-9715a6ad0a7e MLC Song Code W52O3E Add…" at bounding box center [675, 295] width 751 height 118
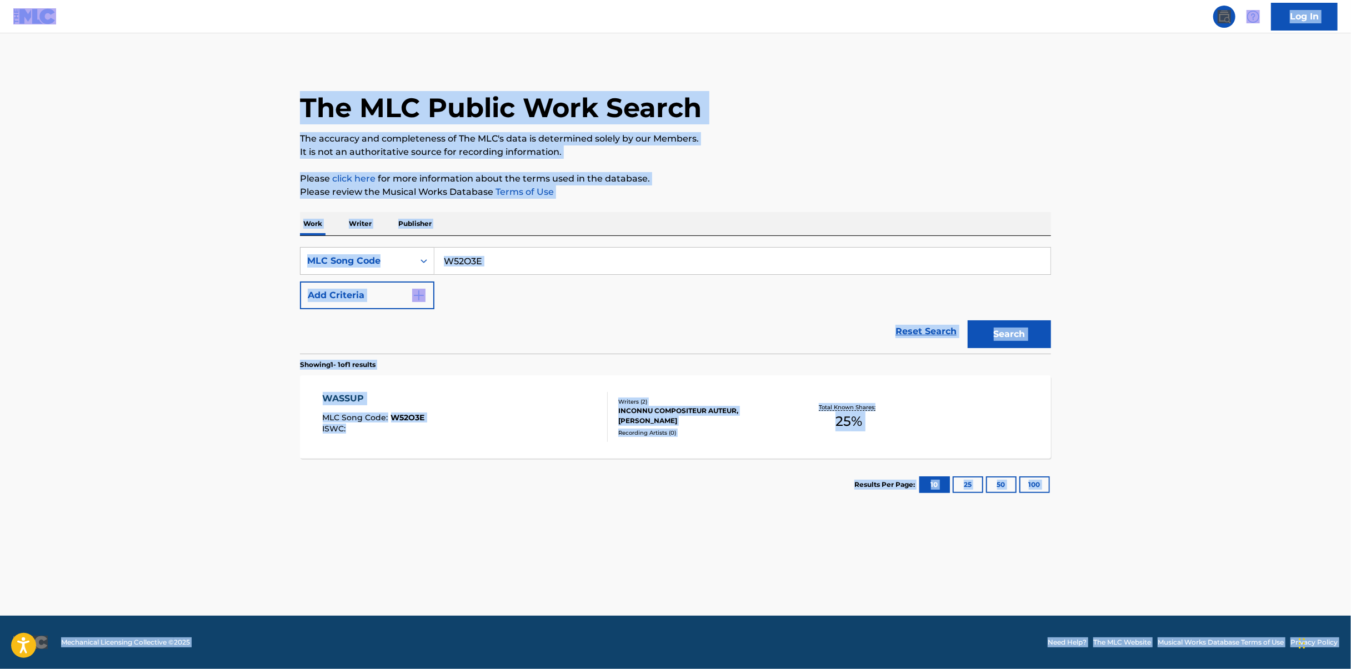
click at [647, 248] on input "W52O3E" at bounding box center [742, 261] width 616 height 27
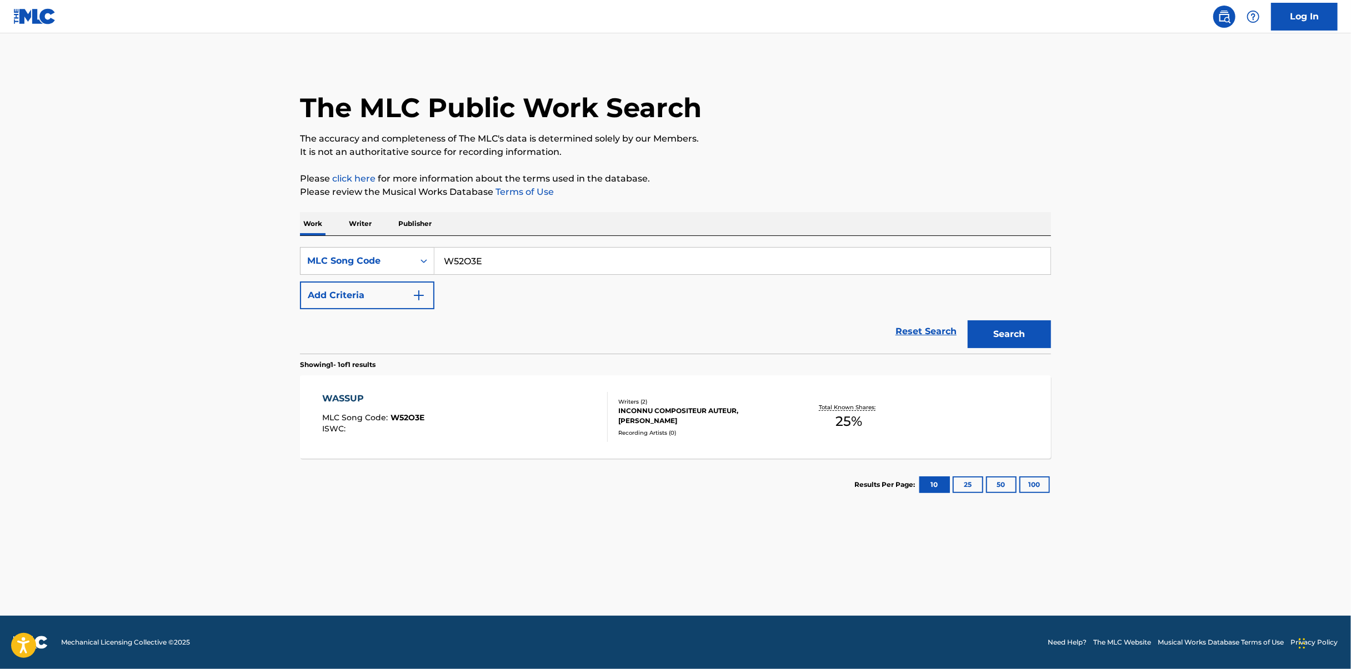
paste input "GE41F3"
type input "GE41F3"
click at [1014, 337] on button "Search" at bounding box center [1008, 334] width 83 height 28
click at [484, 445] on div "GOOD WORD MLC Song Code : GE41F3 ISWC : Writers ( 4 ) PINK SIIFU, [PERSON_NAME]…" at bounding box center [675, 416] width 751 height 83
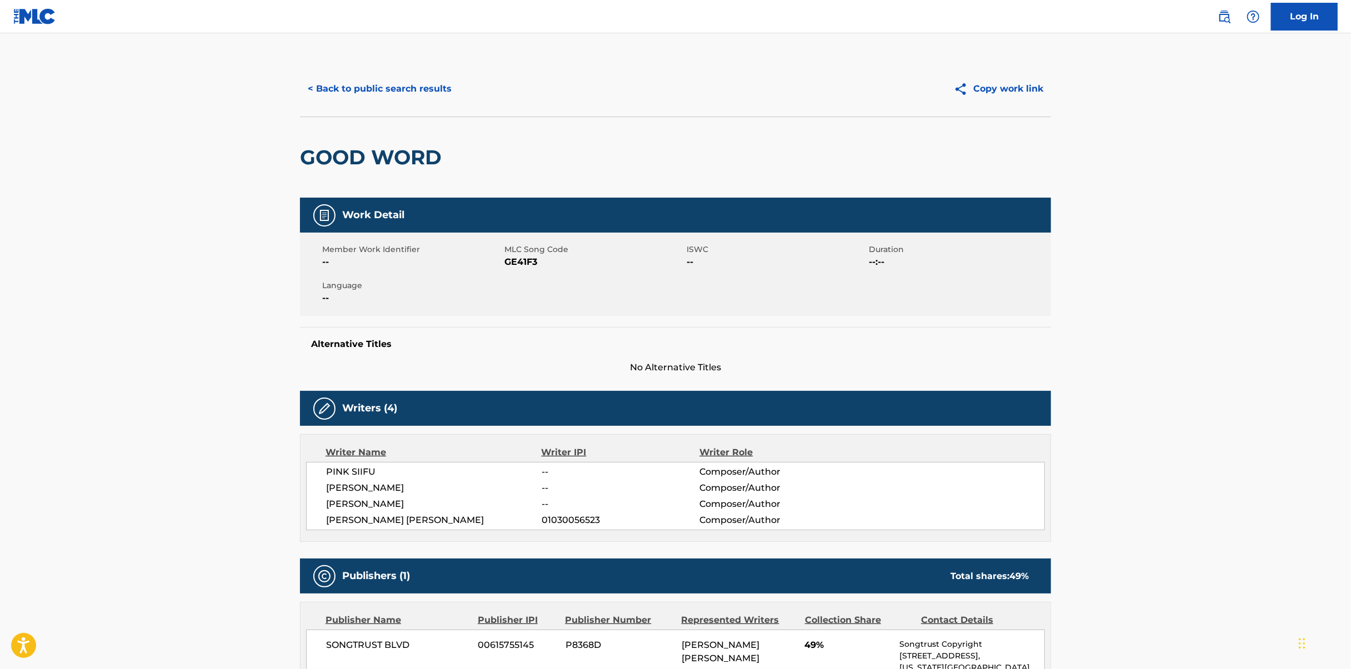
click at [379, 87] on button "< Back to public search results" at bounding box center [379, 89] width 159 height 28
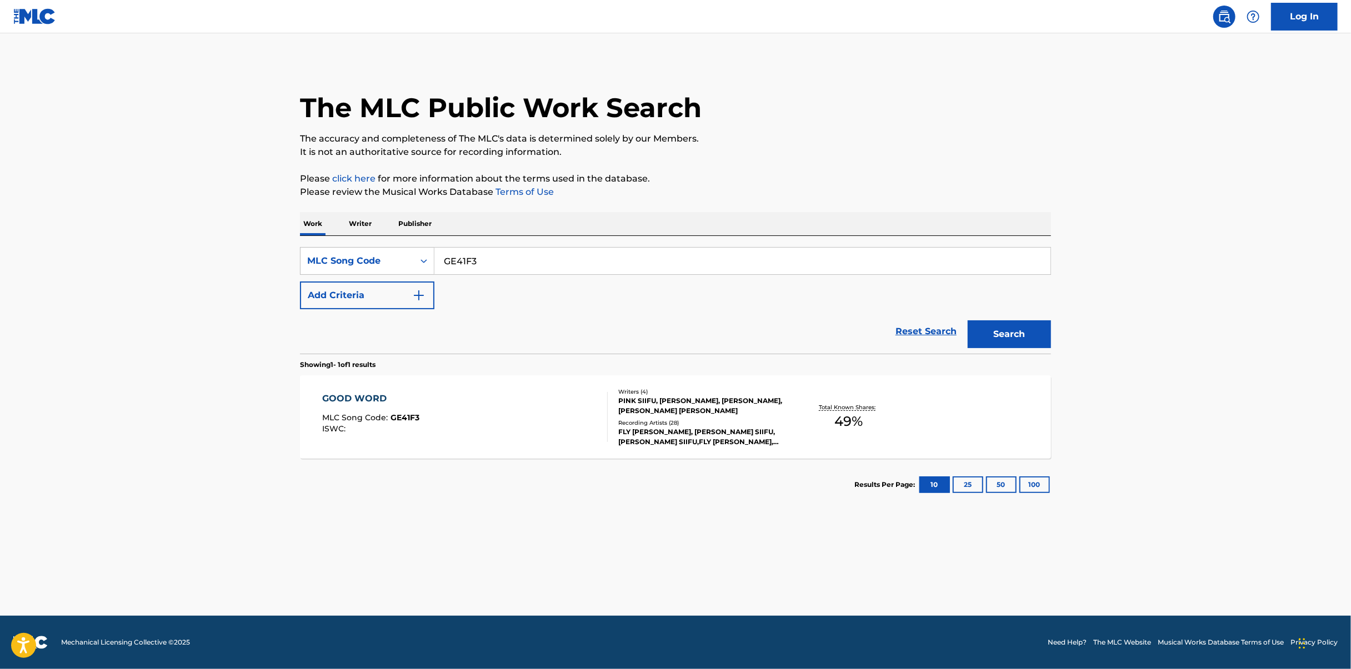
click at [594, 253] on input "GE41F3" at bounding box center [742, 261] width 616 height 27
paste input "PF24NN"
type input "PF24NN"
click at [1034, 339] on button "Search" at bounding box center [1008, 334] width 83 height 28
click at [598, 404] on div "POUR THE WINE (FEAT. PESO [PERSON_NAME] & [PERSON_NAME] STRANGERS)" at bounding box center [461, 403] width 276 height 27
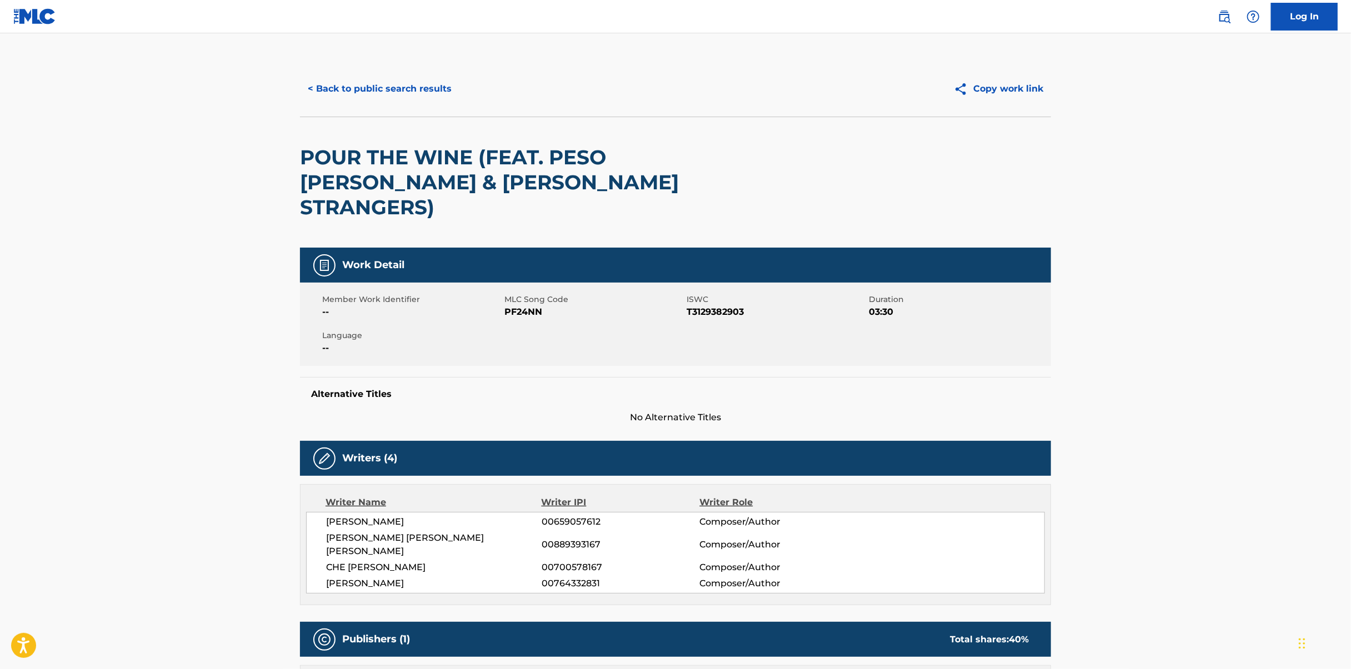
click at [382, 80] on button "< Back to public search results" at bounding box center [379, 89] width 159 height 28
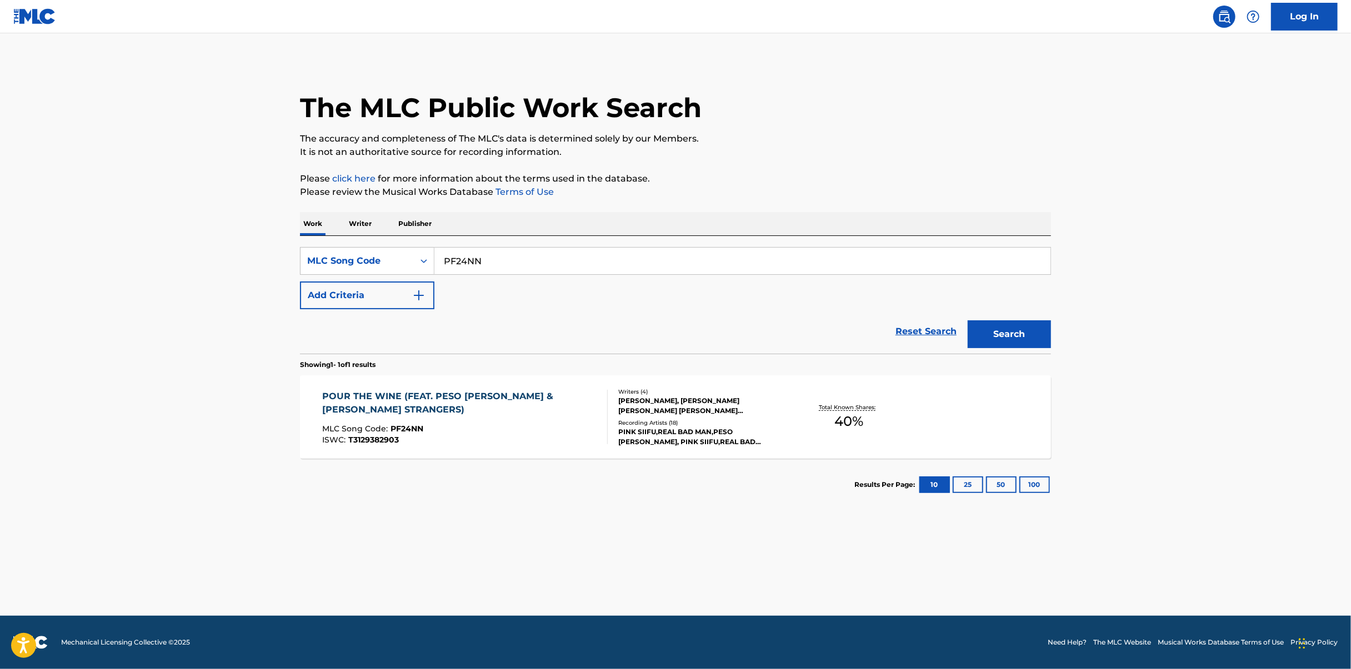
click at [578, 251] on input "PF24NN" at bounding box center [742, 261] width 616 height 27
paste input "SC4AZV"
type input "SC4AZV"
click at [1018, 336] on button "Search" at bounding box center [1008, 334] width 83 height 28
click at [479, 411] on div "SPADES MLC Song Code : SC4AZV ISWC :" at bounding box center [465, 417] width 285 height 50
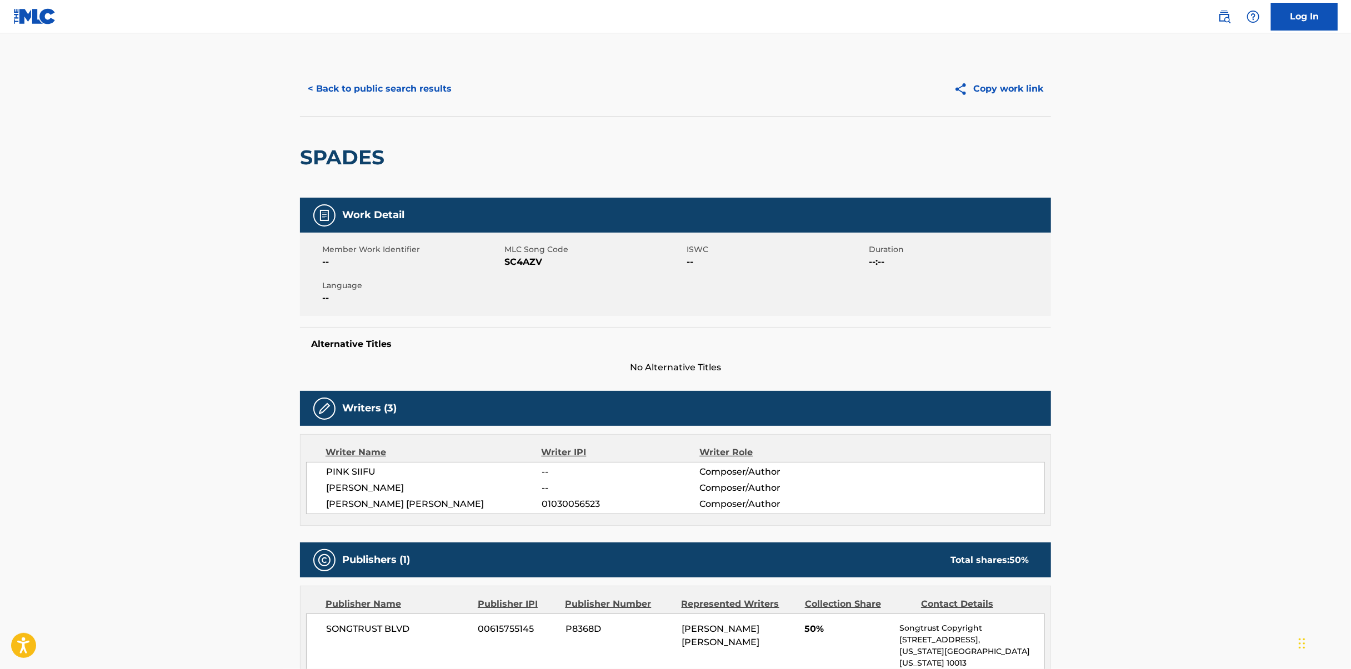
click at [362, 84] on button "< Back to public search results" at bounding box center [379, 89] width 159 height 28
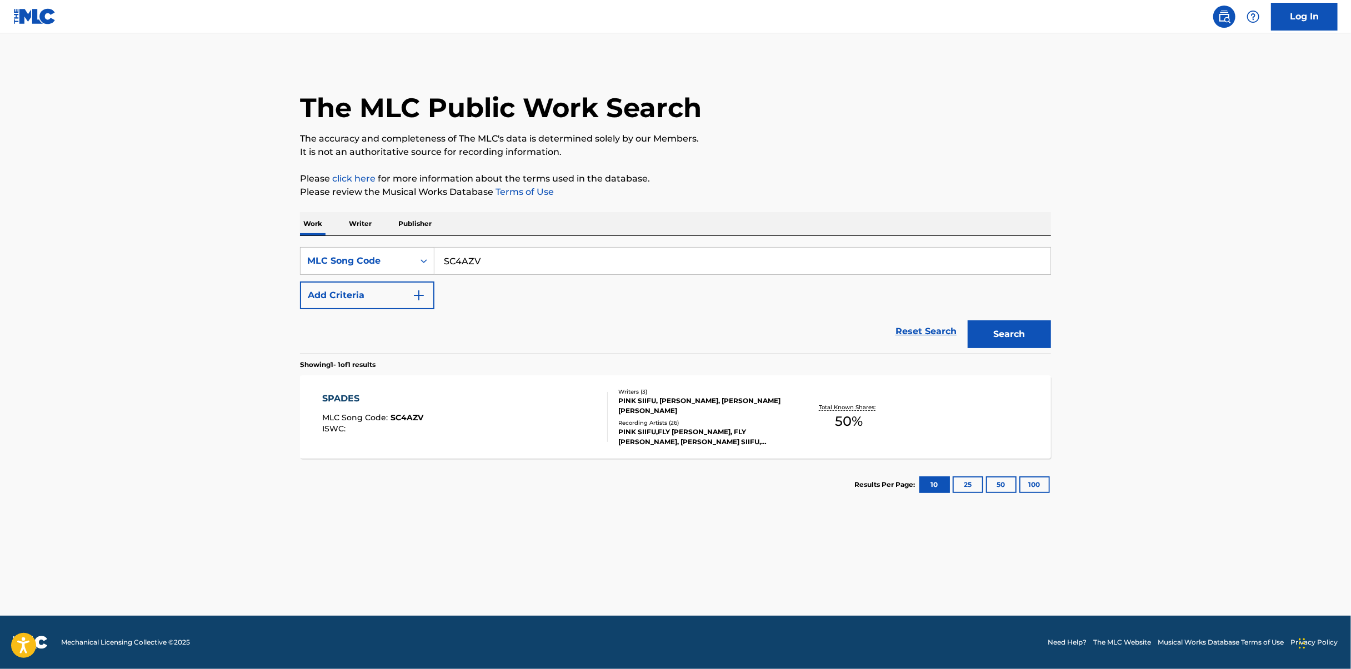
click at [684, 272] on input "SC4AZV" at bounding box center [742, 261] width 616 height 27
paste input "LE6GB2"
type input "LE6GB2"
click at [1035, 328] on button "Search" at bounding box center [1008, 334] width 83 height 28
click at [488, 410] on div "LOOKING FOR WATER (FEAT. [PERSON_NAME]) MLC Song Code : LE6GB2 ISWC : T31293762…" at bounding box center [436, 417] width 227 height 50
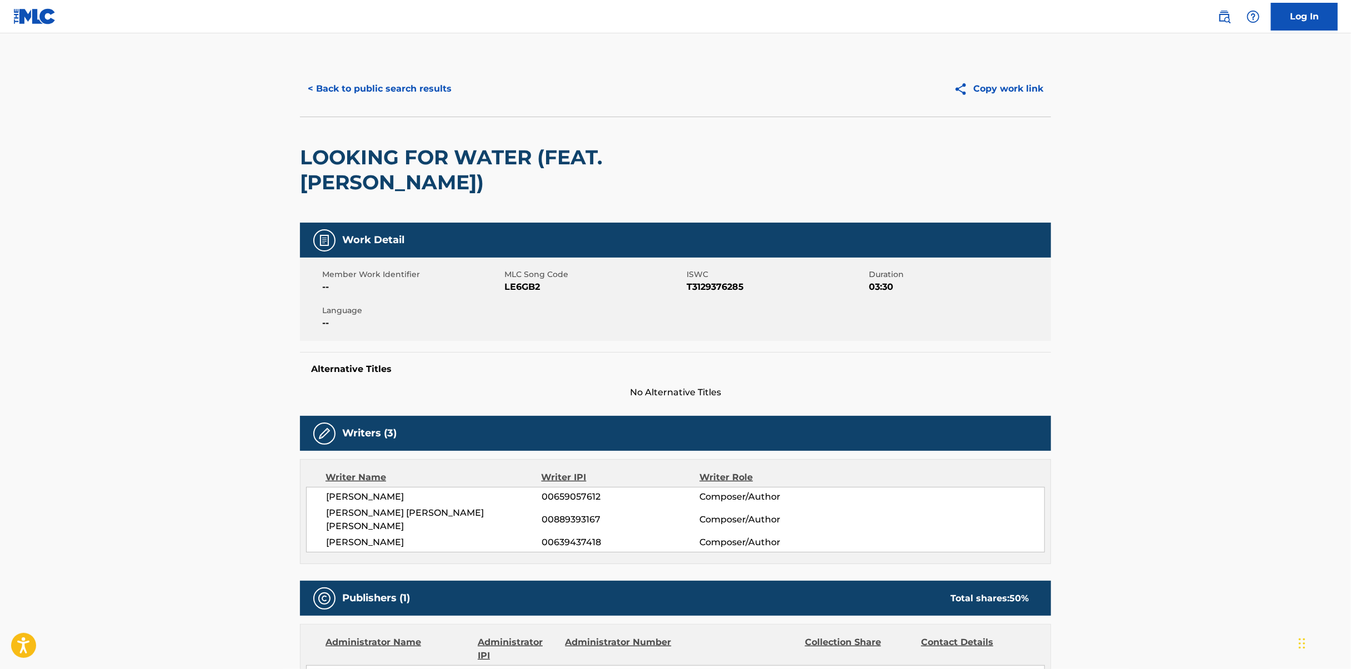
click at [371, 73] on div "< Back to public search results Copy work link" at bounding box center [675, 89] width 751 height 56
click at [375, 85] on button "< Back to public search results" at bounding box center [379, 89] width 159 height 28
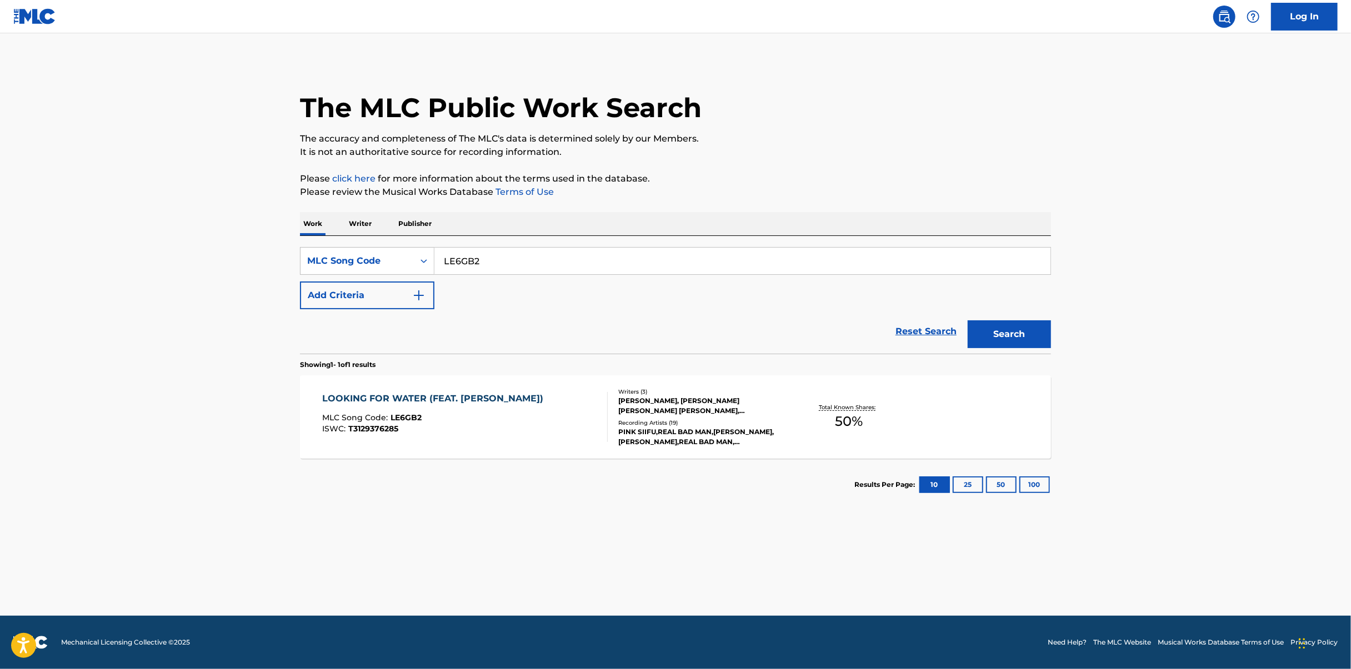
click at [671, 248] on input "LE6GB2" at bounding box center [742, 261] width 616 height 27
paste input "S7EGC"
type input "LS7EGC"
click at [975, 328] on button "Search" at bounding box center [1008, 334] width 83 height 28
click at [615, 419] on div "Writers ( 4 ) [PERSON_NAME], [PERSON_NAME], [PERSON_NAME] [PERSON_NAME] [PERSON…" at bounding box center [697, 417] width 178 height 59
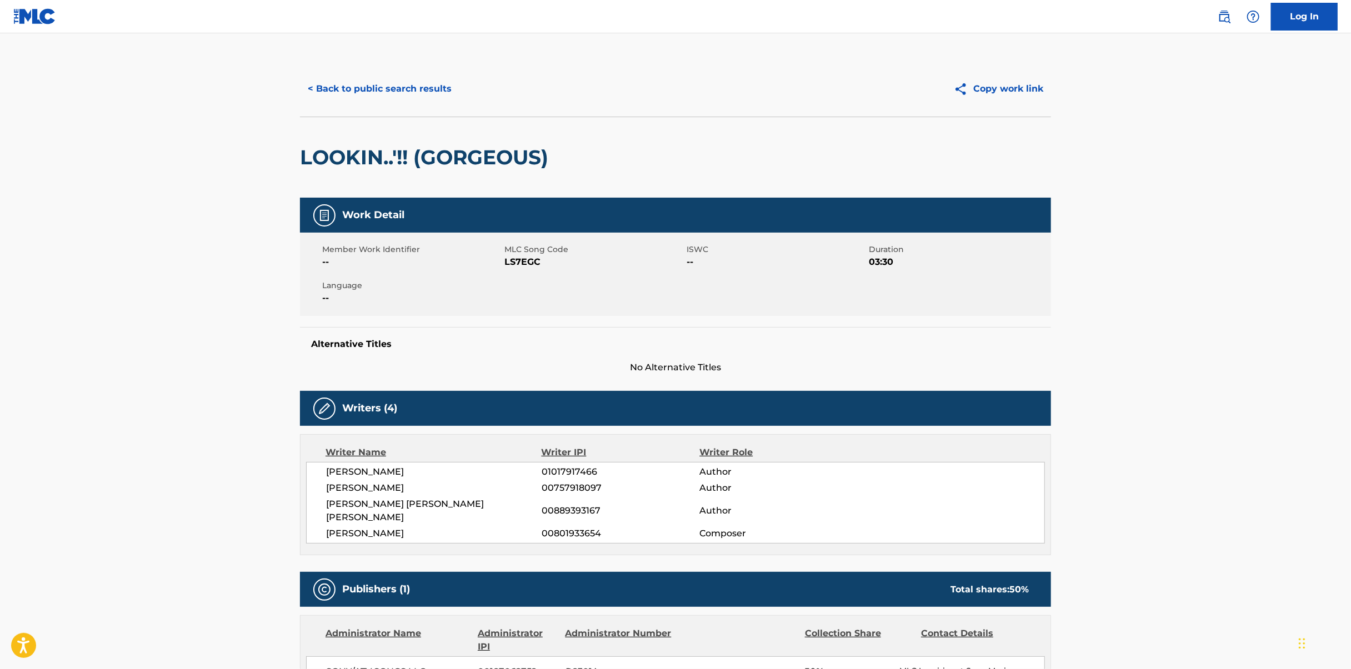
click at [429, 99] on button "< Back to public search results" at bounding box center [379, 89] width 159 height 28
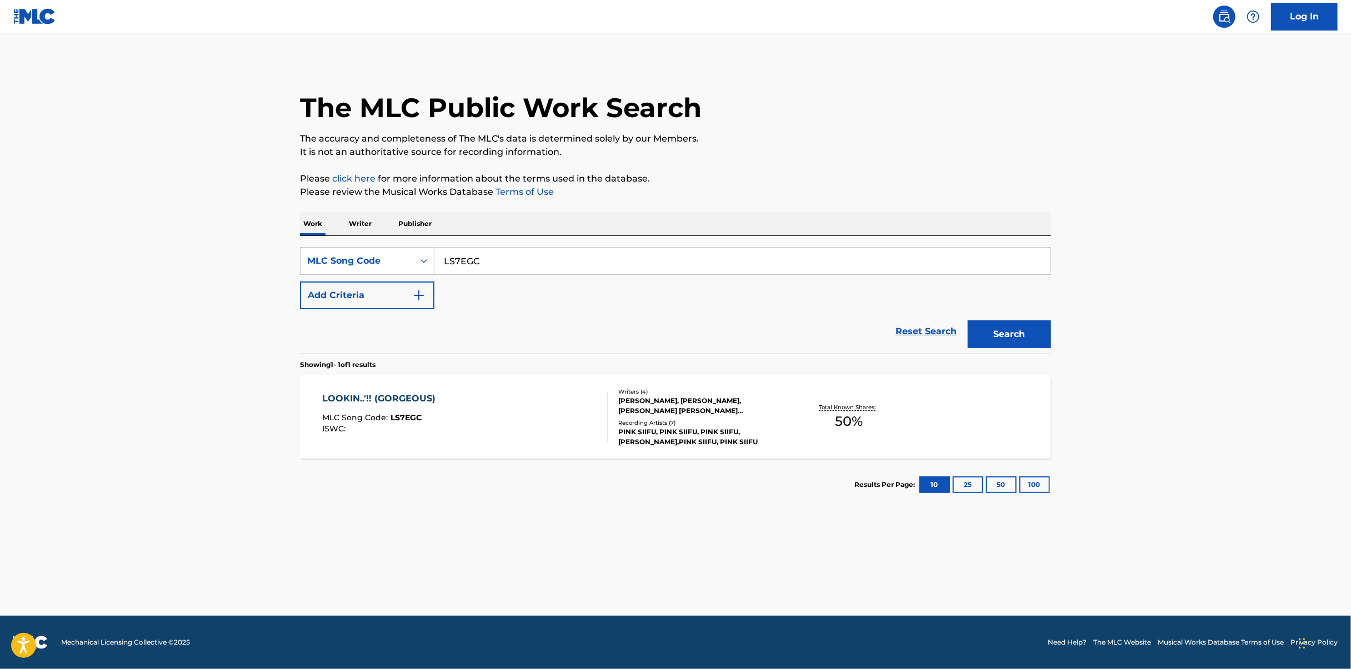
click at [644, 257] on input "LS7EGC" at bounding box center [742, 261] width 616 height 27
paste input "RO5ZP5"
type input "RO5ZP5"
click at [1016, 333] on button "Search" at bounding box center [1008, 334] width 83 height 28
click at [525, 409] on div "[PERSON_NAME] MLC Song Code : RO5ZP5 ISWC :" at bounding box center [465, 417] width 285 height 50
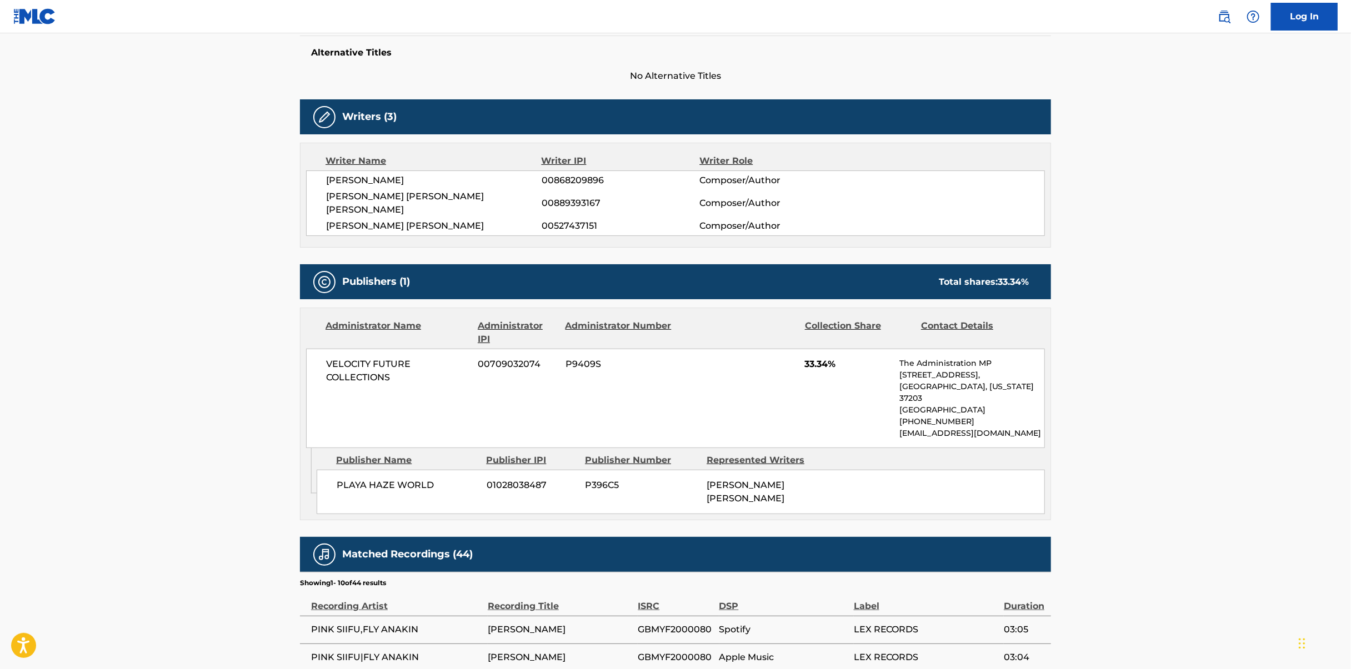
scroll to position [333, 0]
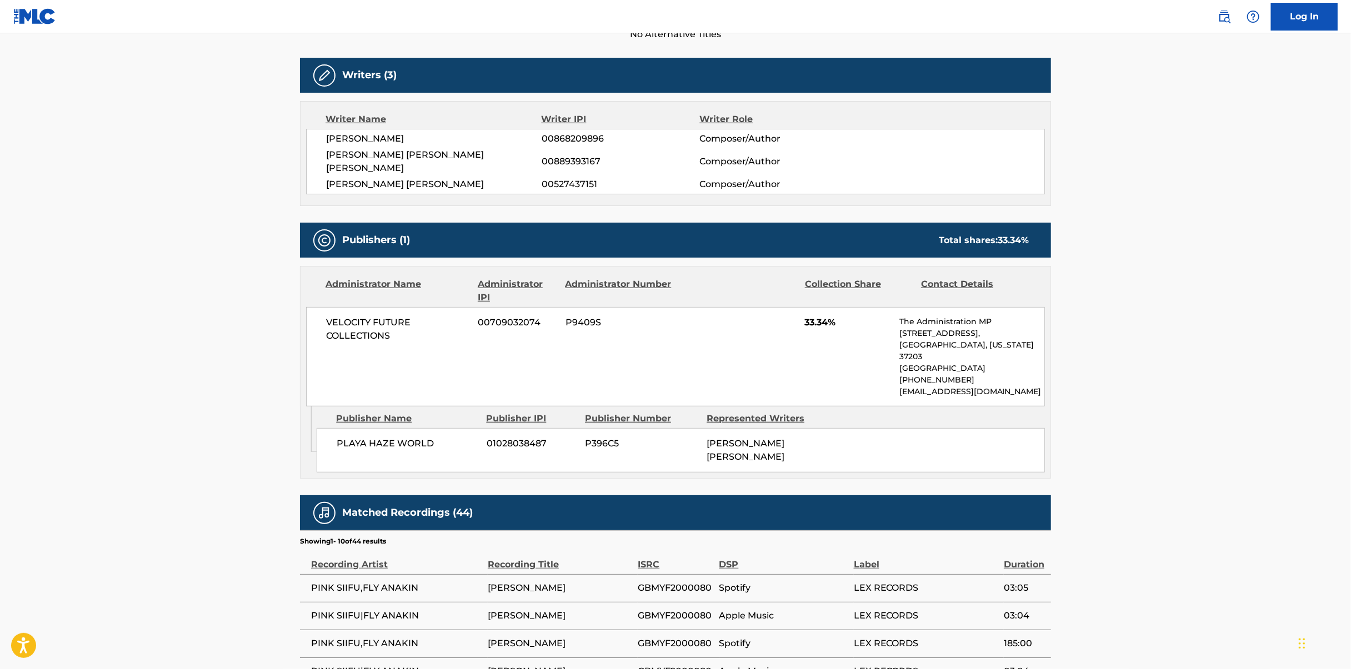
click at [166, 323] on main "< Back to public search results Copy work link [PERSON_NAME] Work Detail Member…" at bounding box center [675, 304] width 1351 height 1209
click at [636, 283] on div "Administrator Number" at bounding box center [619, 291] width 108 height 27
drag, startPoint x: 655, startPoint y: 314, endPoint x: 655, endPoint y: 304, distance: 10.0
click at [655, 314] on div "VELOCITY FUTURE COLLECTIONS 00709032074 P9409S 33.34% The Administration MP [ST…" at bounding box center [675, 356] width 739 height 99
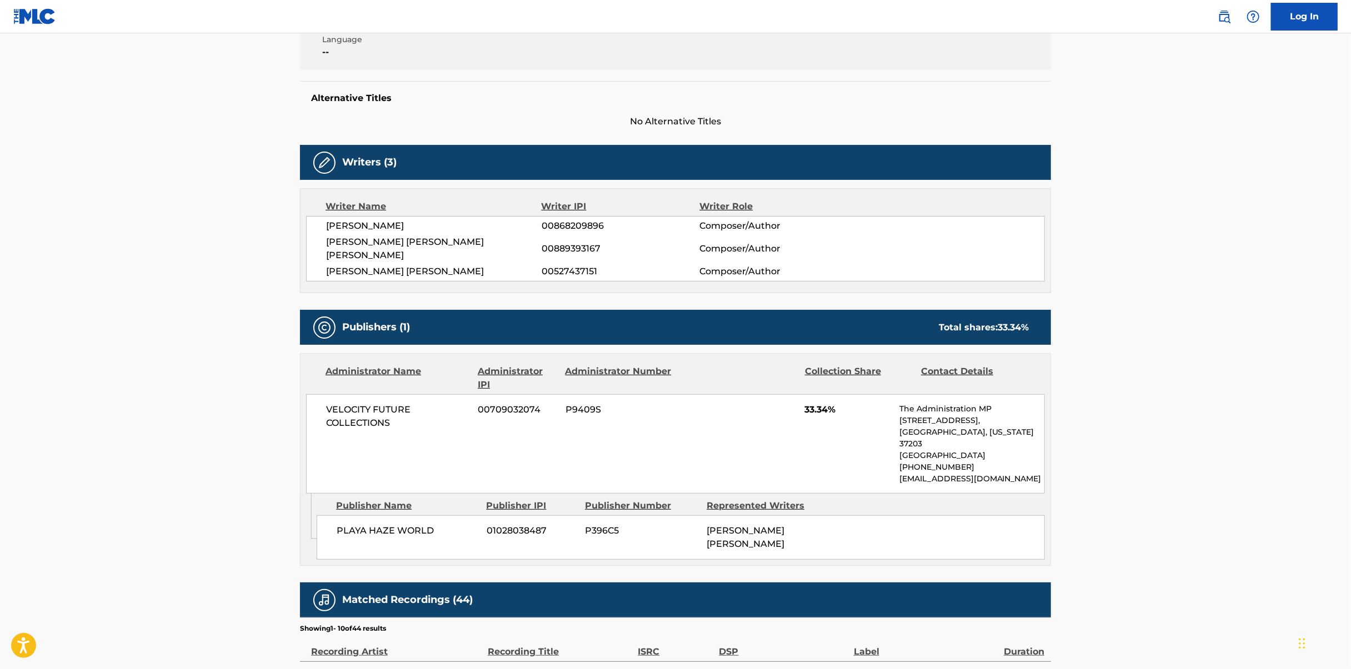
scroll to position [111, 0]
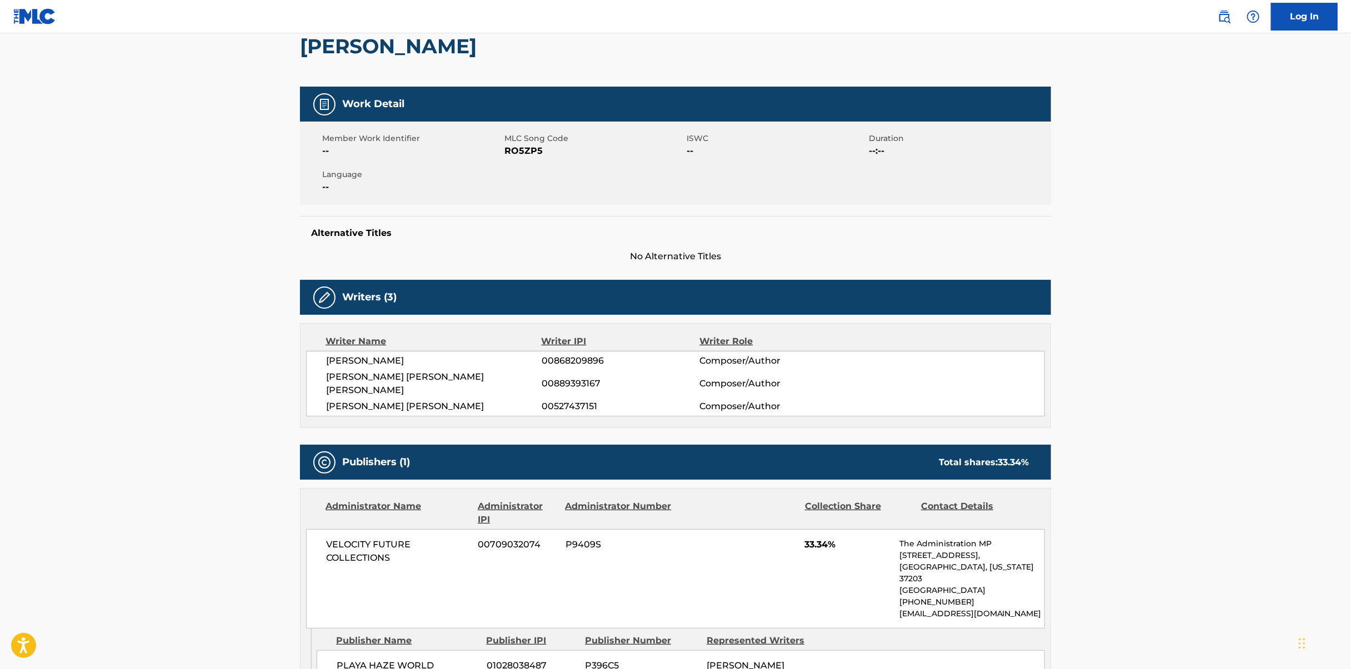
drag, startPoint x: 355, startPoint y: 479, endPoint x: 315, endPoint y: 283, distance: 200.1
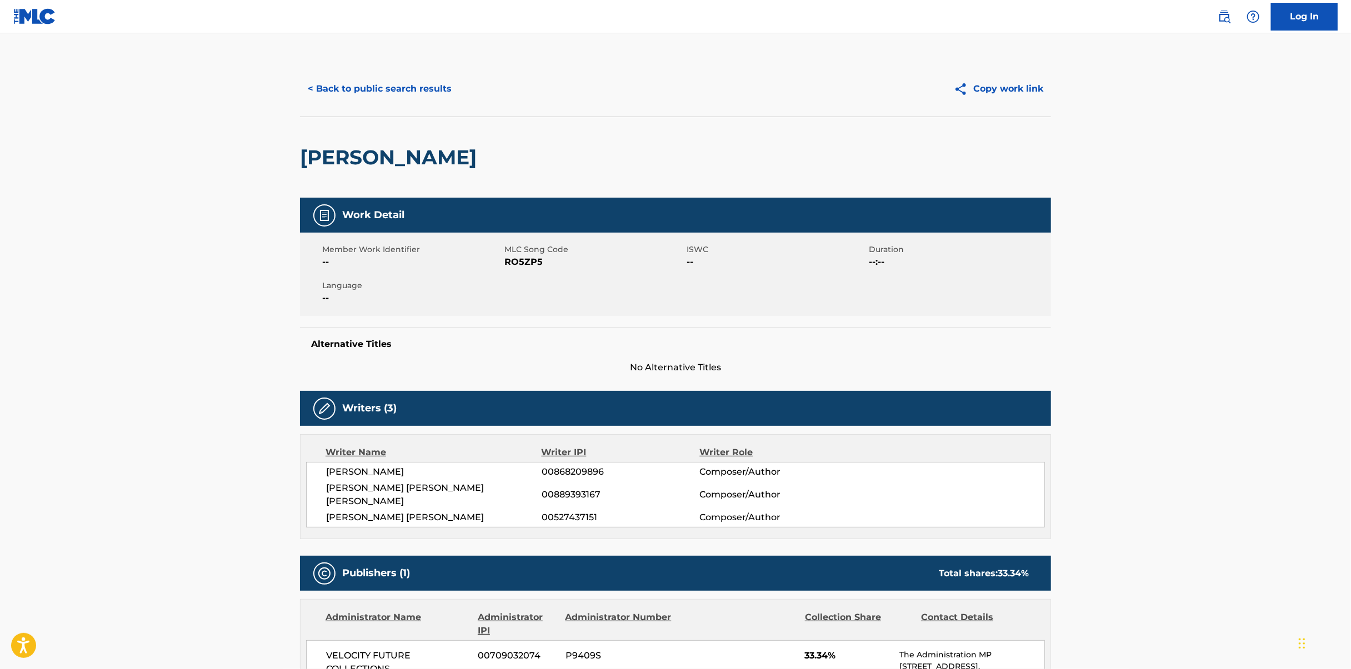
click at [359, 98] on button "< Back to public search results" at bounding box center [379, 89] width 159 height 28
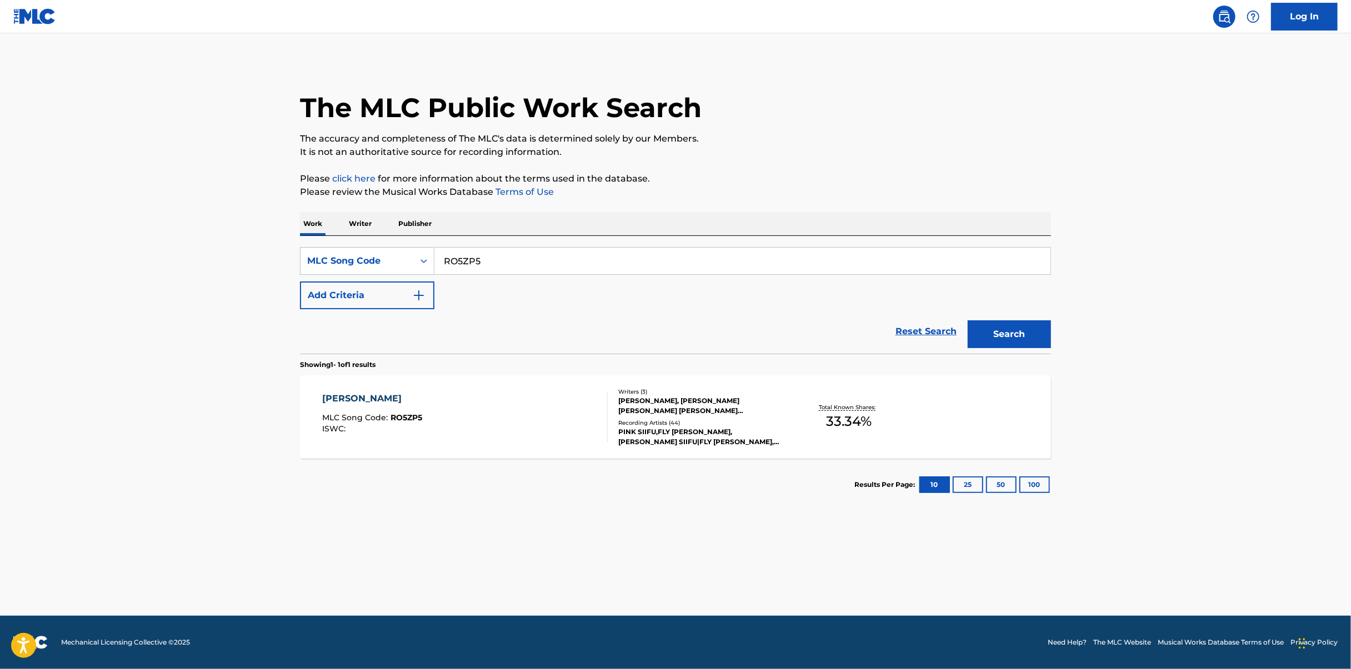
click at [515, 252] on input "RO5ZP5" at bounding box center [742, 261] width 616 height 27
paste input "EQ1YZZ"
type input "EQ1YZZ"
click at [986, 323] on button "Search" at bounding box center [1008, 334] width 83 height 28
click at [621, 408] on div "[PERSON_NAME], [PERSON_NAME] RECORD, [PERSON_NAME], [PERSON_NAME] [PERSON_NAME]" at bounding box center [702, 406] width 168 height 20
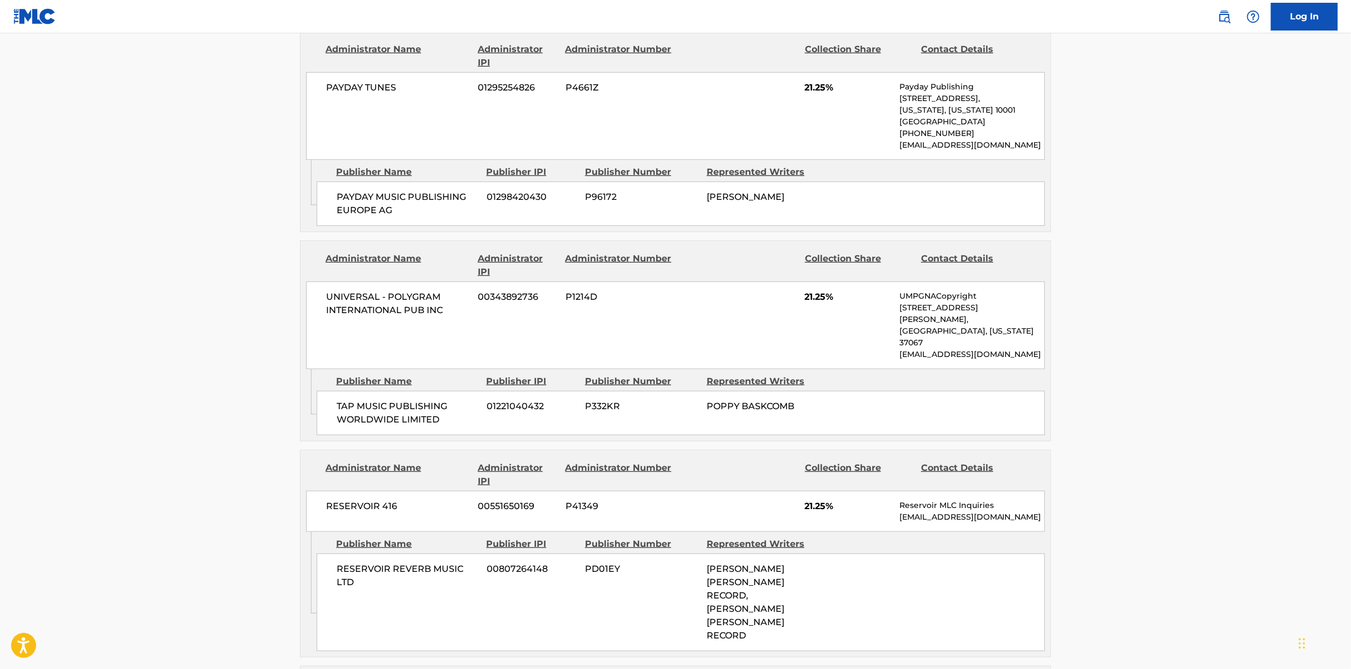
scroll to position [611, 0]
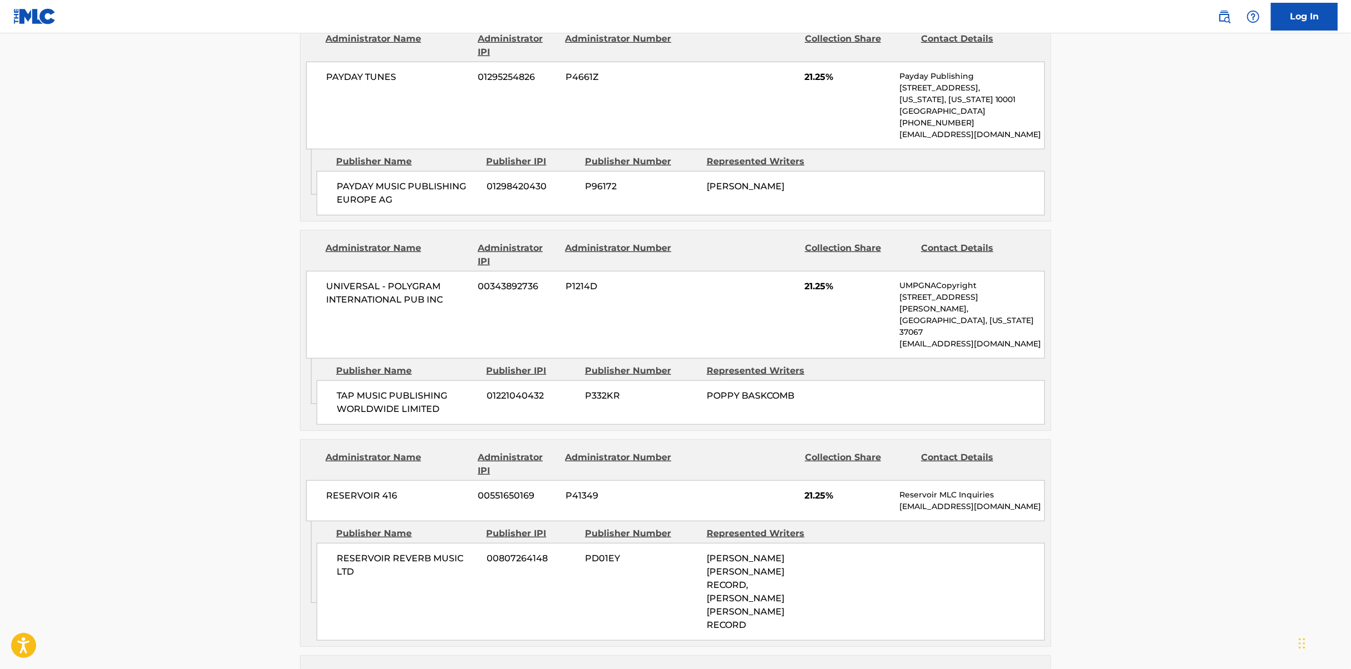
click at [284, 362] on main "< Back to public search results Copy work link ELECTRIC HIGH Work Detail Member…" at bounding box center [675, 327] width 1351 height 1811
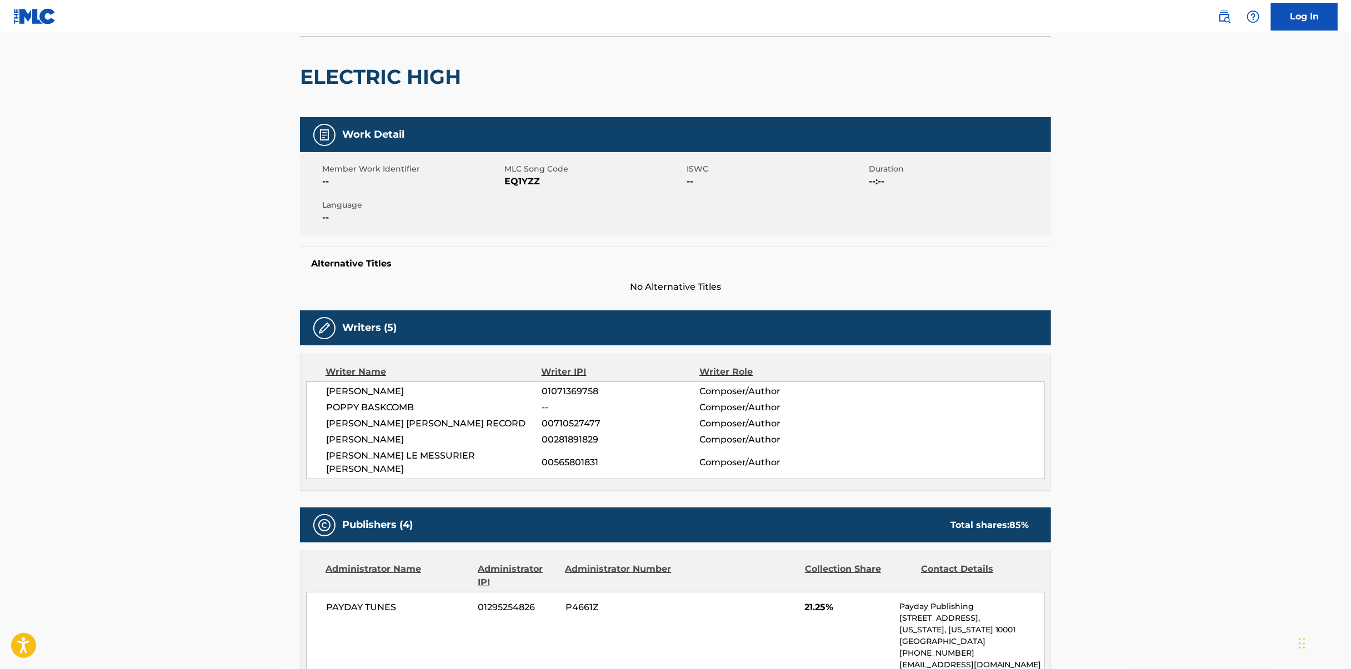
scroll to position [0, 0]
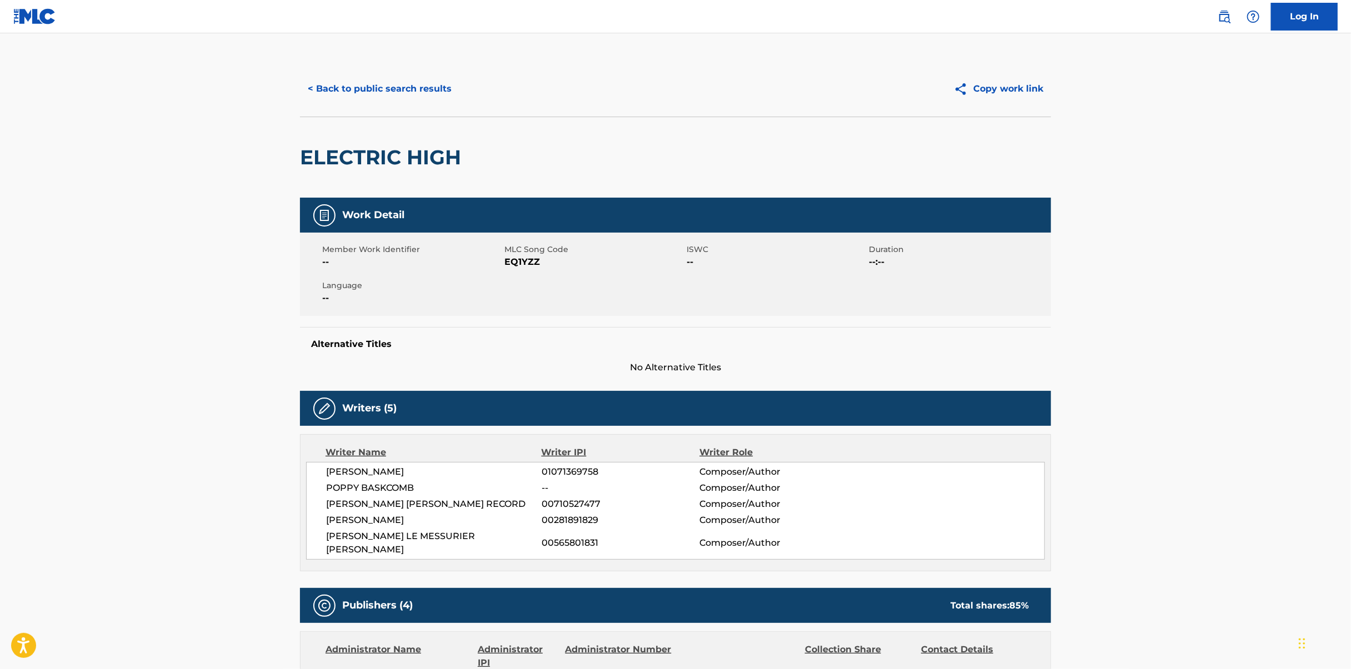
drag, startPoint x: 380, startPoint y: 94, endPoint x: 312, endPoint y: 108, distance: 69.8
click at [380, 94] on button "< Back to public search results" at bounding box center [379, 89] width 159 height 28
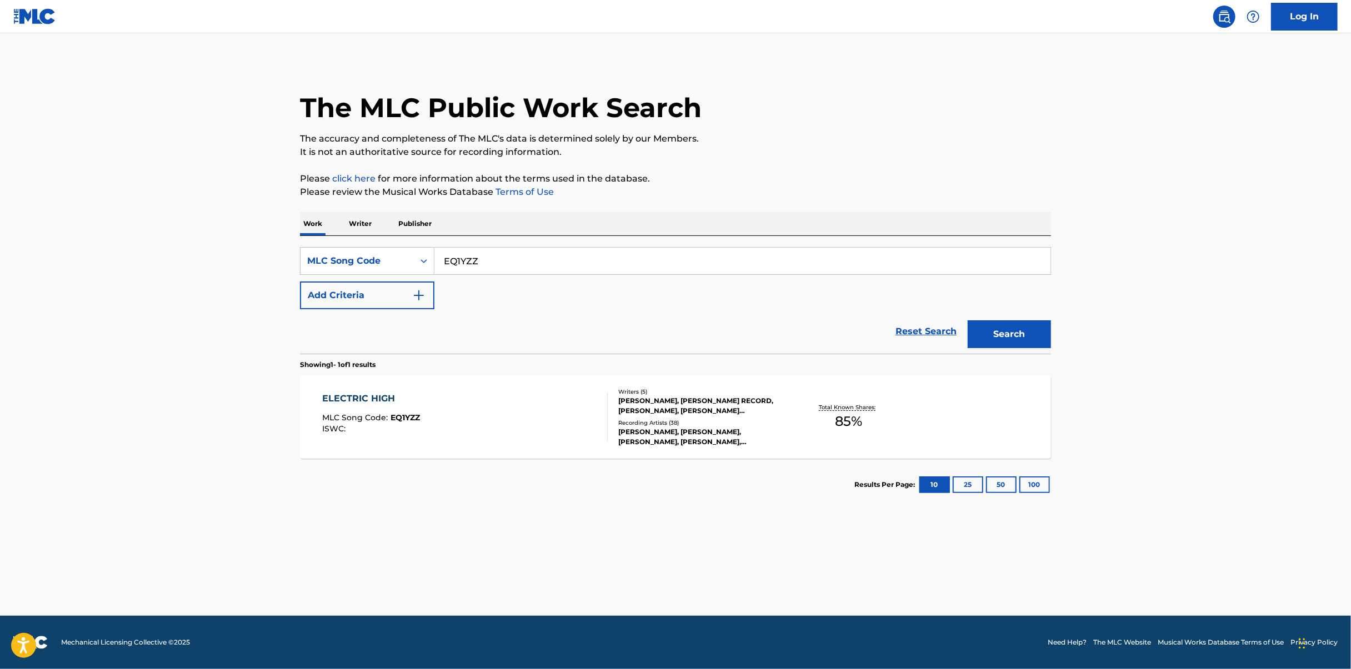
drag, startPoint x: 521, startPoint y: 269, endPoint x: 833, endPoint y: 312, distance: 315.0
click at [521, 269] on input "EQ1YZZ" at bounding box center [742, 261] width 616 height 27
paste input "HQ455G"
type input "HQ455G"
click at [962, 345] on div "Search" at bounding box center [1006, 331] width 89 height 44
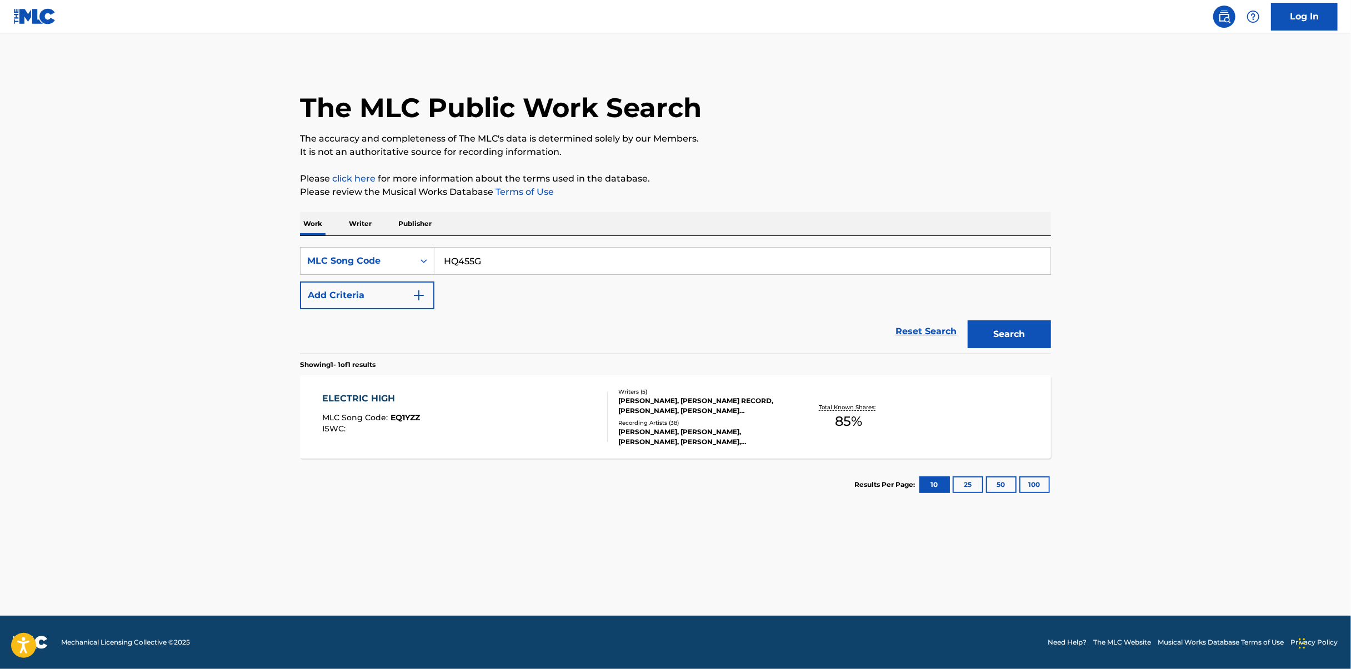
click at [1005, 339] on button "Search" at bounding box center [1008, 334] width 83 height 28
click at [521, 390] on div "HIGHER POWER MLC Song Code : HQ455G ISWC : Writers ( 5 ) [PERSON_NAME], [PERSON…" at bounding box center [675, 416] width 751 height 83
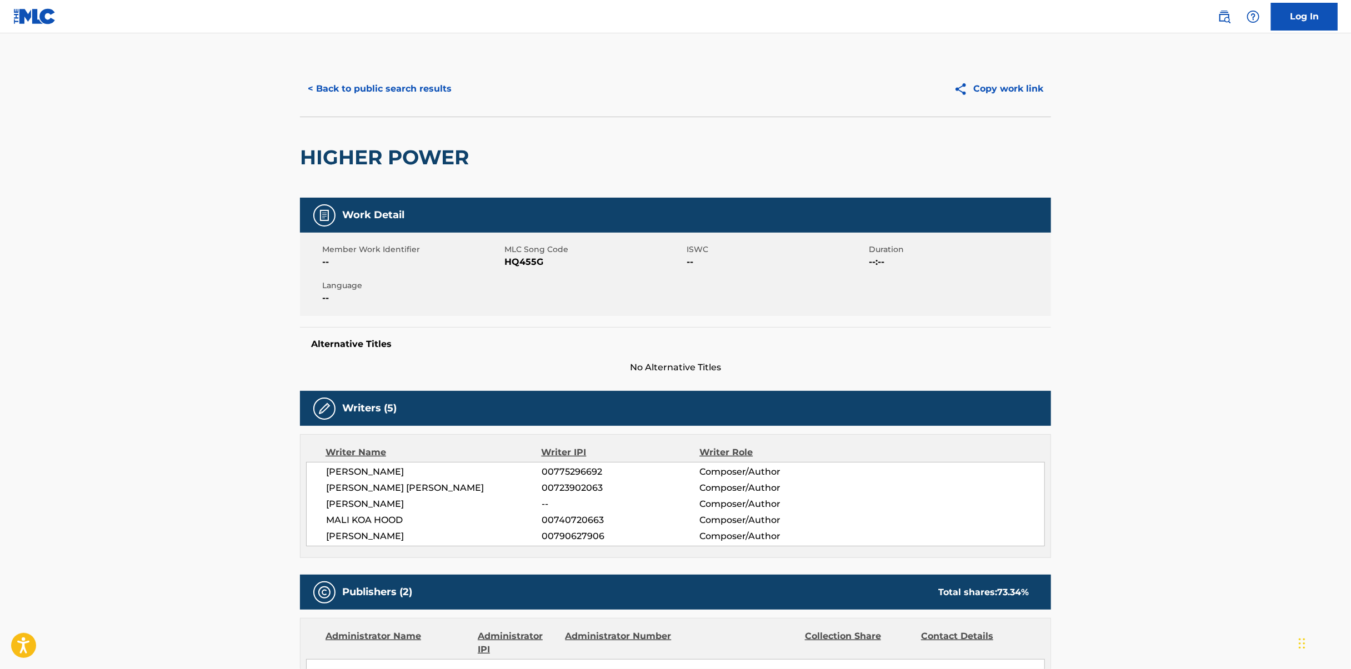
drag, startPoint x: 353, startPoint y: 85, endPoint x: 336, endPoint y: 86, distance: 17.3
click at [353, 85] on button "< Back to public search results" at bounding box center [379, 89] width 159 height 28
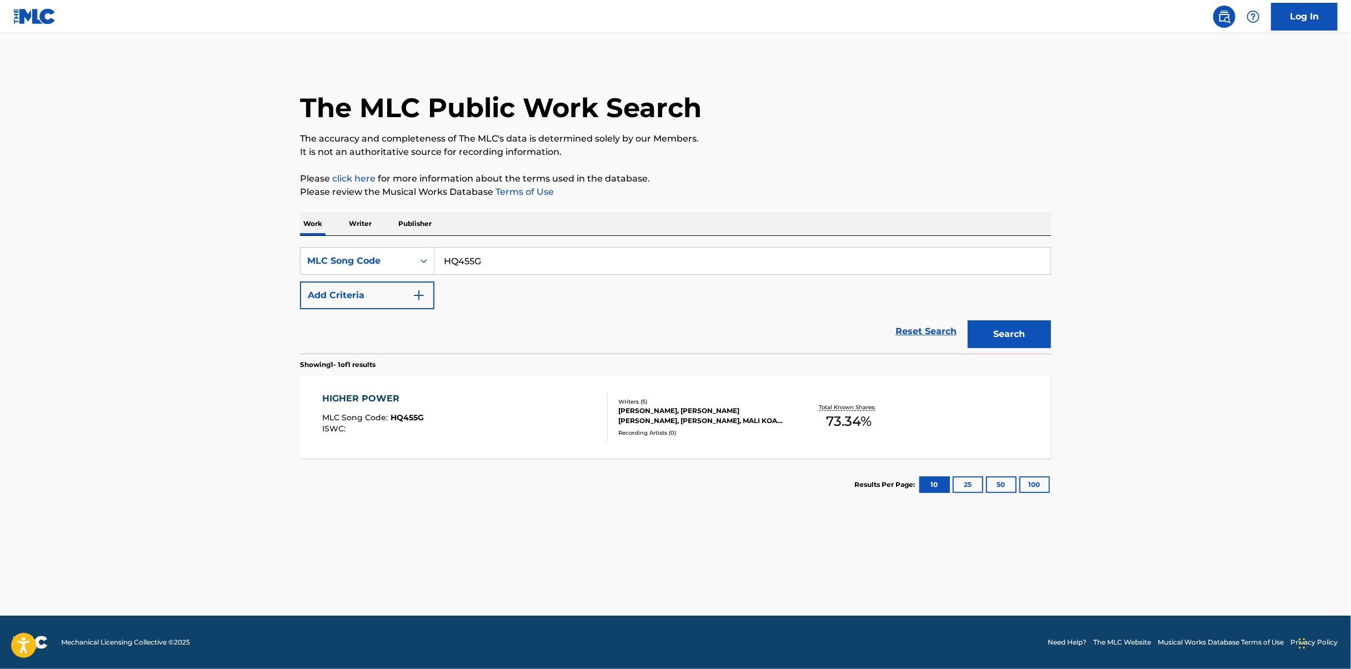
click at [489, 253] on input "HQ455G" at bounding box center [742, 261] width 616 height 27
paste input "LR6I3U"
type input "LR6I3U"
click at [1005, 337] on button "Search" at bounding box center [1008, 334] width 83 height 28
click at [553, 399] on div "LIKE SUNSHINE MLC Song Code : LR6I3U ISWC : T3280679138" at bounding box center [465, 417] width 285 height 50
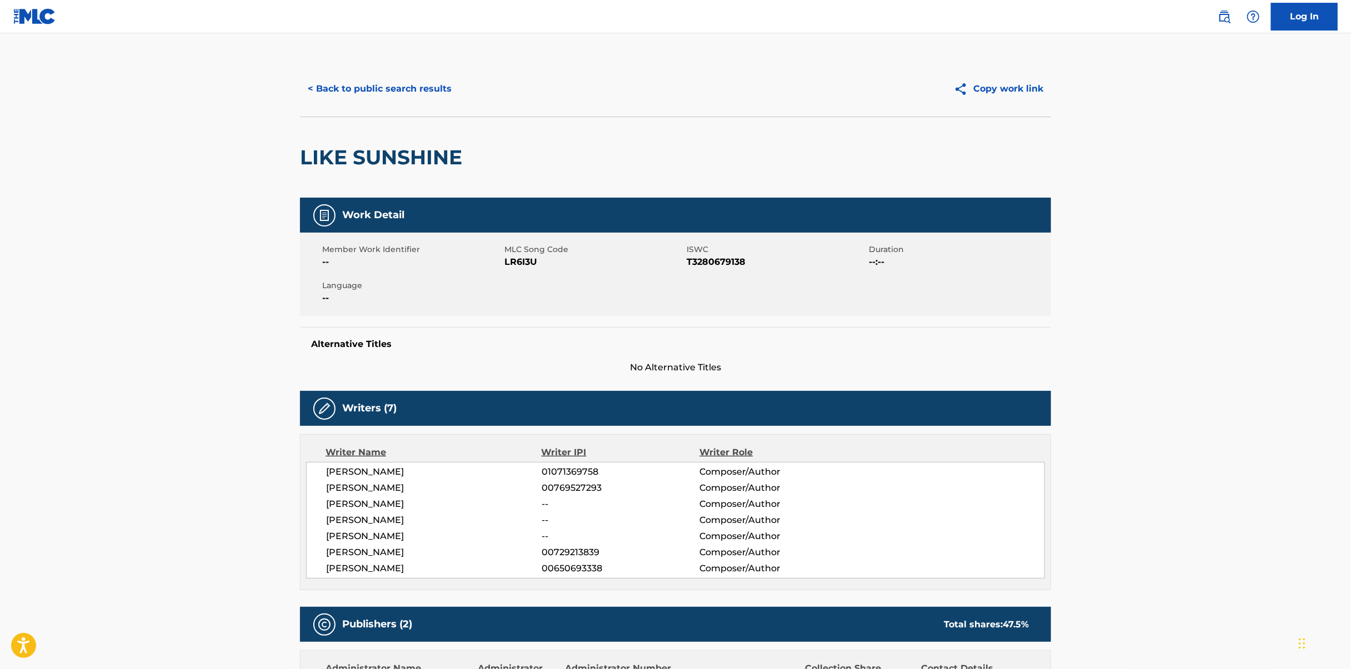
click at [378, 88] on button "< Back to public search results" at bounding box center [379, 89] width 159 height 28
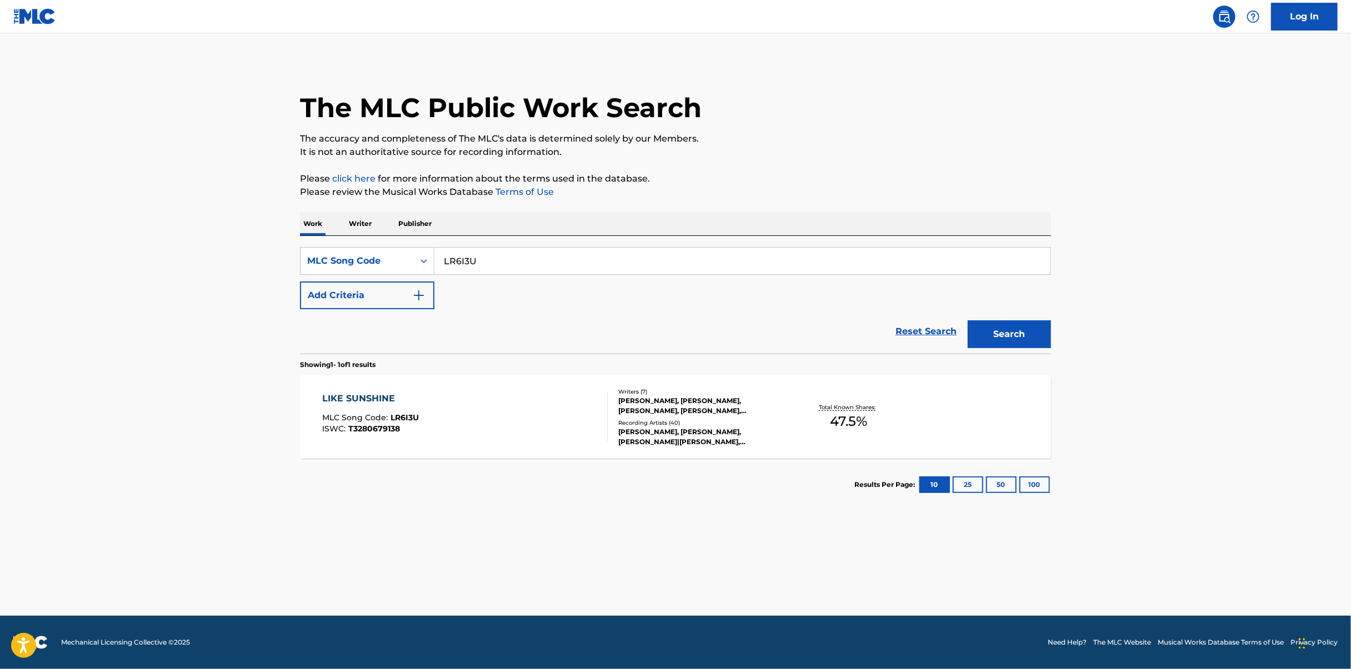
click at [616, 252] on input "LR6I3U" at bounding box center [742, 261] width 616 height 27
paste input "HQ09PZ"
type input "HQ09PZ"
click at [1006, 317] on div "Search" at bounding box center [1006, 331] width 89 height 44
click at [1007, 329] on button "Search" at bounding box center [1008, 334] width 83 height 28
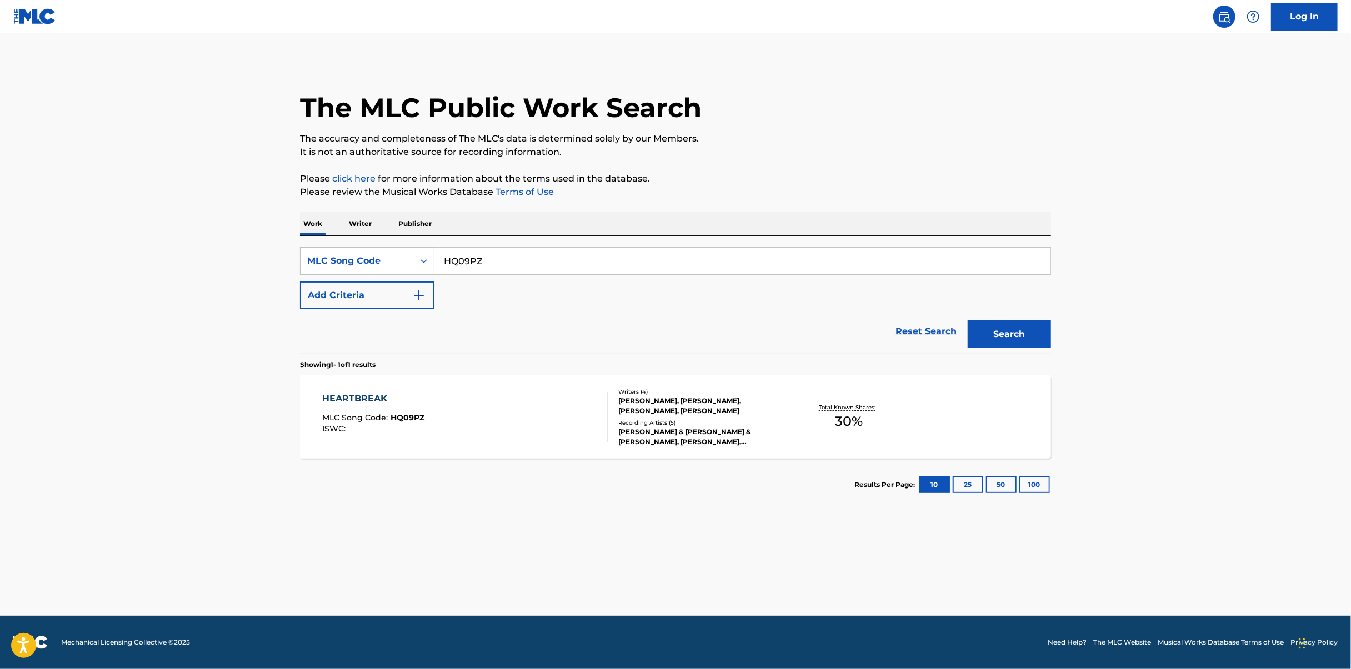
click at [539, 403] on div "HEARTBREAK MLC Song Code : HQ09PZ ISWC :" at bounding box center [465, 417] width 285 height 50
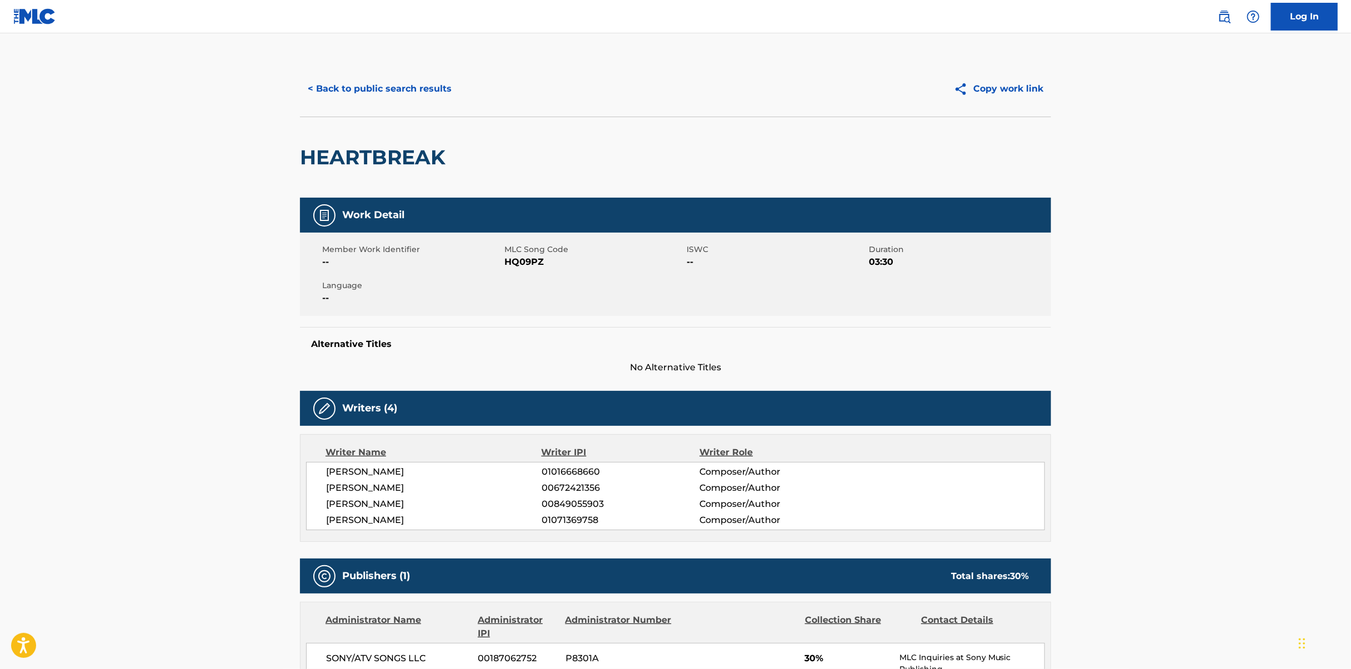
click at [386, 88] on button "< Back to public search results" at bounding box center [379, 89] width 159 height 28
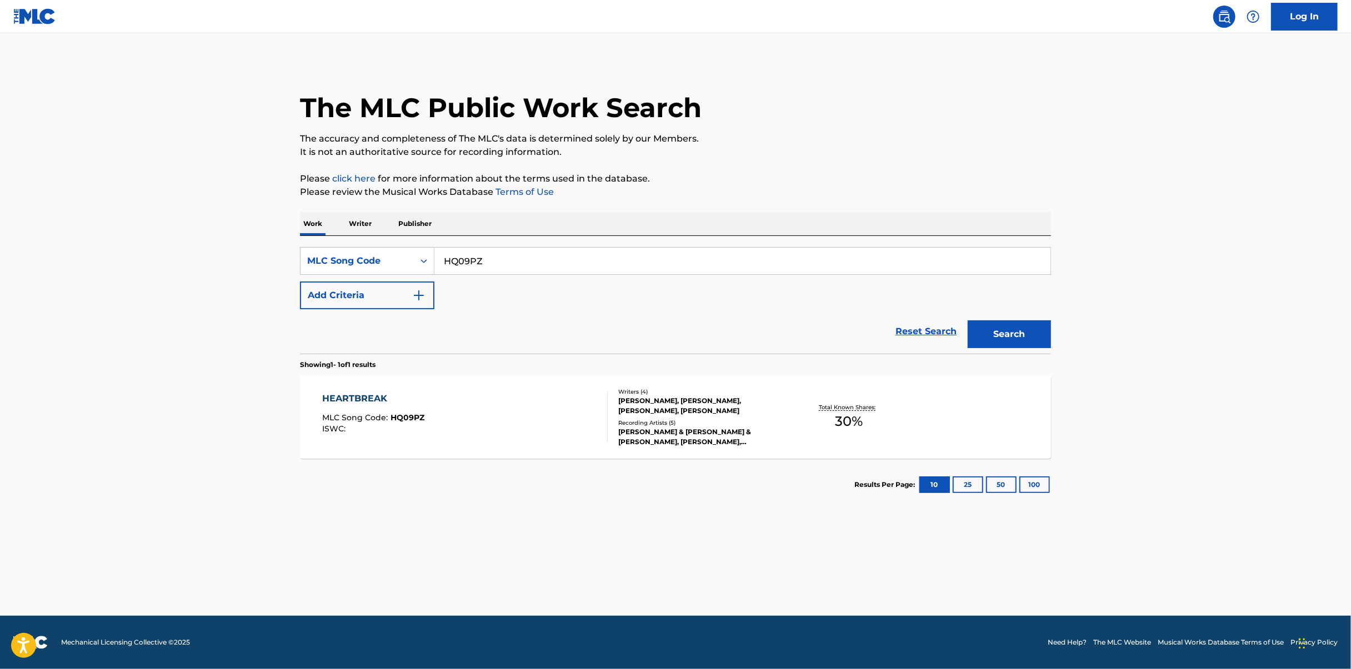
click at [637, 267] on input "HQ09PZ" at bounding box center [742, 261] width 616 height 27
paste input "MH55XC"
type input "MH55XC"
click at [1005, 334] on button "Search" at bounding box center [1008, 334] width 83 height 28
click at [581, 414] on div "MIRACLE MLC Song Code : MH55XC ISWC :" at bounding box center [465, 417] width 285 height 50
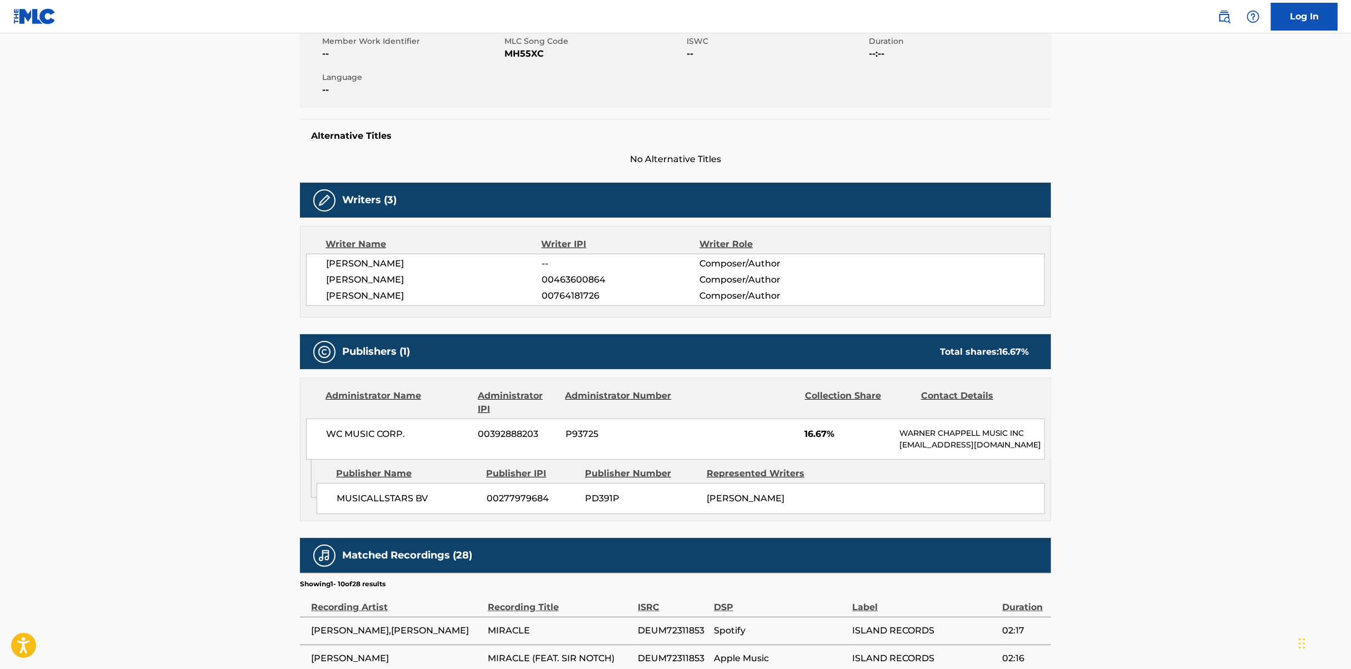
scroll to position [222, 0]
